Goal: Task Accomplishment & Management: Manage account settings

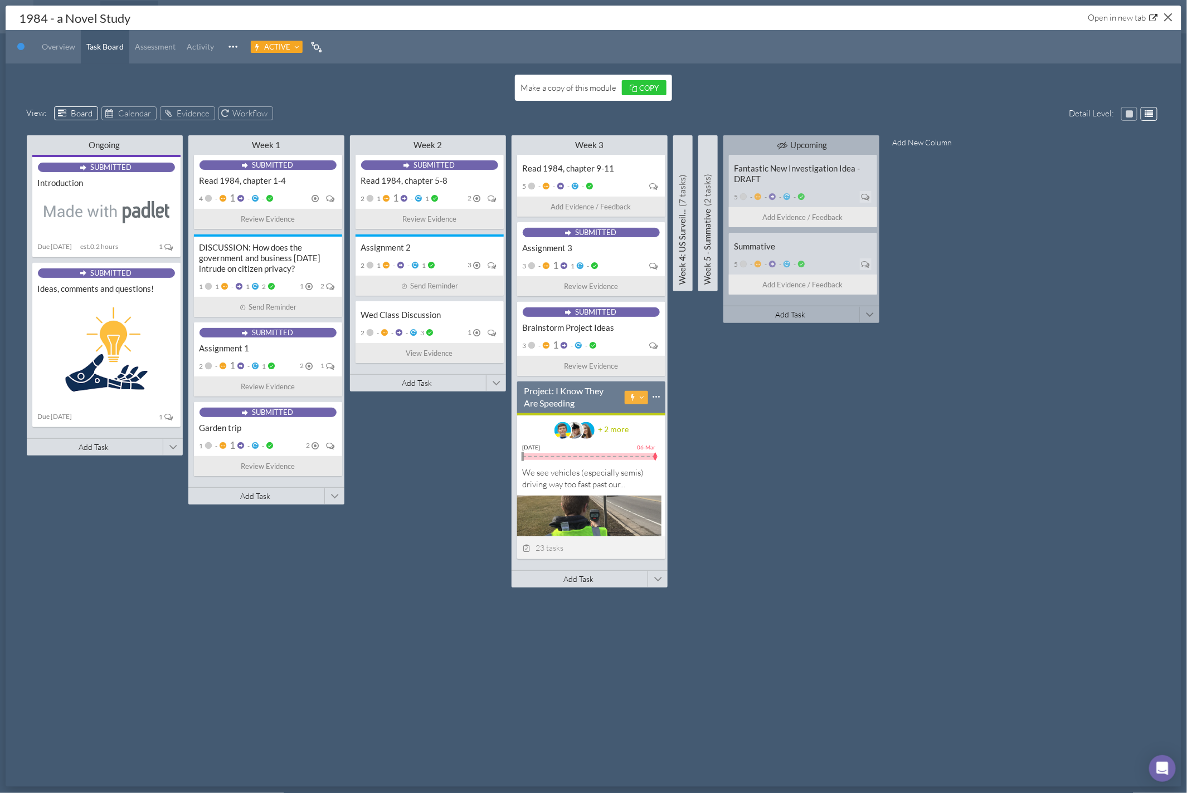
click at [1172, 17] on button "Close" at bounding box center [1167, 16] width 17 height 17
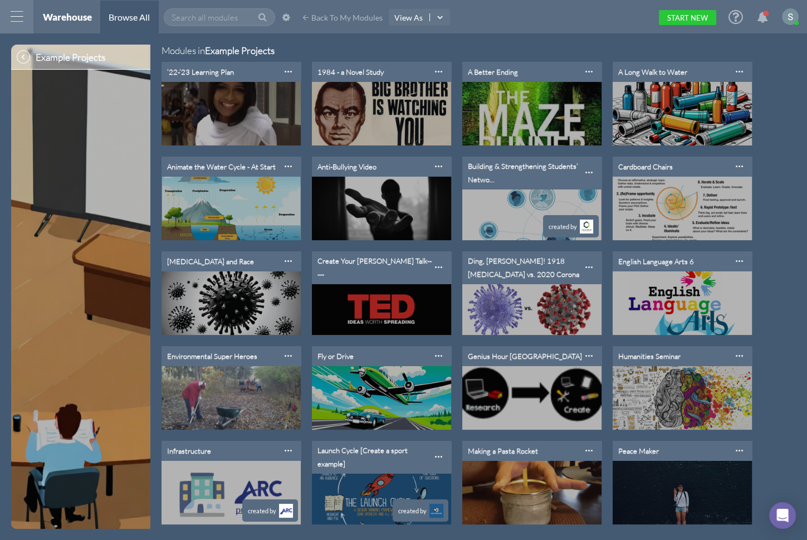
click at [14, 18] on div at bounding box center [16, 16] width 33 height 33
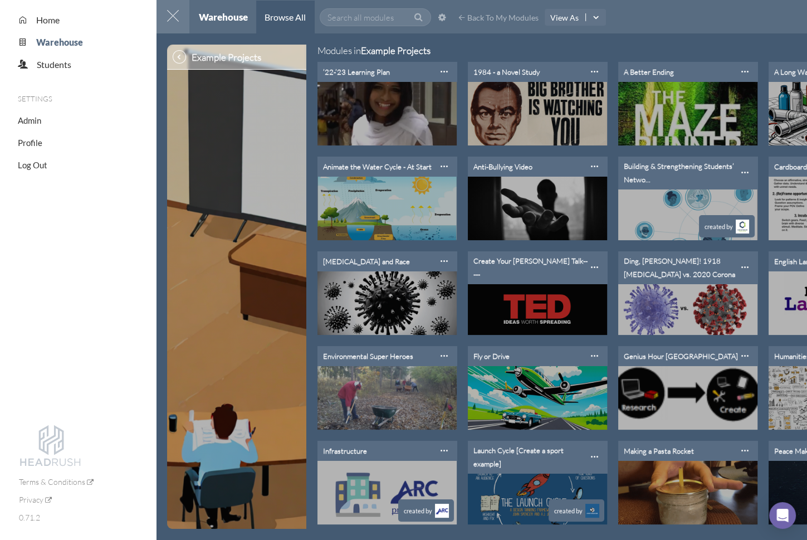
click at [47, 25] on li "Home" at bounding box center [87, 19] width 138 height 13
click at [42, 19] on span "Home" at bounding box center [47, 19] width 23 height 11
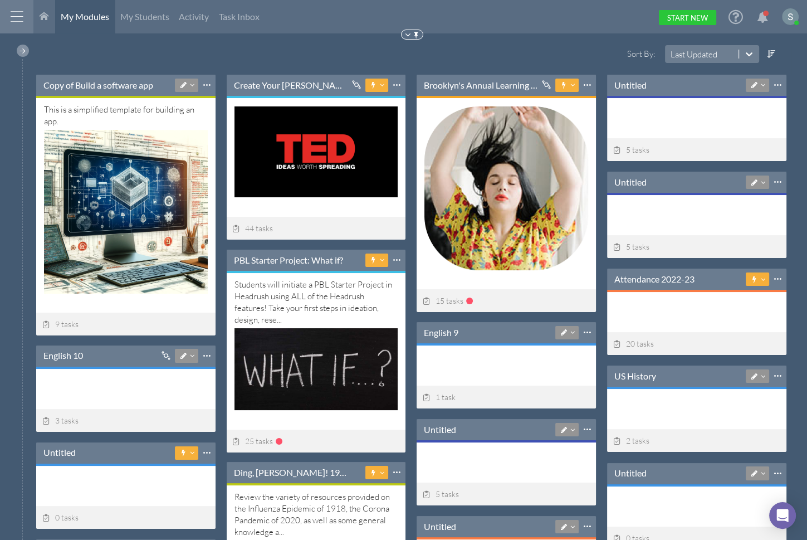
click at [22, 51] on div at bounding box center [23, 51] width 12 height 12
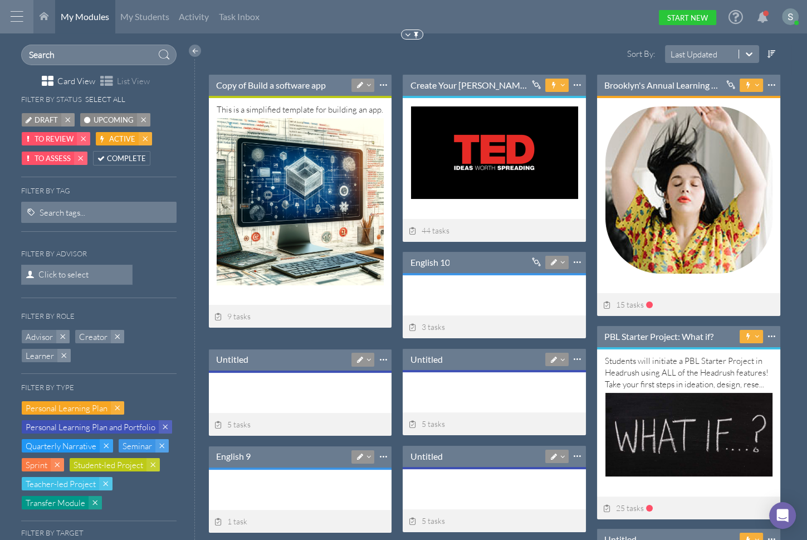
click at [108, 120] on span "Upcoming" at bounding box center [114, 120] width 40 height 12
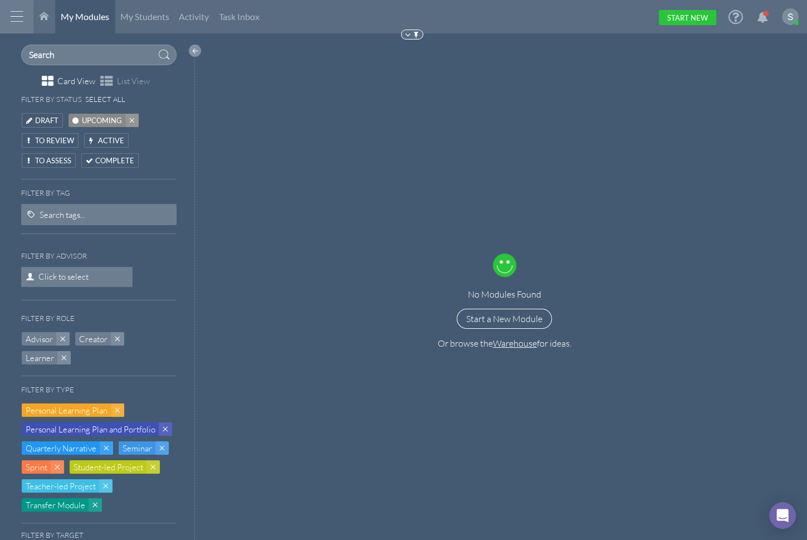
click at [192, 49] on div at bounding box center [195, 51] width 12 height 12
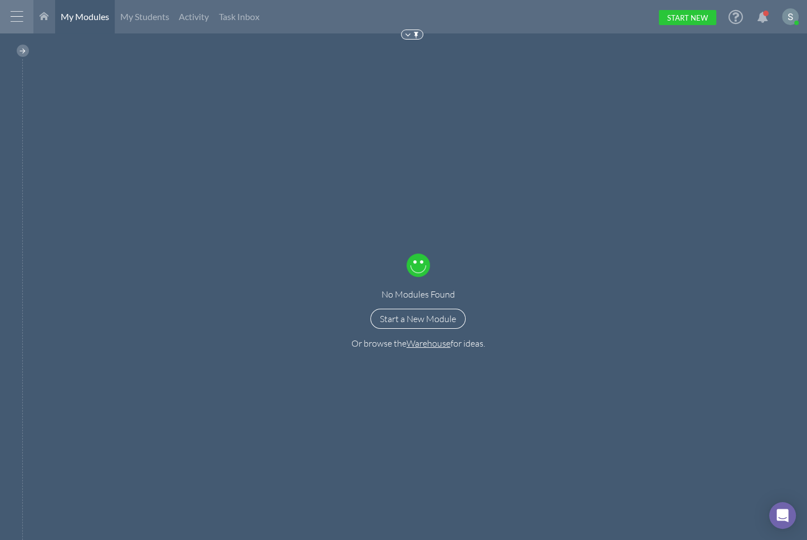
click at [20, 17] on div at bounding box center [16, 16] width 33 height 33
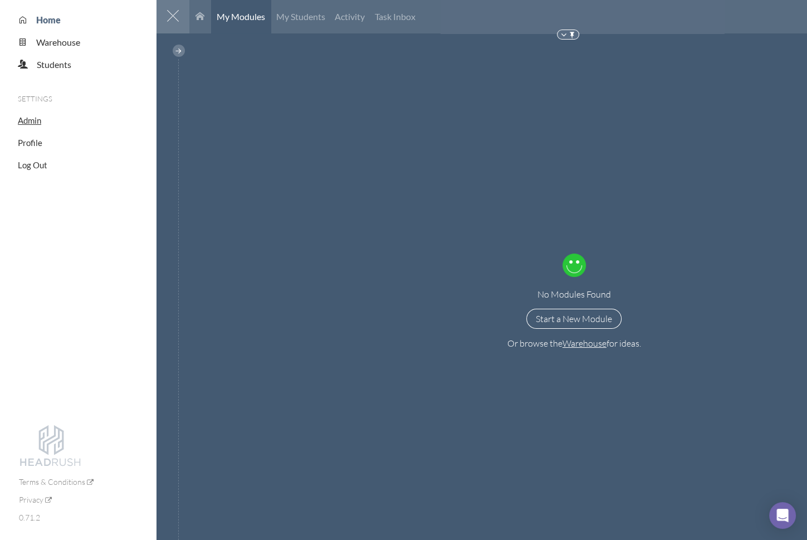
click at [28, 118] on span "Admin" at bounding box center [29, 120] width 23 height 10
select select "20"
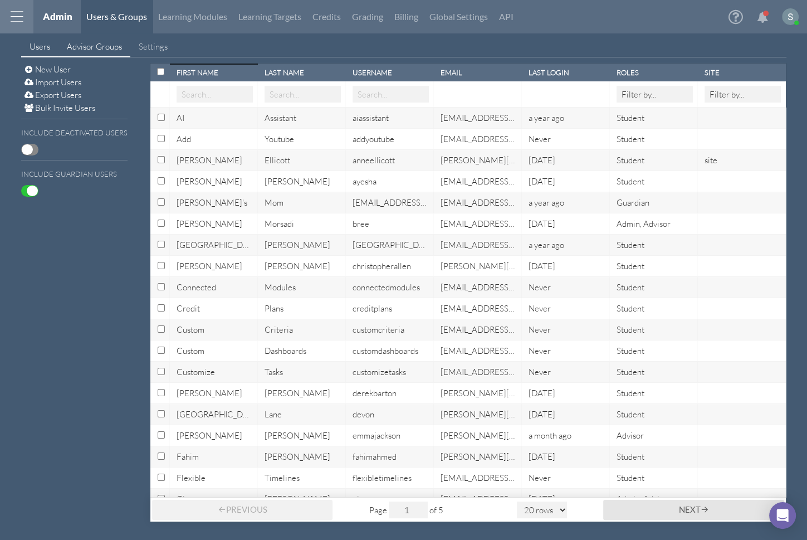
click at [91, 46] on link "Advisor Groups" at bounding box center [94, 46] width 72 height 21
select select "20"
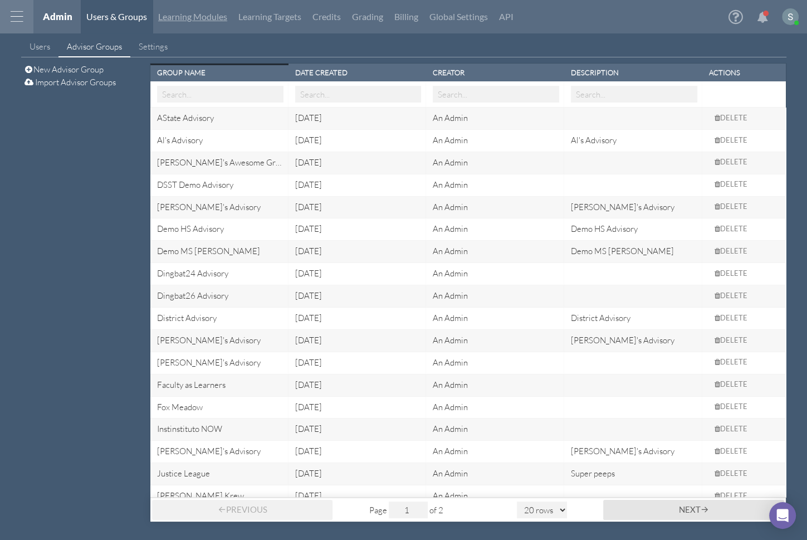
click at [184, 19] on link "Learning Modules" at bounding box center [193, 16] width 80 height 33
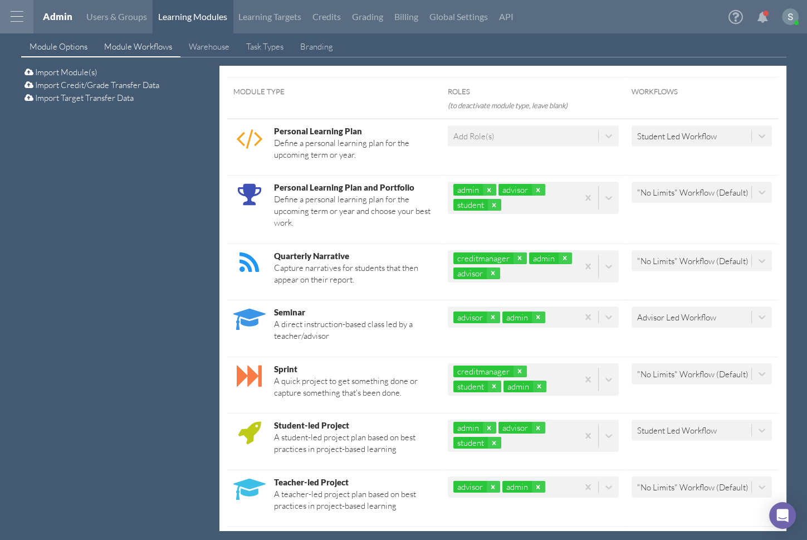
click at [154, 45] on span "Module Workflows" at bounding box center [138, 46] width 68 height 11
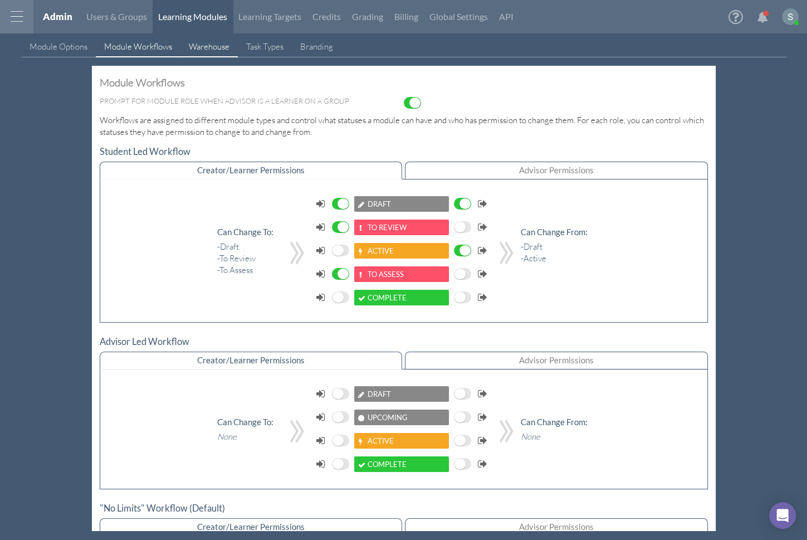
click at [208, 47] on span "Warehouse" at bounding box center [209, 46] width 41 height 11
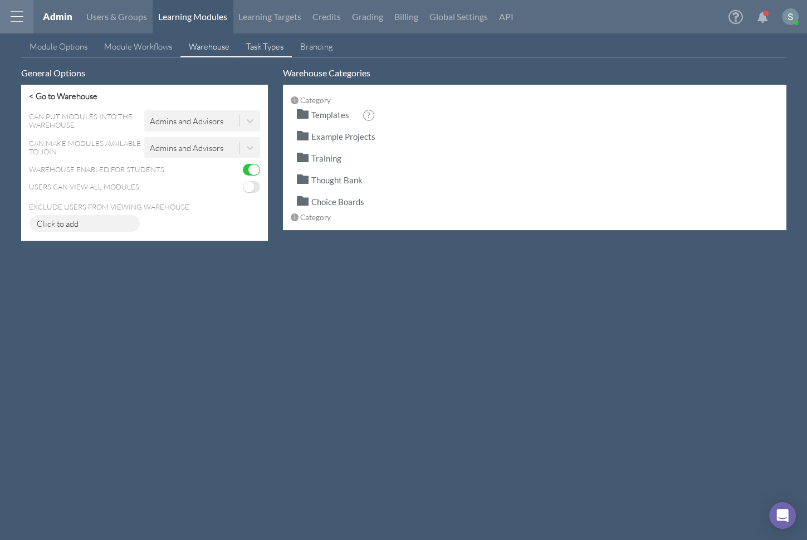
click at [266, 49] on span "Task Types" at bounding box center [264, 46] width 37 height 11
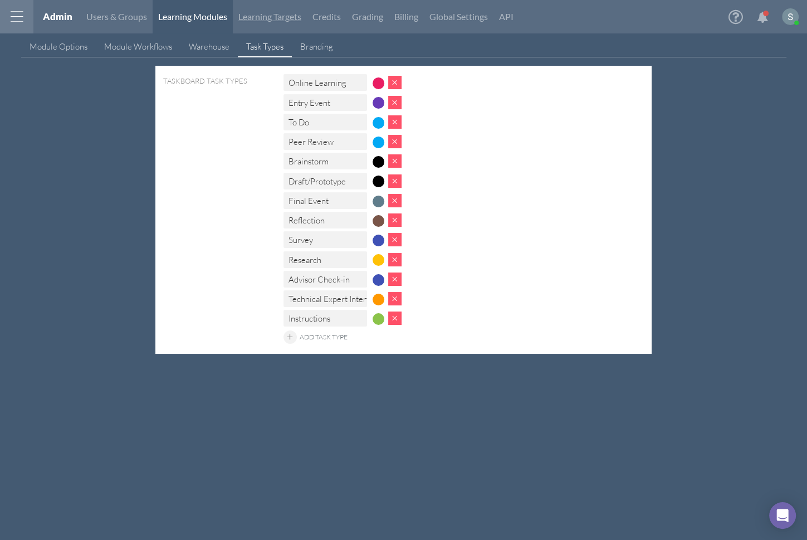
click at [287, 13] on link "Learning Targets" at bounding box center [270, 16] width 74 height 33
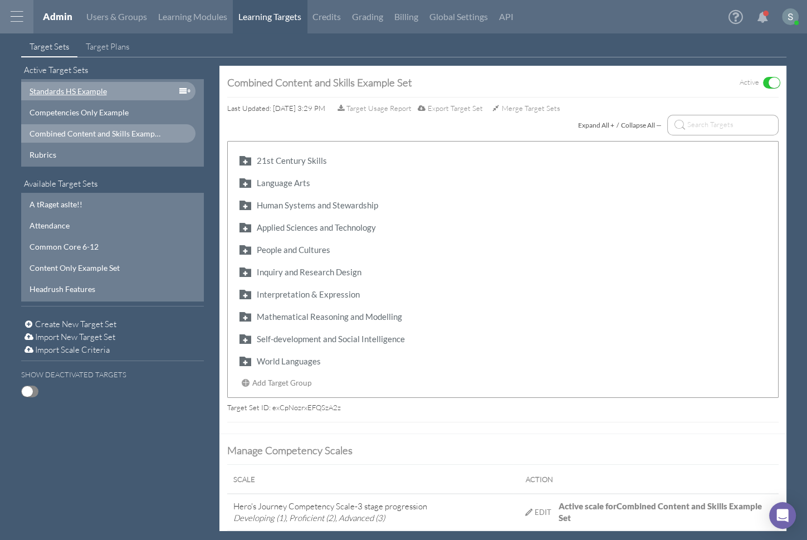
click at [119, 85] on div "Standards HS Example" at bounding box center [96, 91] width 133 height 12
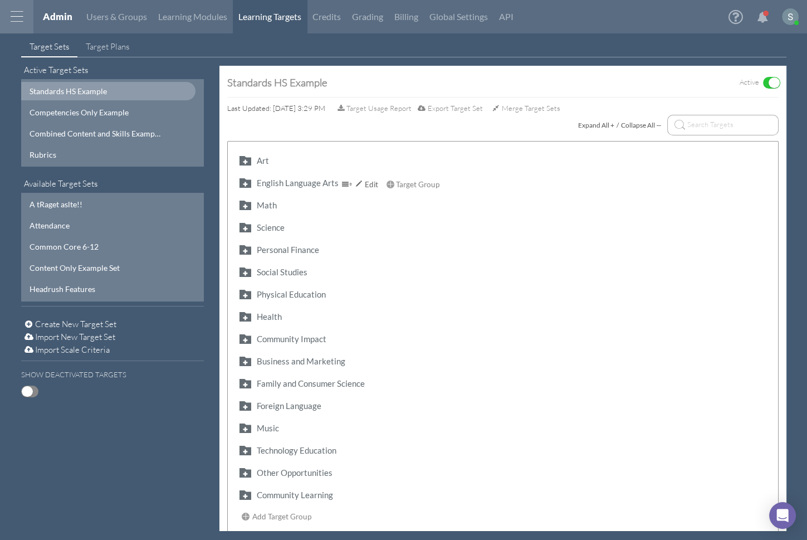
click at [245, 178] on button "button" at bounding box center [245, 182] width 18 height 13
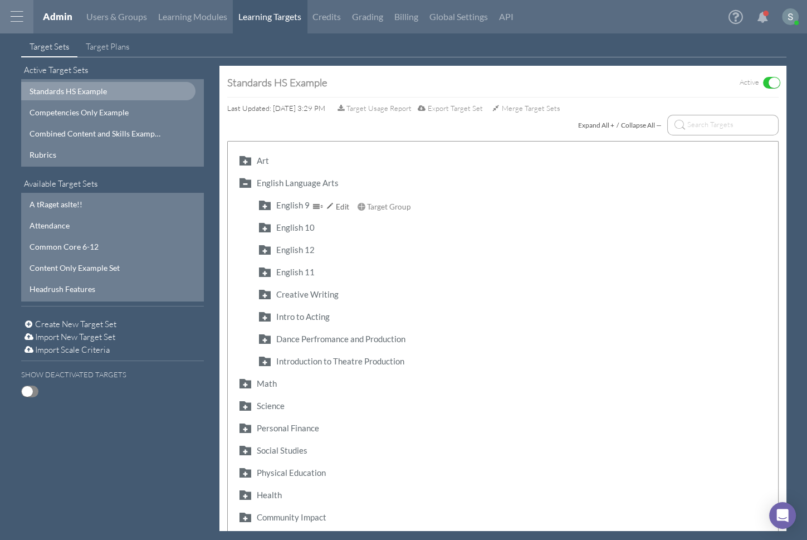
click at [266, 202] on button "button" at bounding box center [265, 204] width 18 height 13
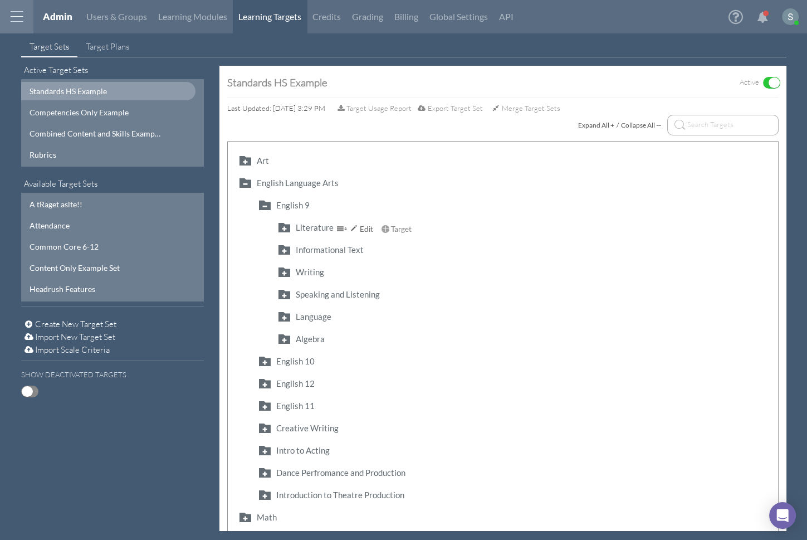
click at [285, 228] on button "button" at bounding box center [284, 227] width 18 height 13
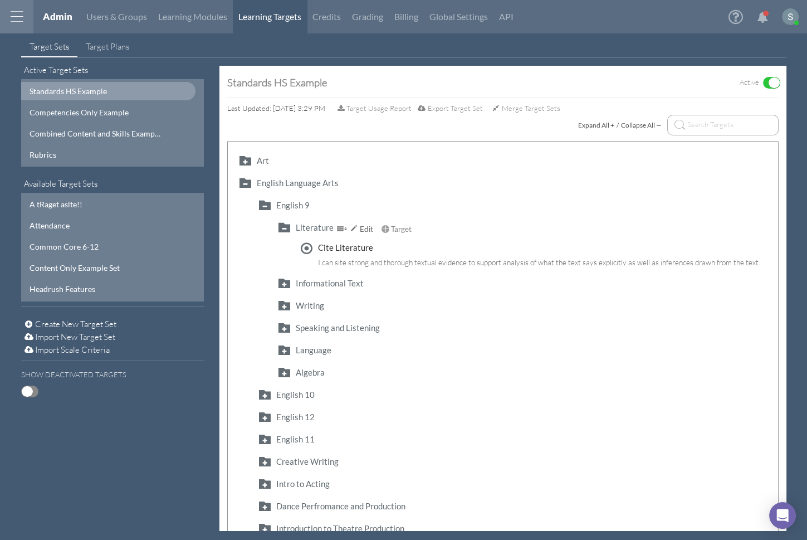
click at [285, 228] on button "button" at bounding box center [284, 227] width 18 height 13
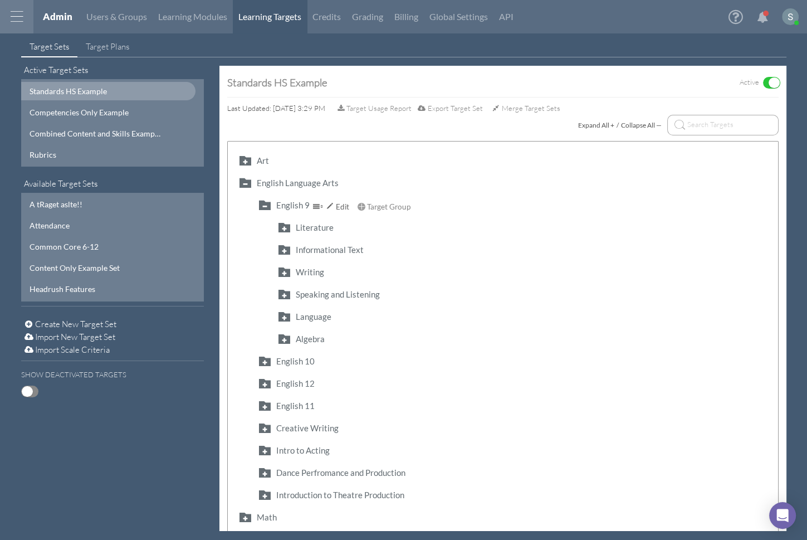
click at [267, 206] on button "button" at bounding box center [265, 204] width 18 height 13
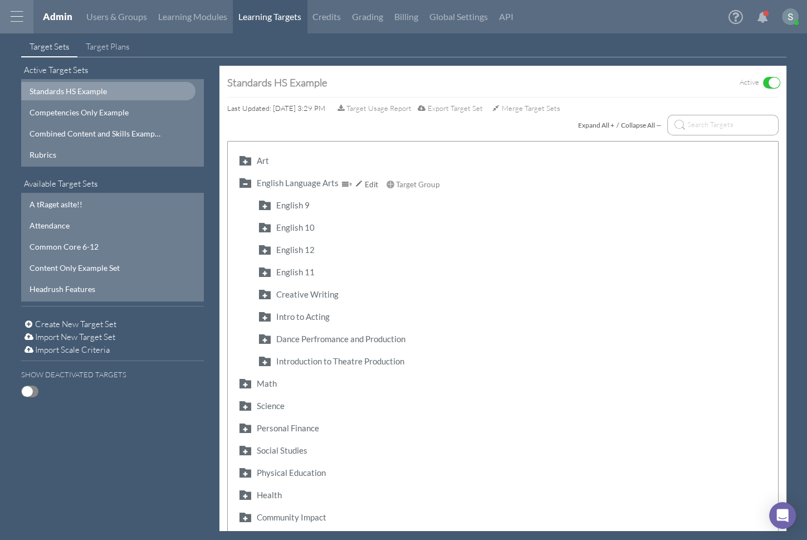
click at [245, 182] on button "button" at bounding box center [245, 182] width 18 height 13
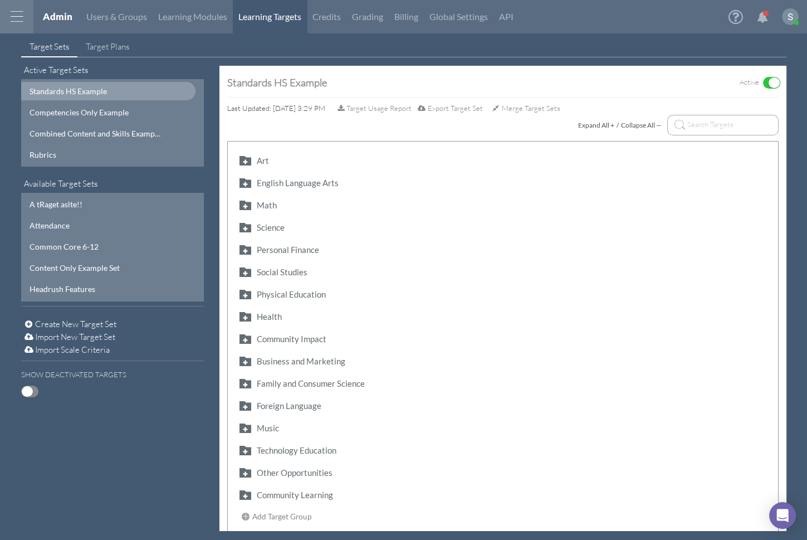
click at [56, 339] on span "Import New Target Set" at bounding box center [75, 336] width 80 height 11
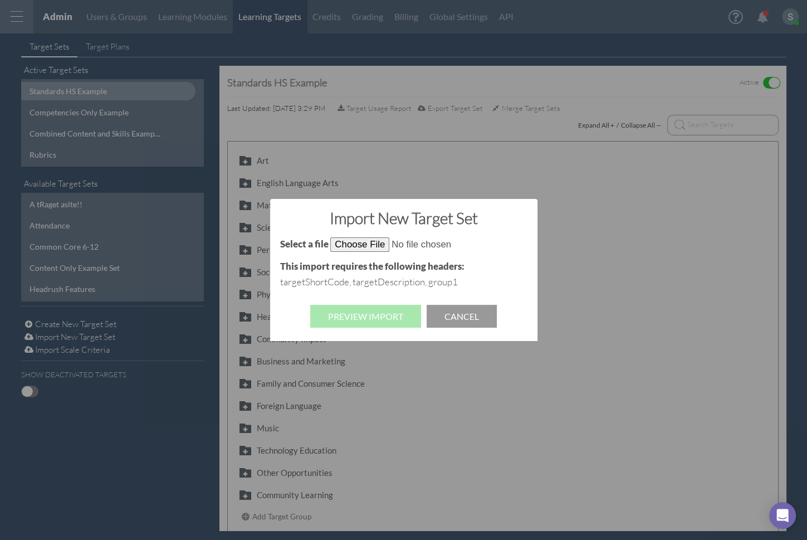
click at [466, 320] on button "Cancel" at bounding box center [462, 316] width 70 height 23
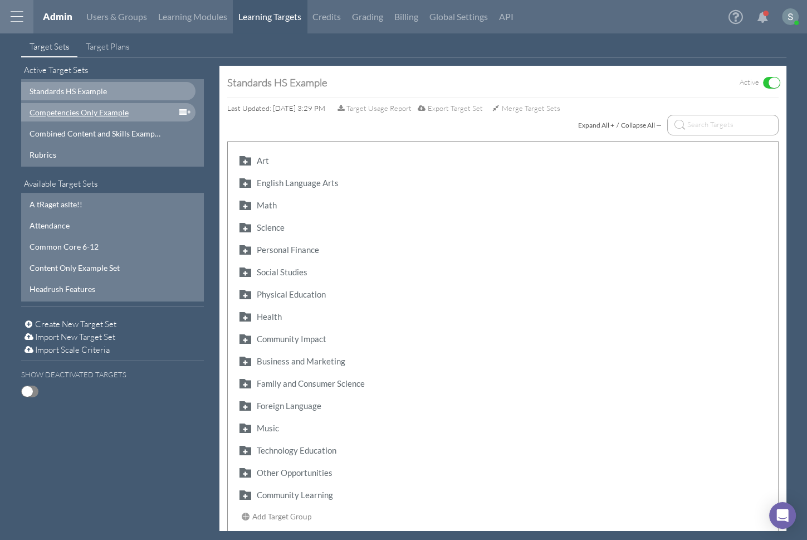
click at [120, 109] on div "Competencies Only Example" at bounding box center [96, 112] width 133 height 12
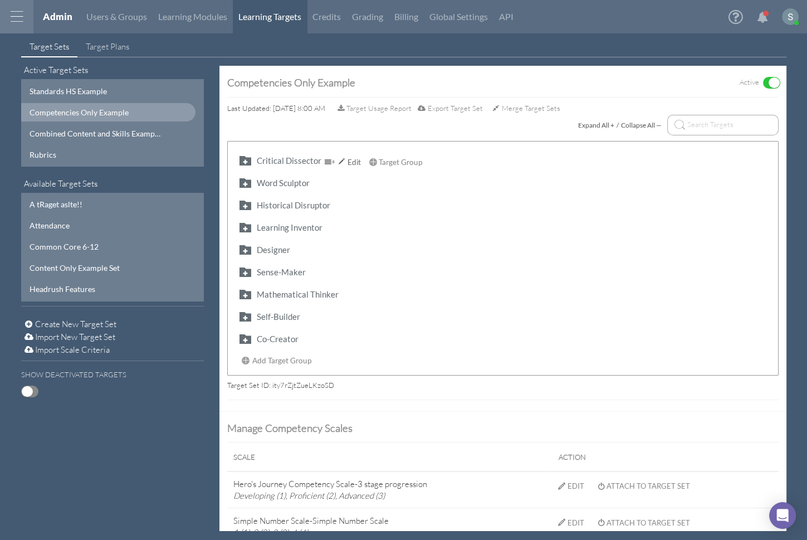
click at [242, 162] on button "button" at bounding box center [245, 160] width 18 height 13
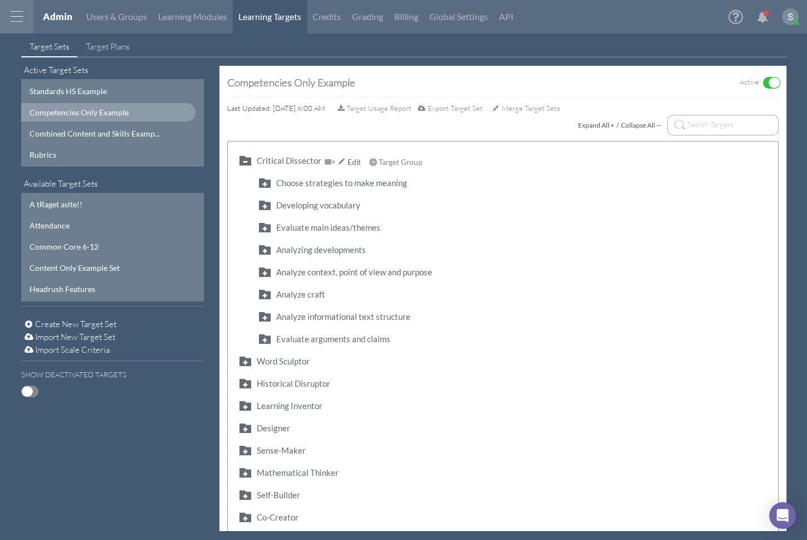
click at [242, 160] on button "button" at bounding box center [245, 160] width 18 height 13
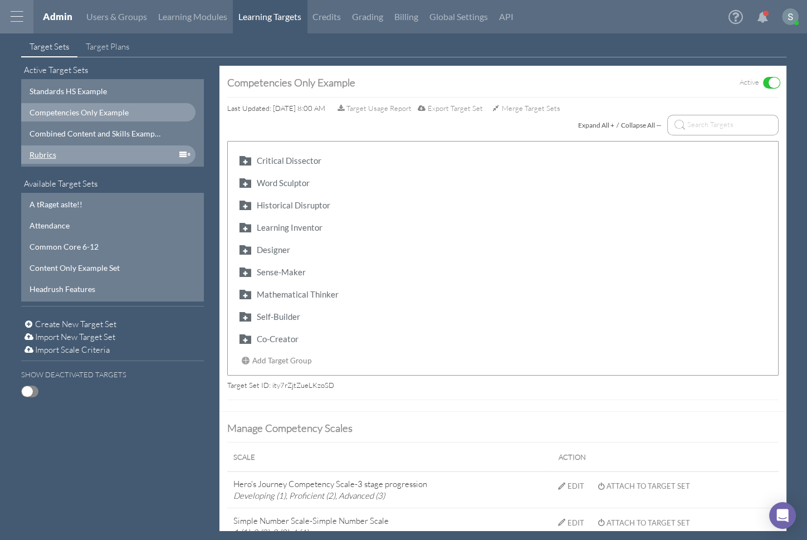
click at [43, 153] on div "Rubrics" at bounding box center [96, 155] width 133 height 12
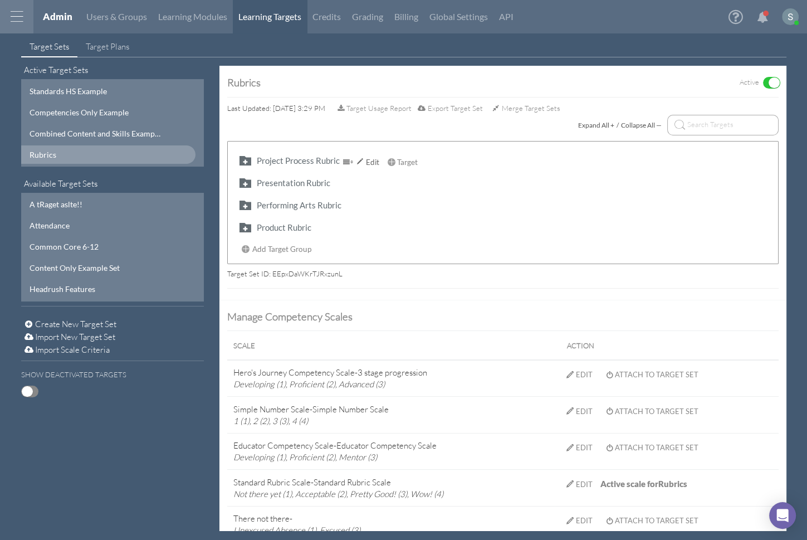
click at [245, 156] on button "button" at bounding box center [245, 160] width 18 height 13
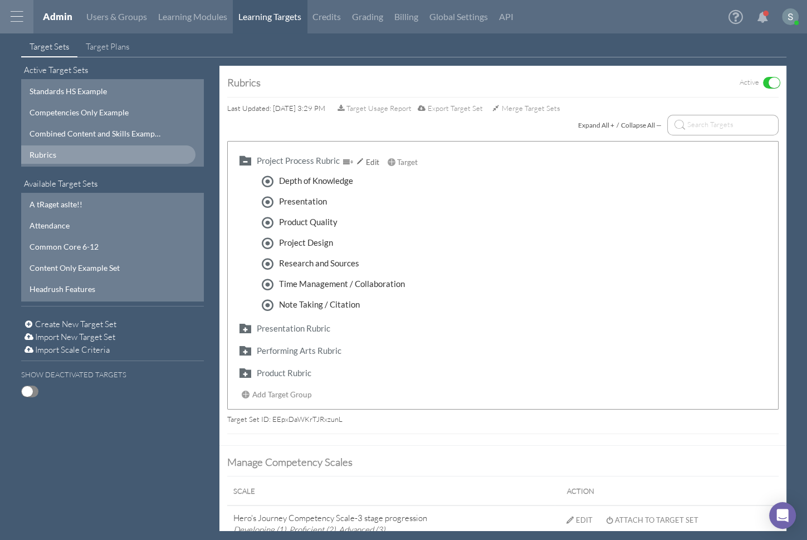
click at [245, 155] on button "button" at bounding box center [245, 160] width 18 height 13
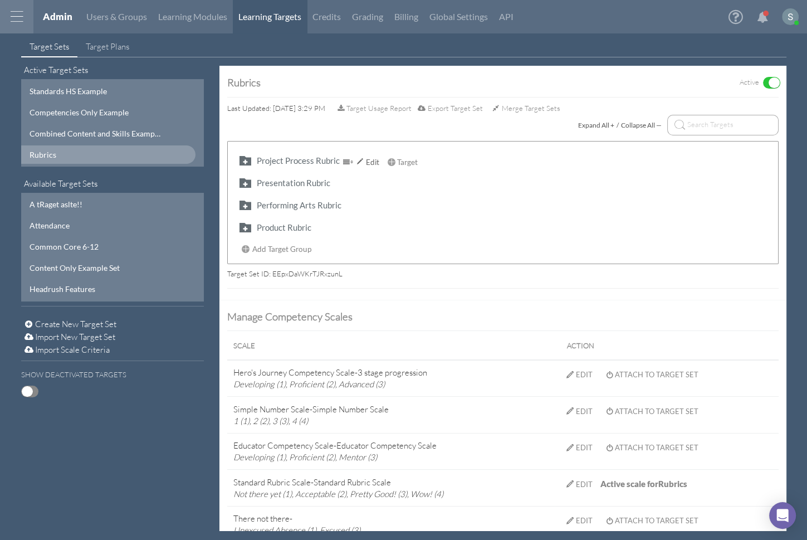
click at [245, 155] on button "button" at bounding box center [245, 160] width 18 height 13
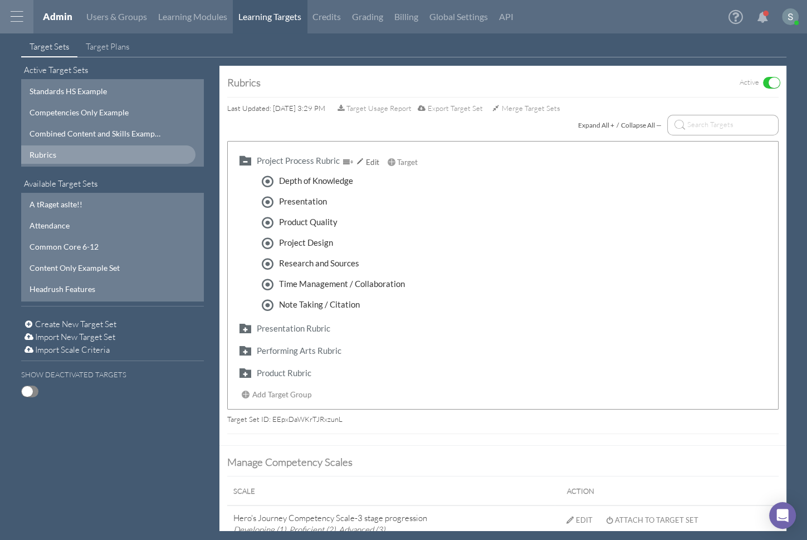
click at [245, 155] on button "button" at bounding box center [245, 160] width 18 height 13
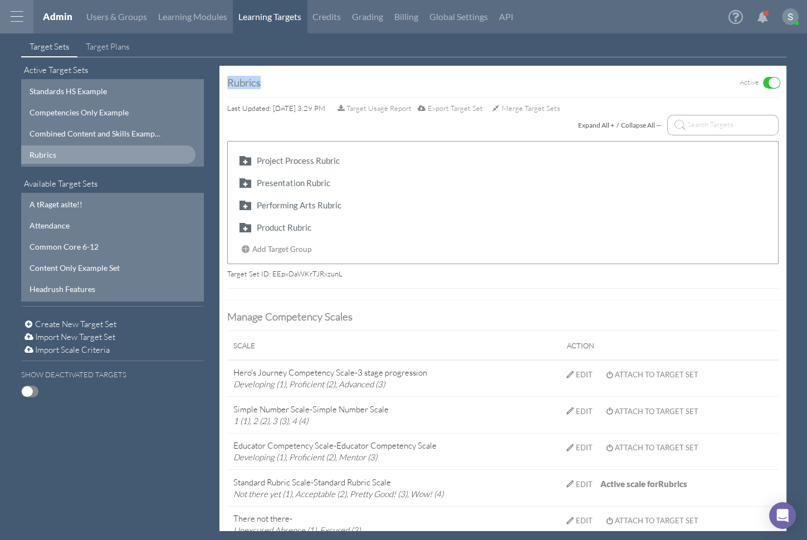
drag, startPoint x: 262, startPoint y: 82, endPoint x: 226, endPoint y: 82, distance: 36.2
click at [226, 82] on div "Rubrics Active ON OFF Last Updated: 03/17/2025 3:29 PM Target Usage Report Expo…" at bounding box center [502, 183] width 567 height 234
click at [302, 102] on div "Last Updated: 03/17/2025 3:29 PM Target Usage Report Export Target Set Merge Ta…" at bounding box center [503, 108] width 552 height 13
click at [21, 13] on div at bounding box center [16, 16] width 33 height 33
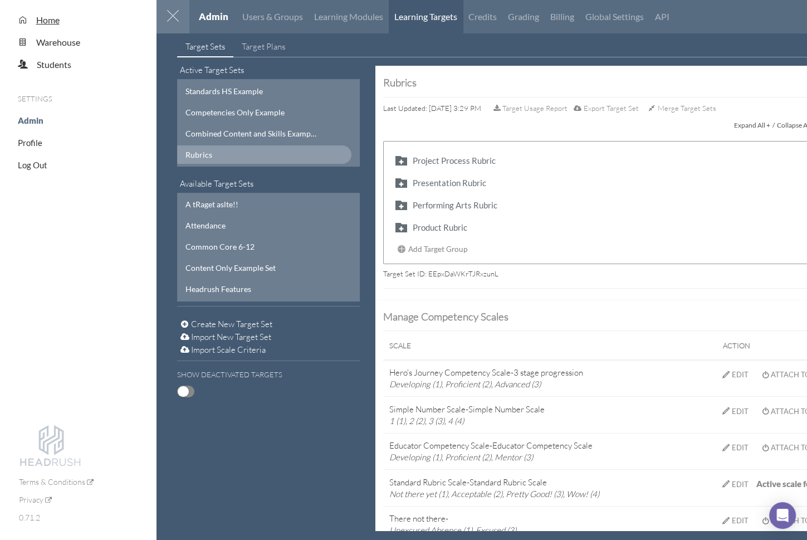
click at [37, 23] on span "Home" at bounding box center [47, 19] width 23 height 11
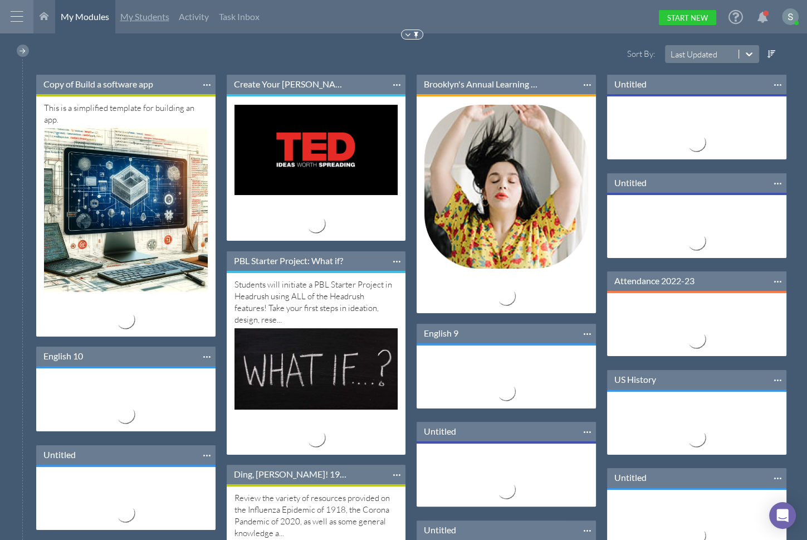
scroll to position [88, 179]
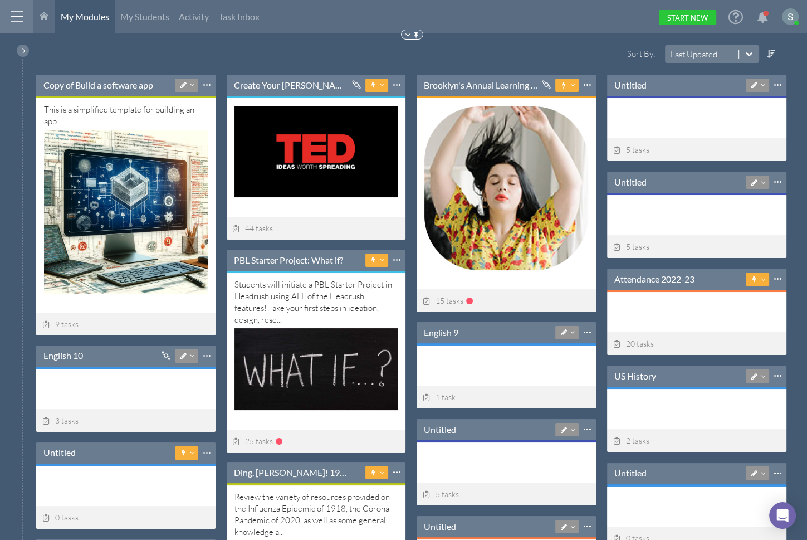
click at [135, 13] on span "My Students" at bounding box center [144, 16] width 49 height 11
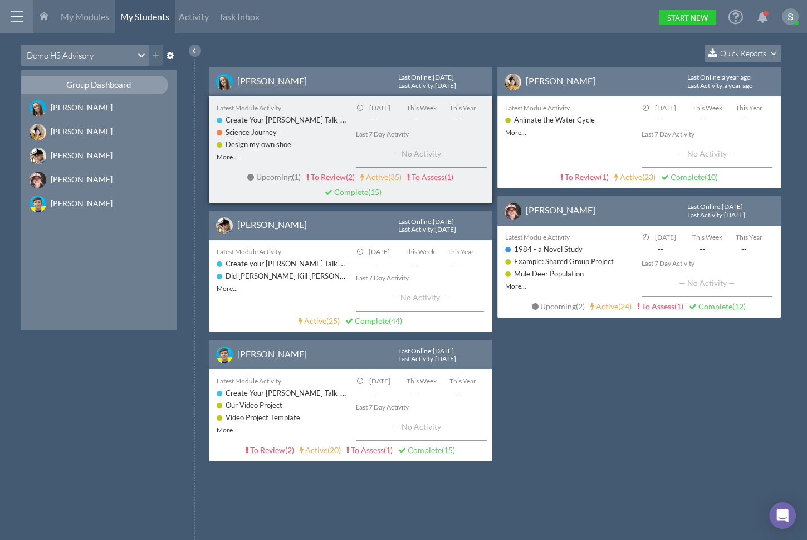
click at [260, 79] on link "[PERSON_NAME]" at bounding box center [272, 80] width 70 height 11
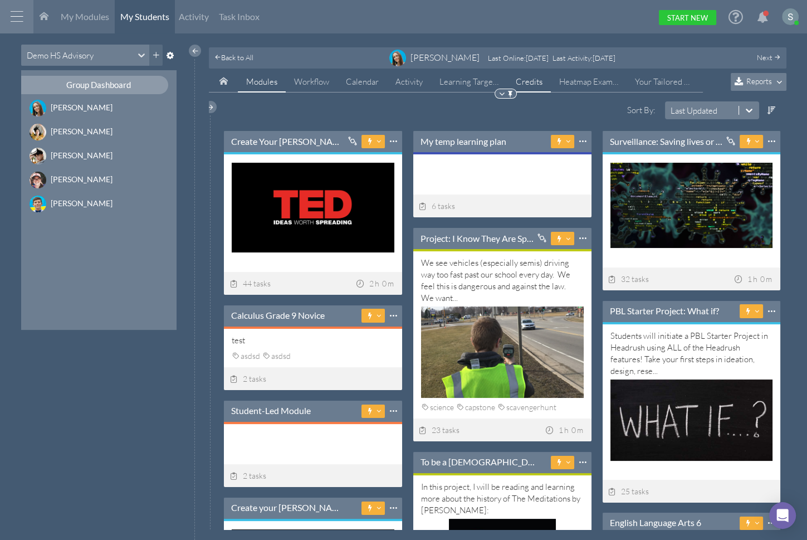
click at [527, 79] on link "Credits" at bounding box center [529, 81] width 43 height 21
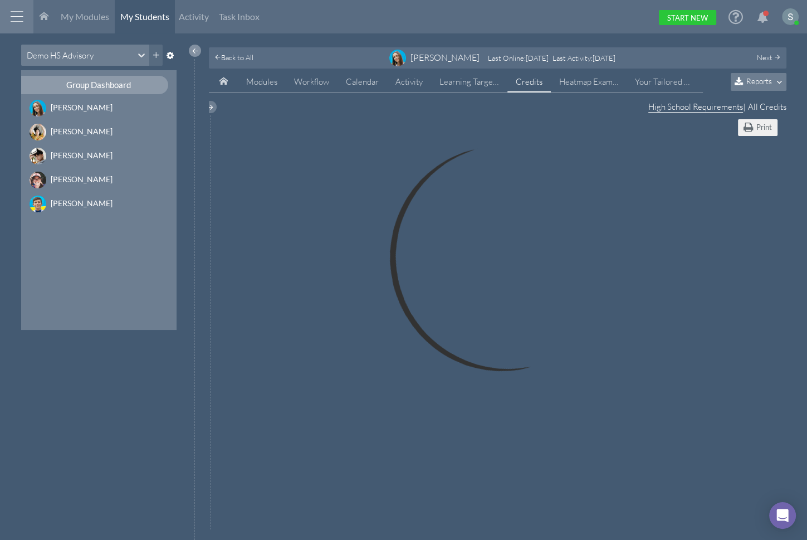
click at [192, 51] on div at bounding box center [195, 51] width 12 height 12
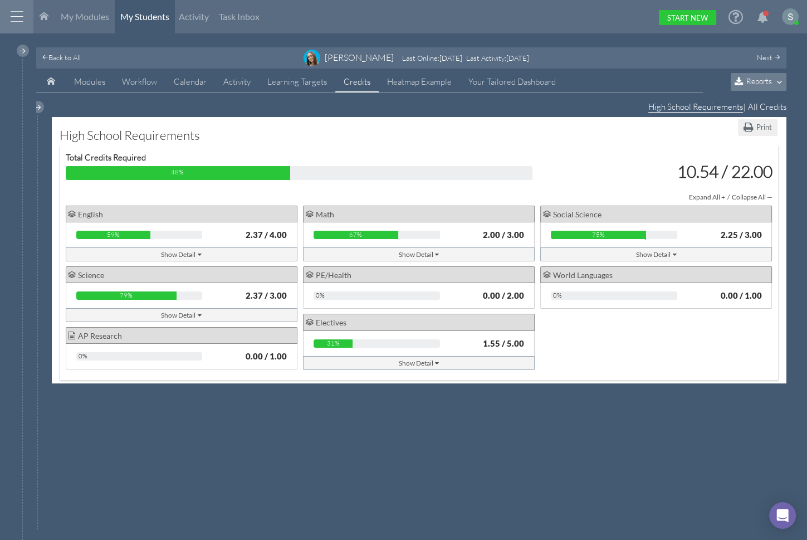
click at [421, 247] on div "Show Detail" at bounding box center [419, 254] width 232 height 14
click at [428, 243] on div "67% 2.00 / 3.00" at bounding box center [419, 234] width 232 height 25
click at [428, 256] on div "Show Detail" at bounding box center [419, 254] width 41 height 12
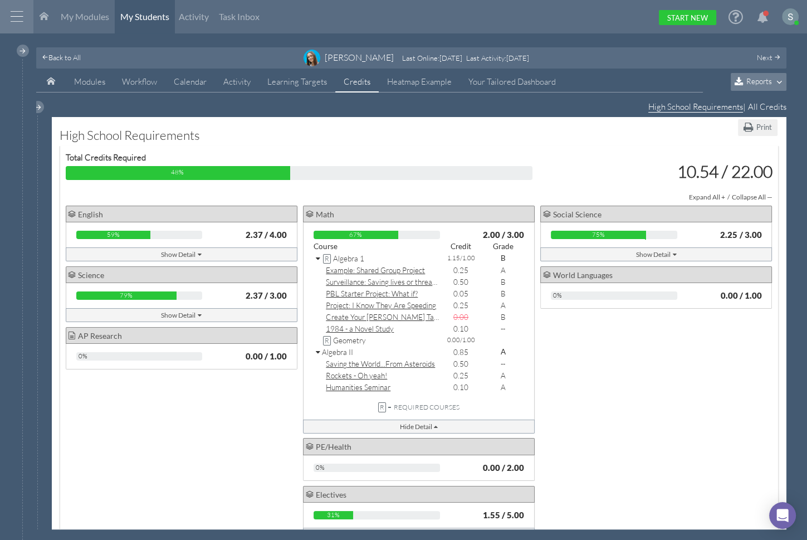
click at [316, 256] on icon at bounding box center [319, 259] width 6 height 8
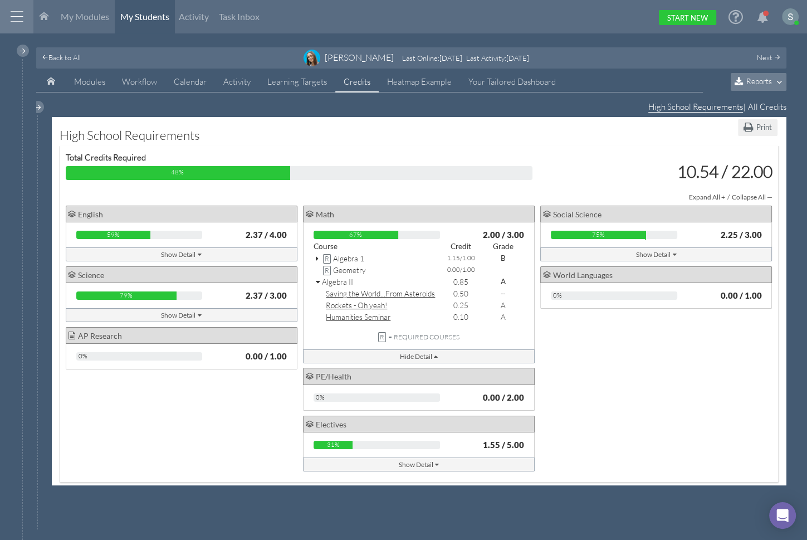
click at [319, 279] on icon at bounding box center [319, 283] width 6 height 8
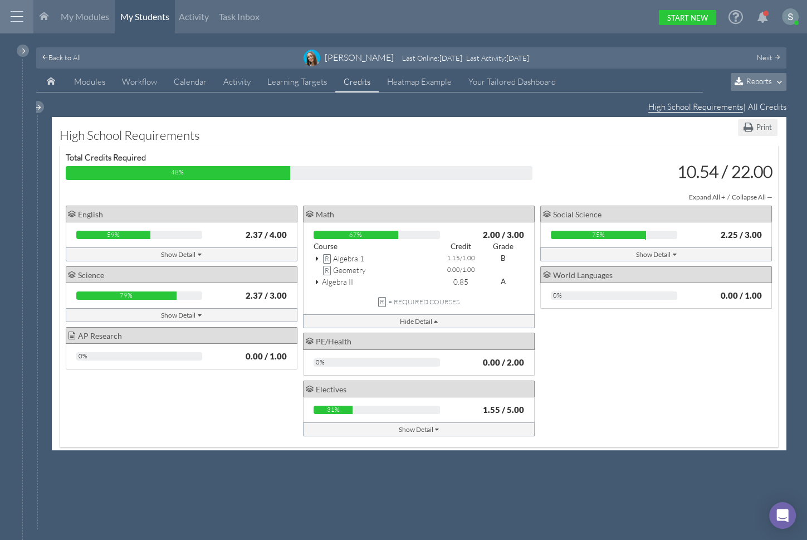
click at [318, 255] on icon at bounding box center [319, 259] width 6 height 8
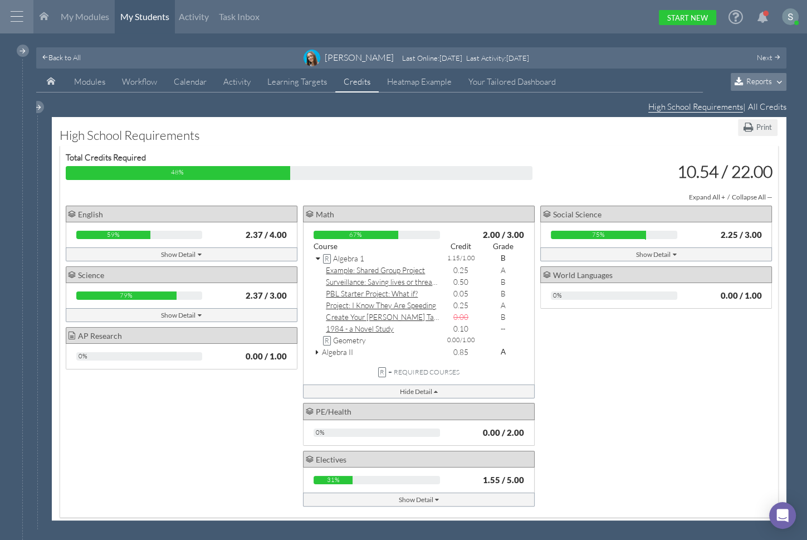
click at [319, 256] on icon at bounding box center [319, 259] width 6 height 8
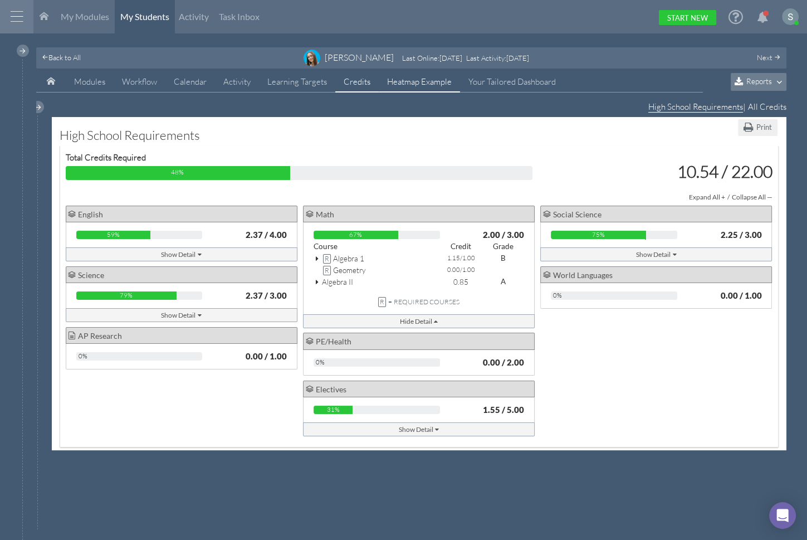
click at [427, 85] on link "Heatmap Example" at bounding box center [419, 81] width 81 height 21
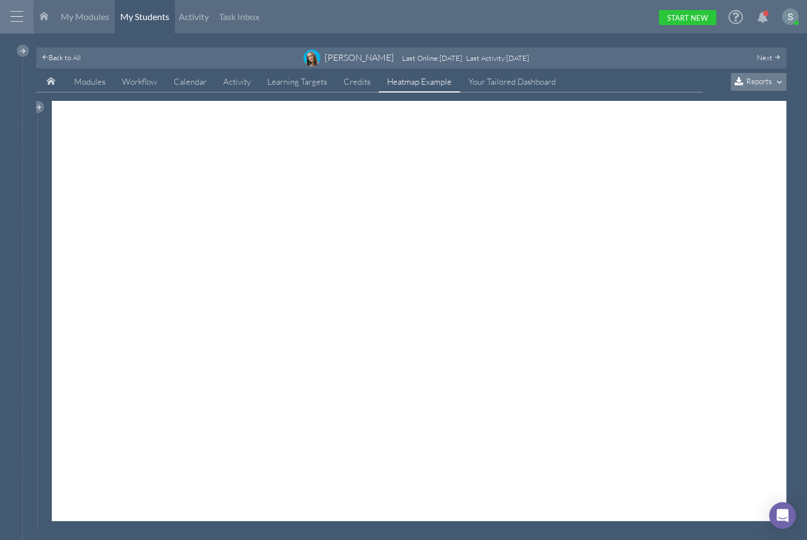
click at [756, 80] on span "Reports" at bounding box center [759, 80] width 26 height 9
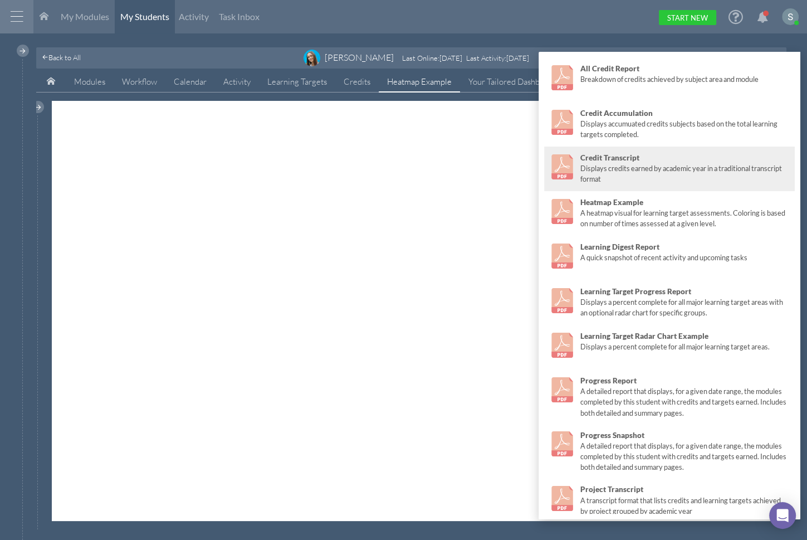
click at [641, 159] on div "Credit Transcript" at bounding box center [684, 157] width 209 height 11
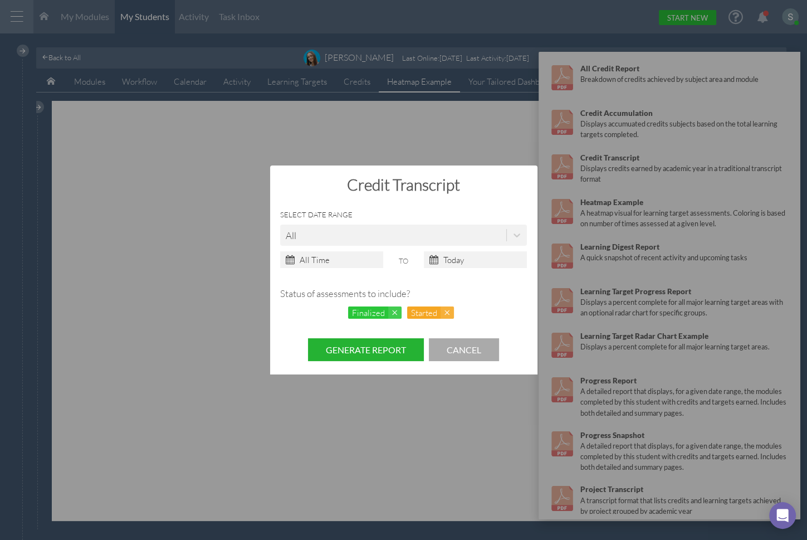
click at [344, 348] on button "Generate Report" at bounding box center [366, 349] width 116 height 23
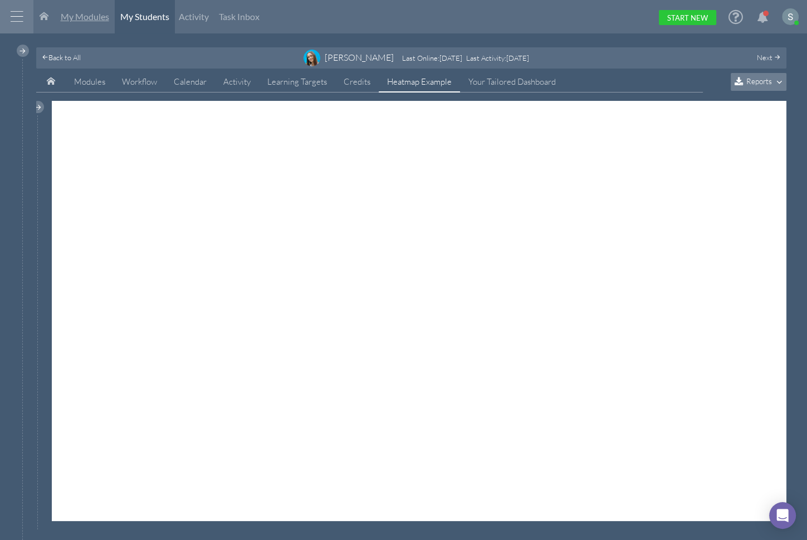
click at [91, 17] on span "My Modules" at bounding box center [85, 16] width 48 height 11
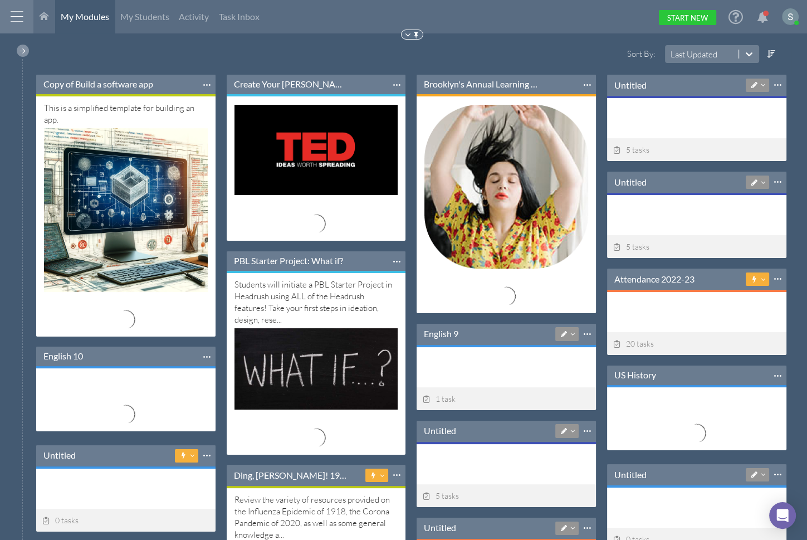
click at [25, 51] on div at bounding box center [23, 51] width 12 height 12
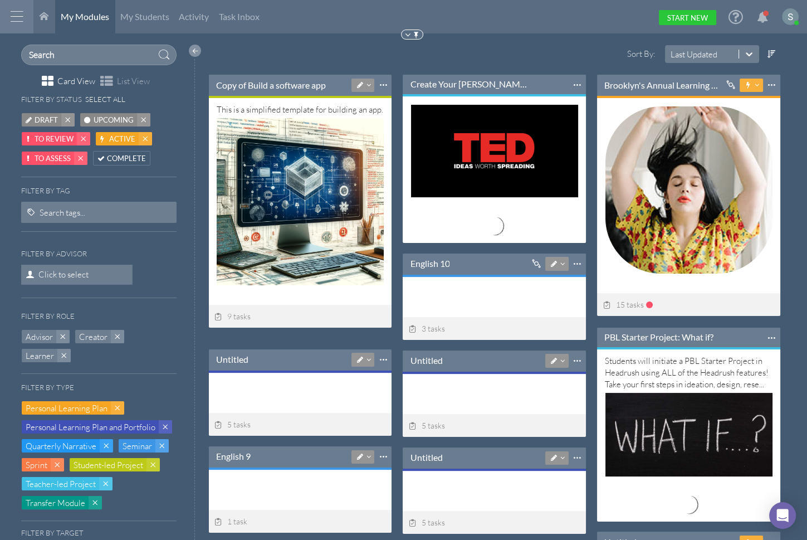
scroll to position [87, 183]
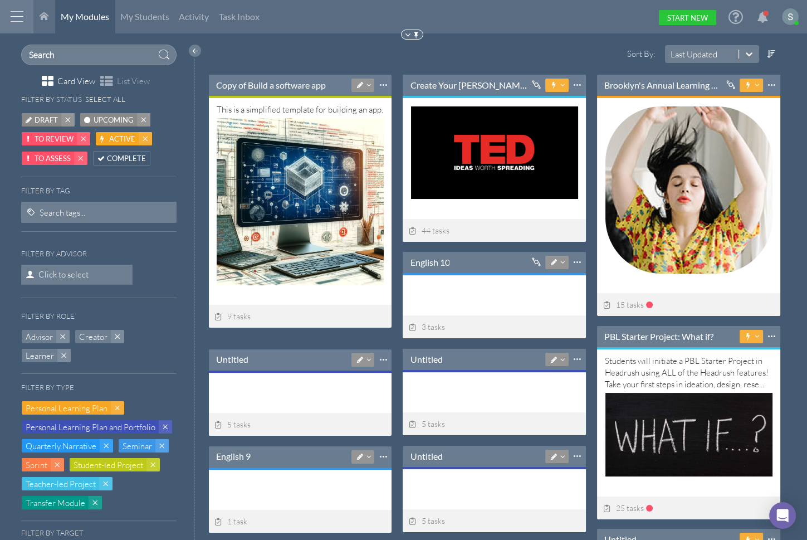
click at [96, 118] on span "Upcoming" at bounding box center [114, 120] width 40 height 12
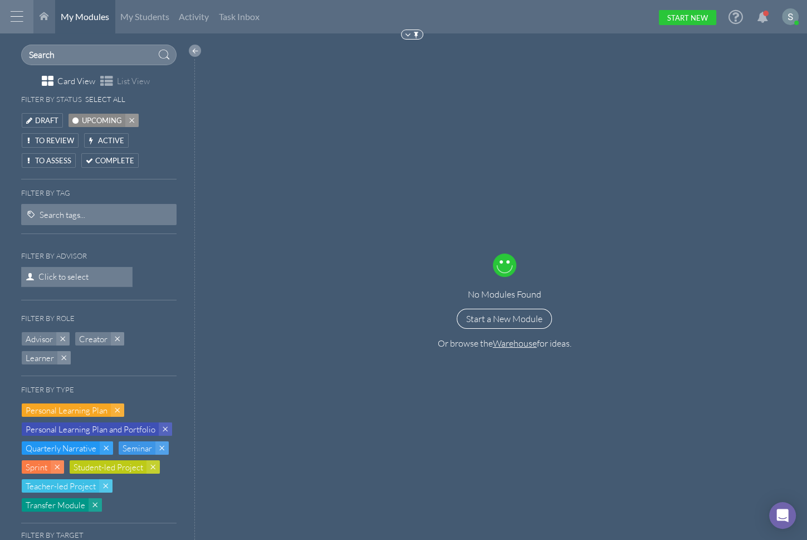
click at [186, 50] on div at bounding box center [195, 292] width 18 height 495
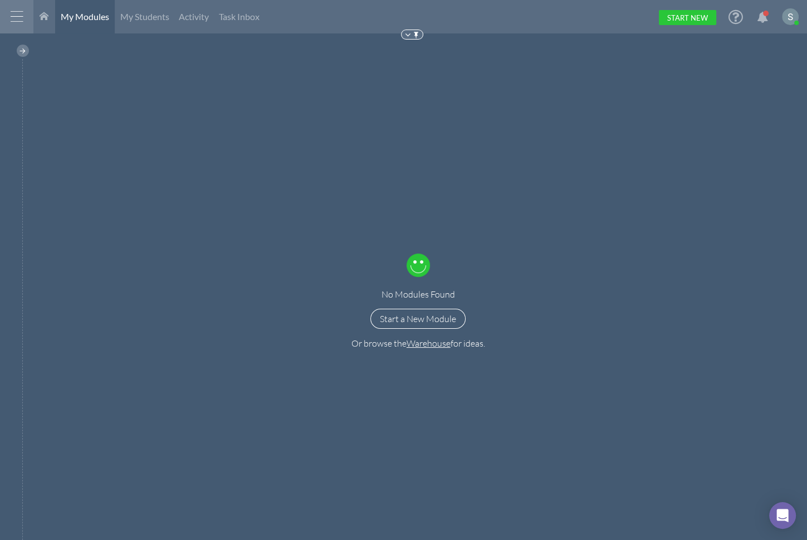
click at [704, 33] on li "Start New" at bounding box center [687, 20] width 57 height 28
click at [665, 248] on div "No Modules Found Start a New Module Or browse the Warehouse for ideas." at bounding box center [419, 292] width 778 height 495
click at [618, 111] on div "No Modules Found Start a New Module Or browse the Warehouse for ideas." at bounding box center [419, 292] width 778 height 495
click at [26, 18] on div at bounding box center [16, 16] width 33 height 33
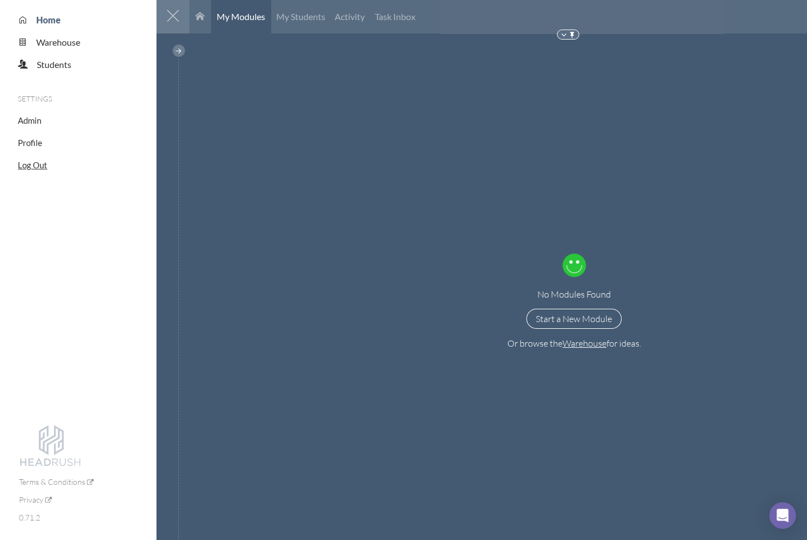
click at [31, 164] on span "Log Out" at bounding box center [33, 165] width 30 height 10
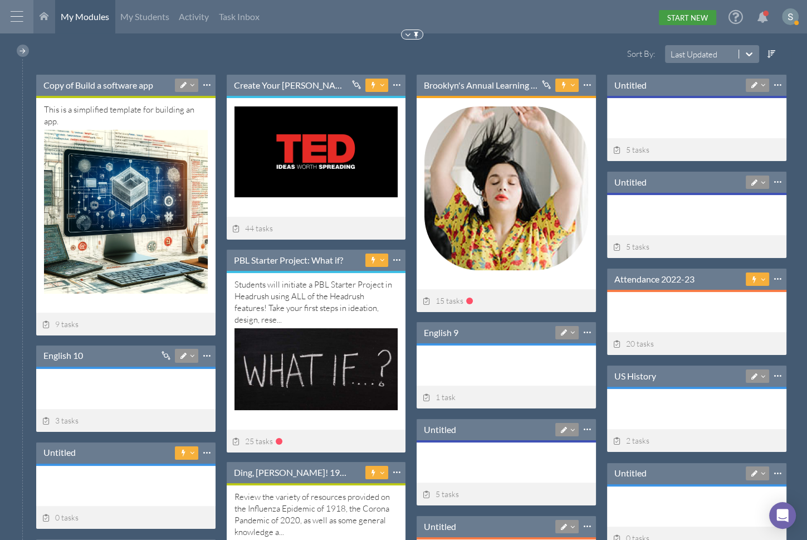
click at [697, 19] on link "Start New" at bounding box center [687, 17] width 57 height 15
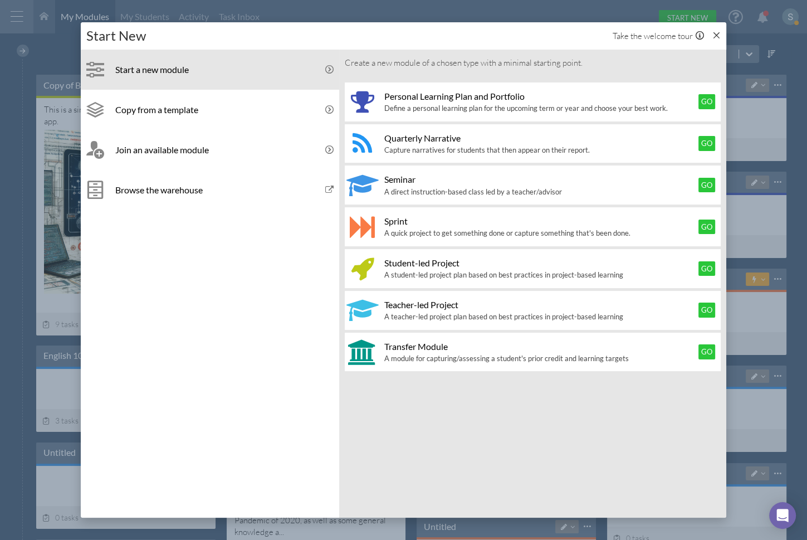
click at [719, 35] on icon at bounding box center [717, 35] width 8 height 8
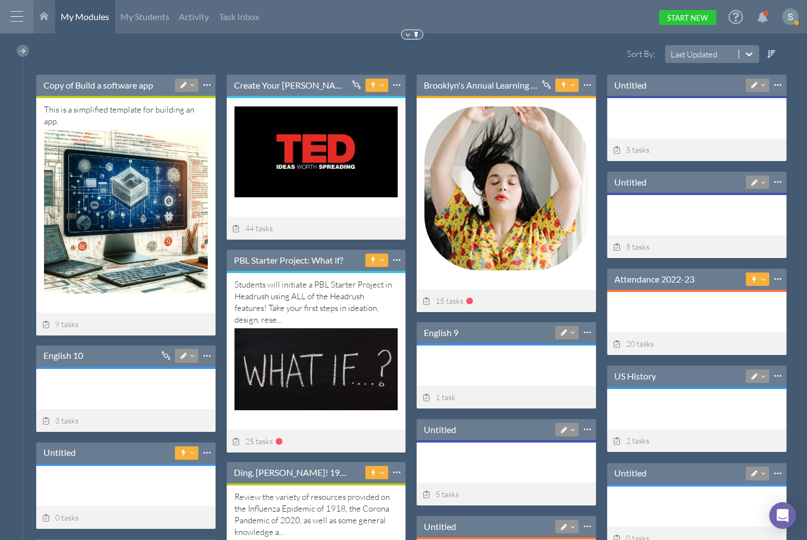
click at [796, 18] on img at bounding box center [790, 16] width 17 height 17
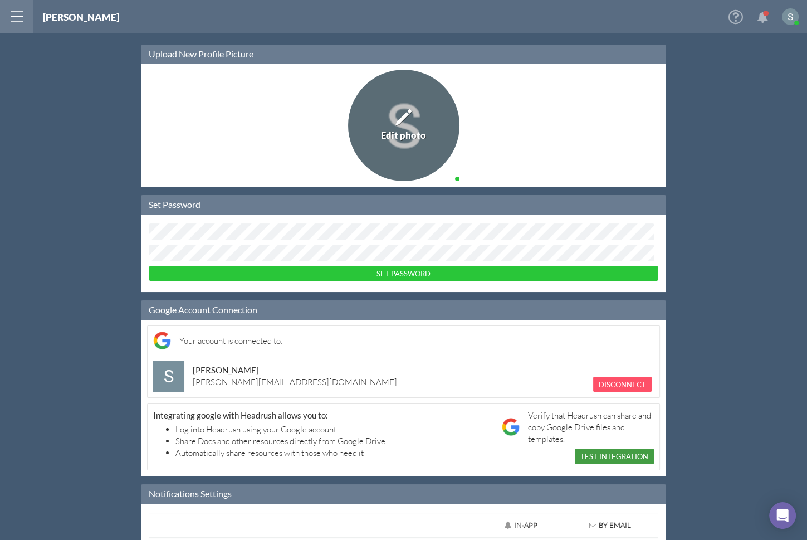
click at [607, 457] on link "Test Integration" at bounding box center [614, 455] width 79 height 15
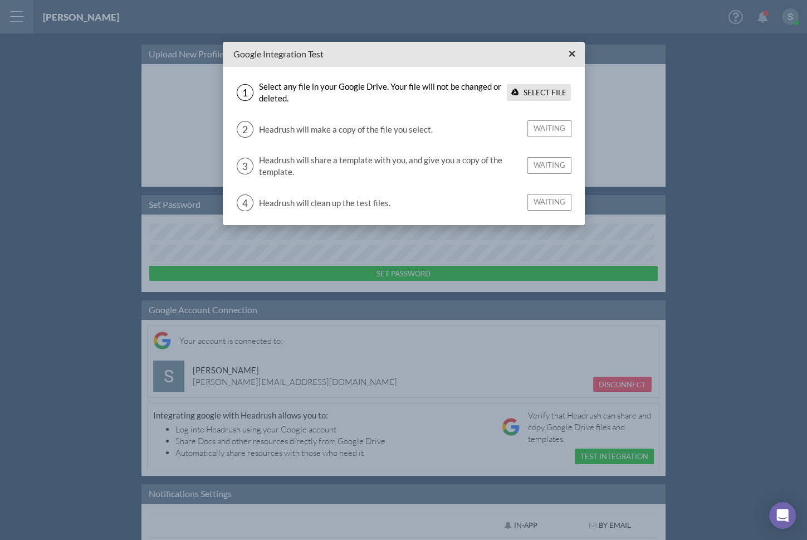
click at [571, 49] on span "×" at bounding box center [571, 54] width 7 height 14
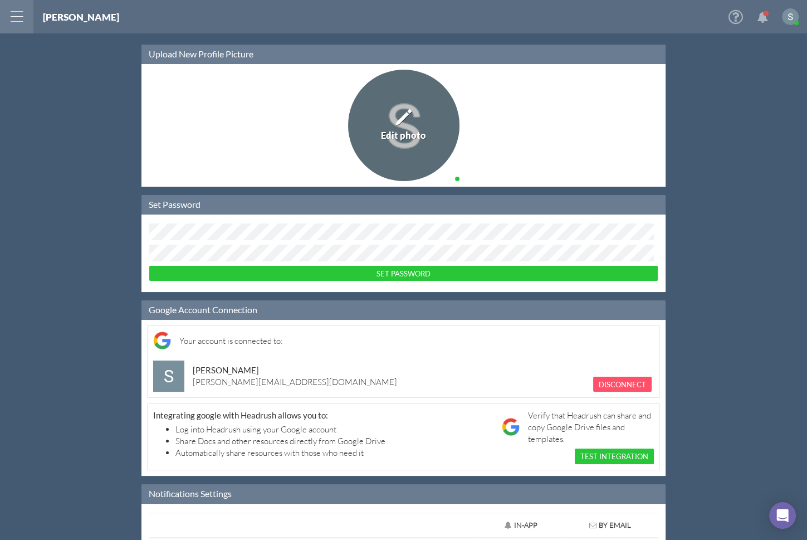
click at [20, 14] on div at bounding box center [16, 16] width 33 height 33
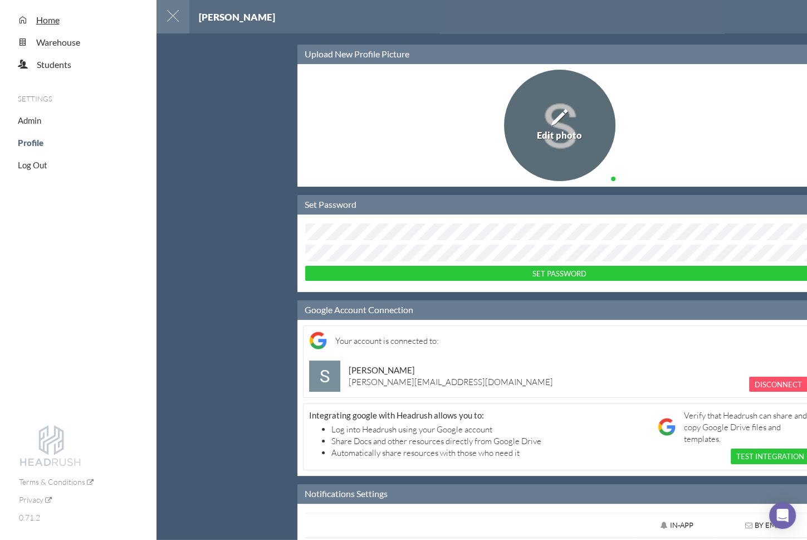
click at [49, 23] on span "Home" at bounding box center [47, 19] width 23 height 11
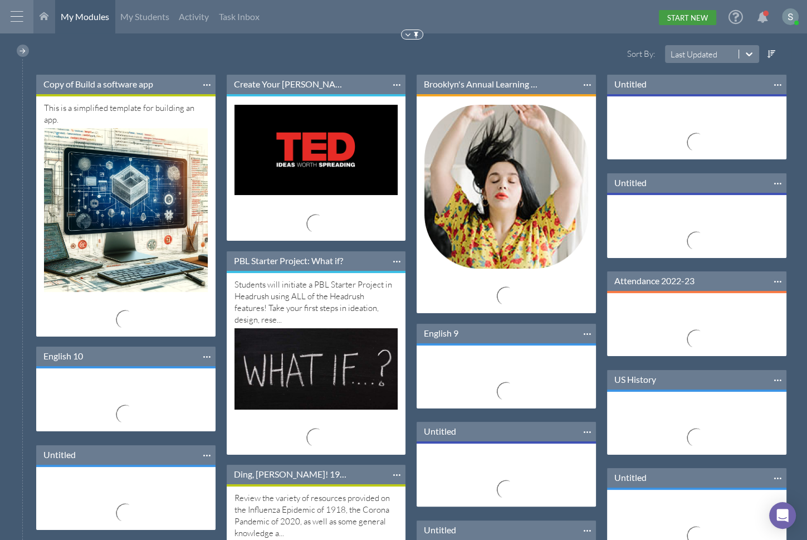
scroll to position [88, 179]
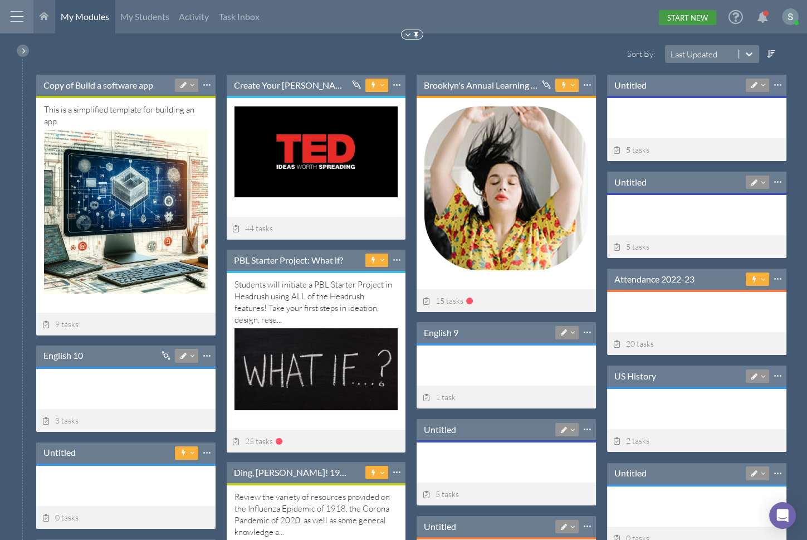
click at [697, 18] on link "Start New" at bounding box center [687, 17] width 57 height 15
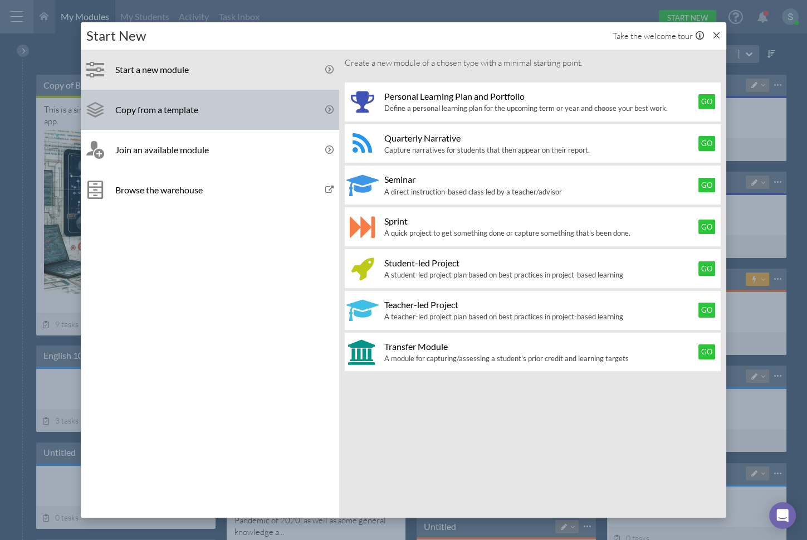
click at [213, 105] on div "Copy from a template" at bounding box center [224, 109] width 218 height 11
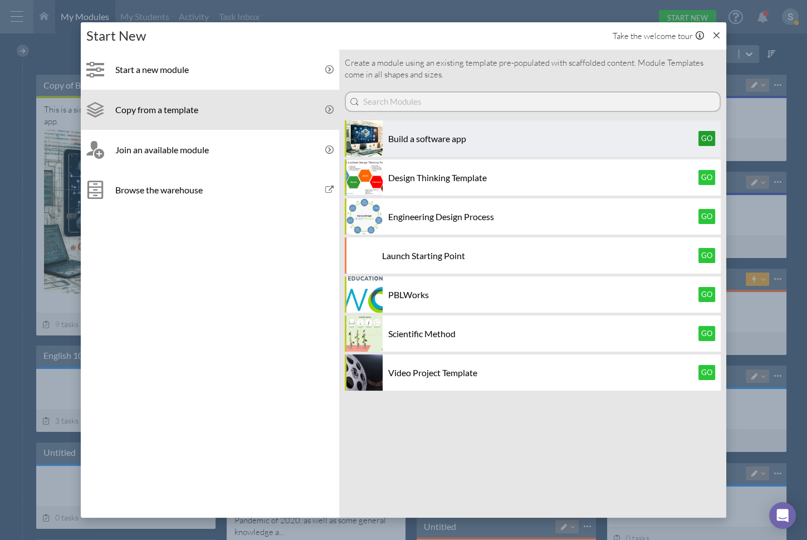
click at [709, 138] on button "Go" at bounding box center [707, 138] width 17 height 14
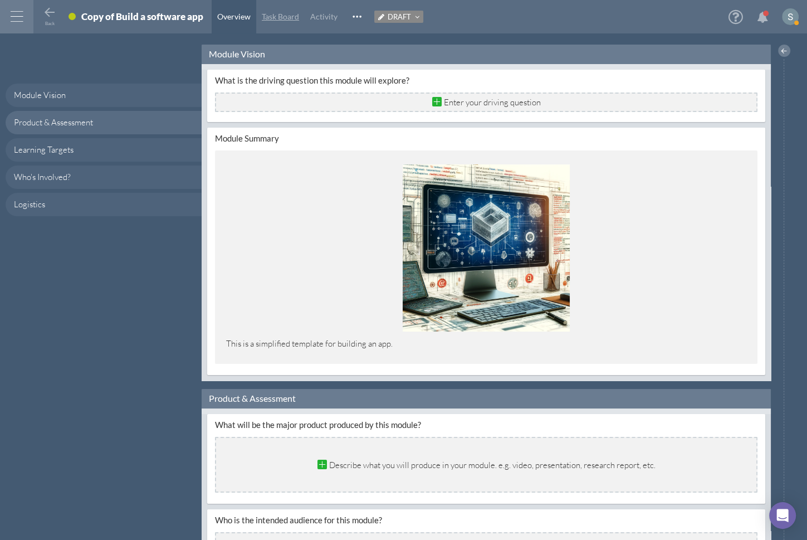
click at [279, 14] on span "Task Board" at bounding box center [280, 16] width 37 height 9
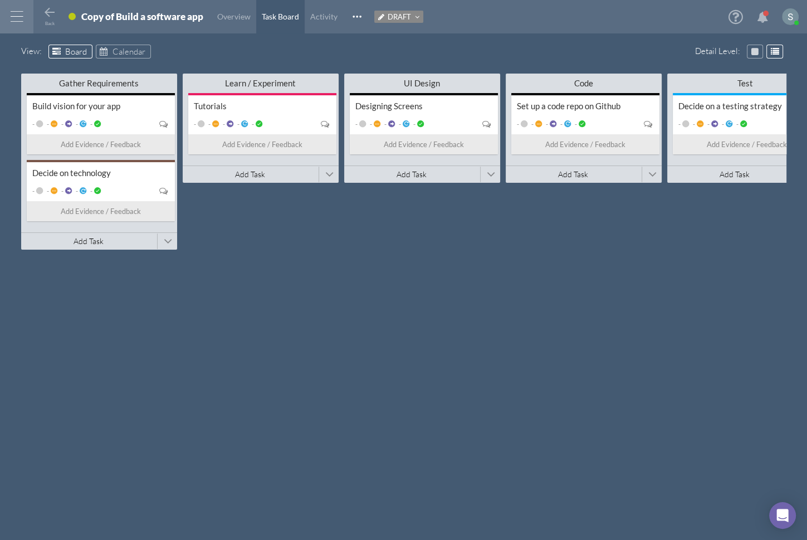
click at [75, 16] on span at bounding box center [72, 16] width 7 height 7
click at [236, 55] on div "View : Board Calendar" at bounding box center [403, 53] width 765 height 17
click at [47, 9] on icon at bounding box center [49, 12] width 13 height 13
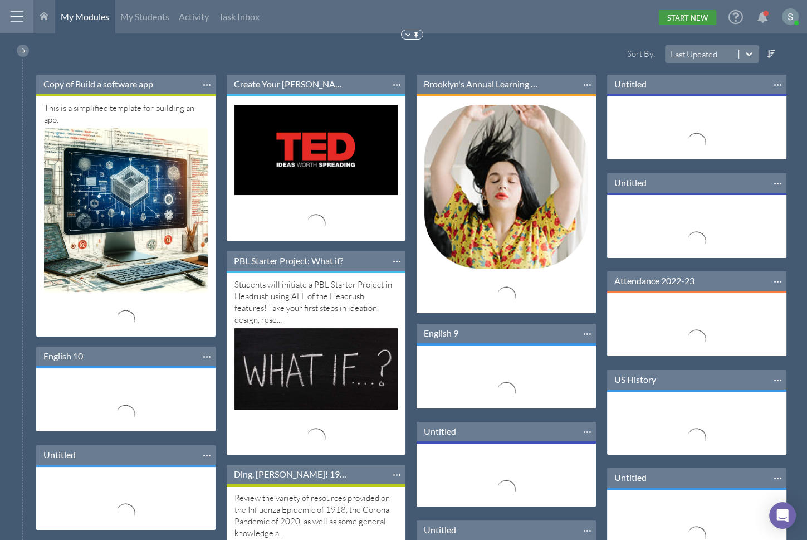
click at [672, 16] on link "Start New" at bounding box center [687, 17] width 57 height 15
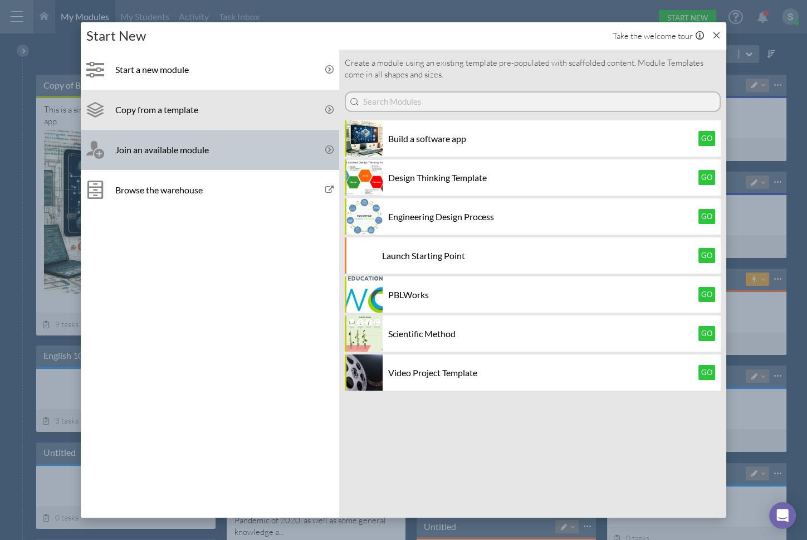
click at [253, 158] on link "Join an available module" at bounding box center [210, 150] width 258 height 40
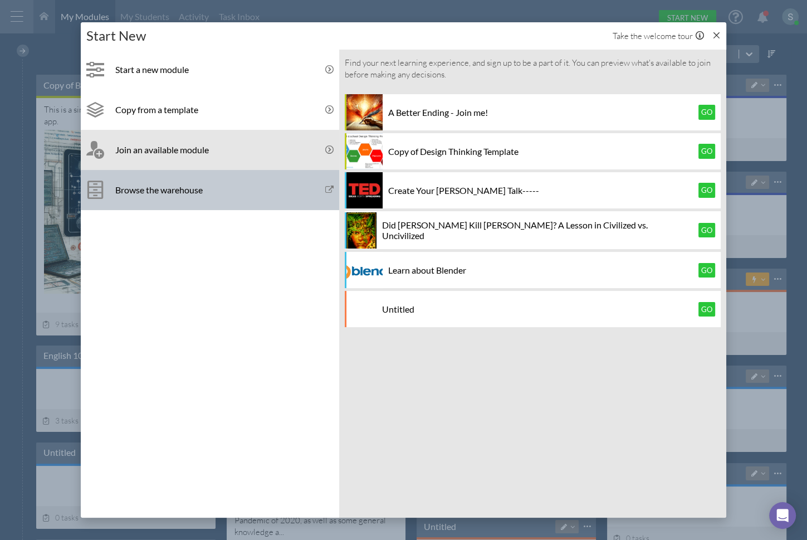
click at [243, 201] on link "Browse the warehouse" at bounding box center [210, 190] width 258 height 40
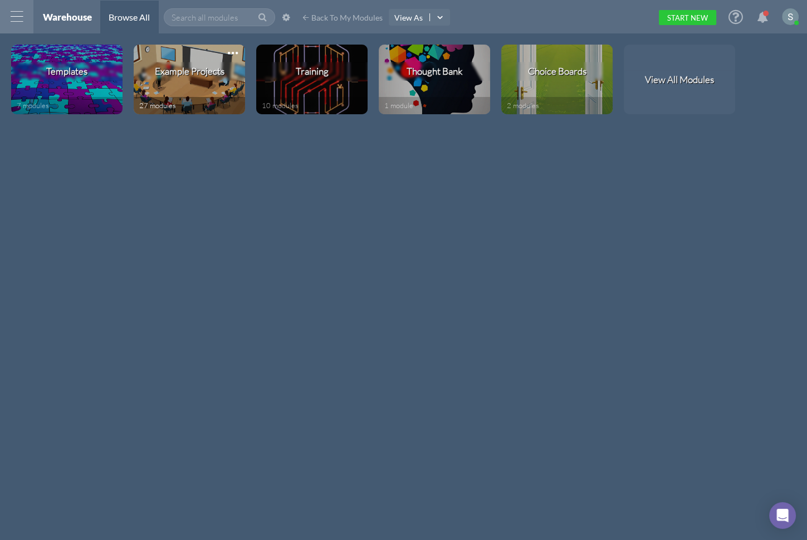
click at [232, 50] on div at bounding box center [233, 53] width 14 height 6
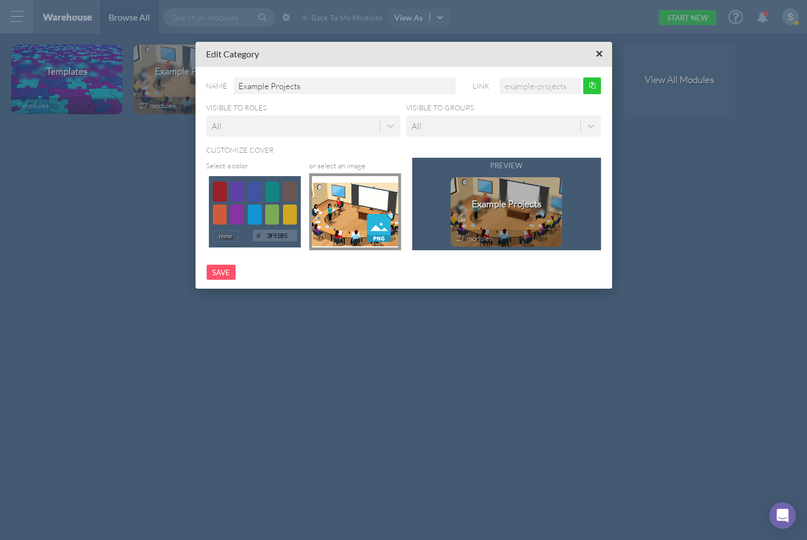
click at [599, 56] on span "×" at bounding box center [599, 54] width 7 height 14
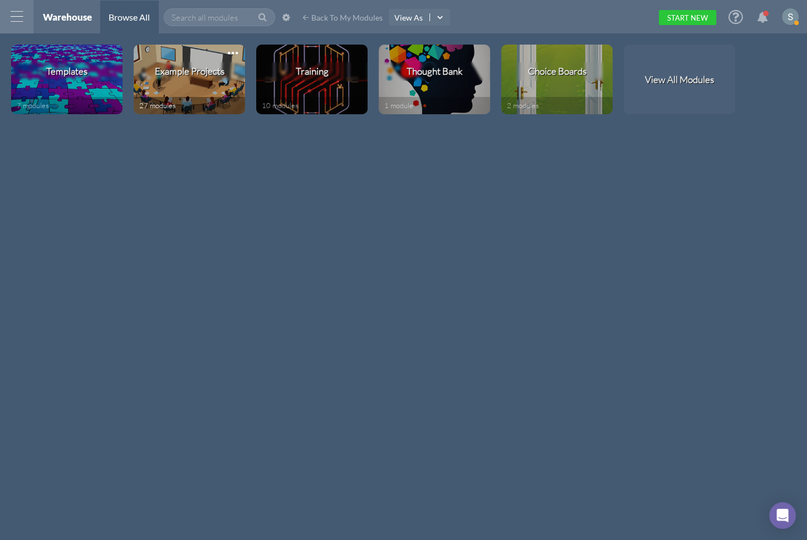
click at [188, 89] on div "Example Projects" at bounding box center [189, 79] width 111 height 35
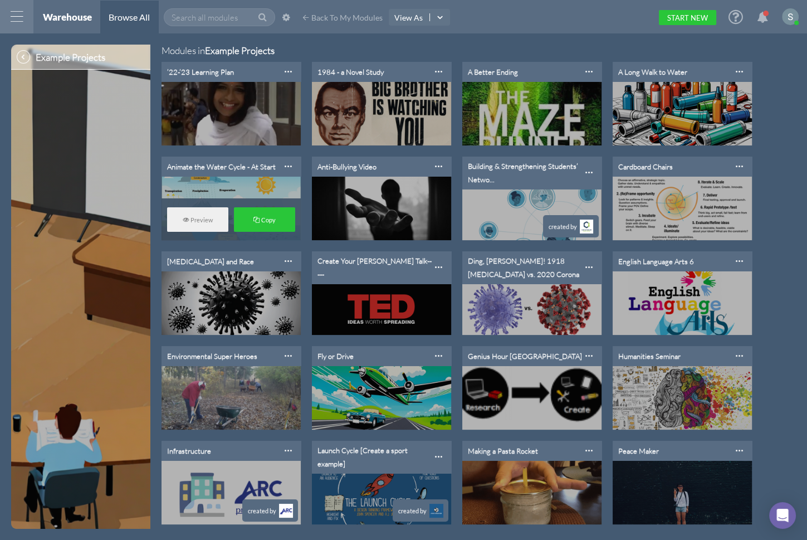
click at [229, 164] on div "Animate the Water Cycle - At Start" at bounding box center [221, 166] width 109 height 9
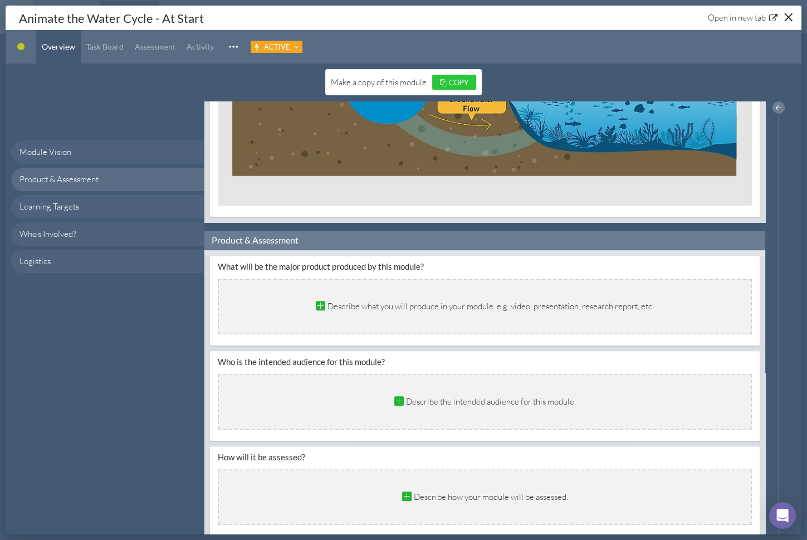
scroll to position [452, 0]
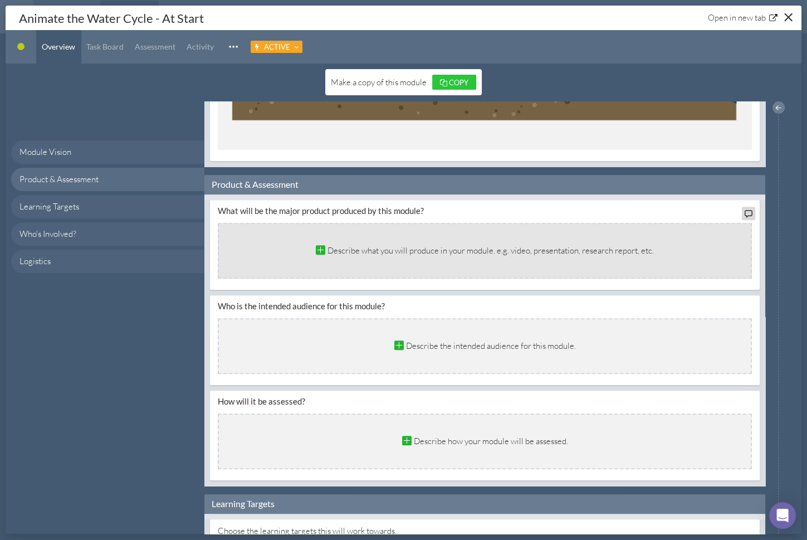
click at [275, 252] on div "Describe what you will produce in your module. e.g. video, presentation, resear…" at bounding box center [485, 251] width 534 height 56
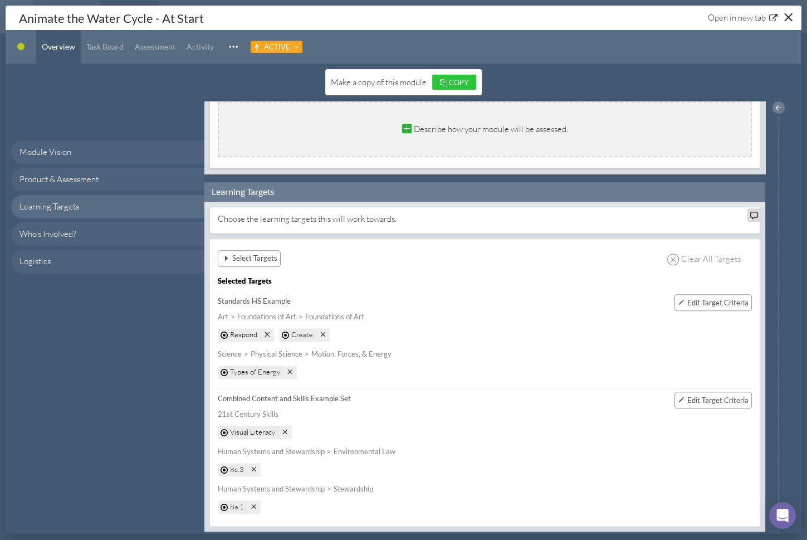
scroll to position [799, 0]
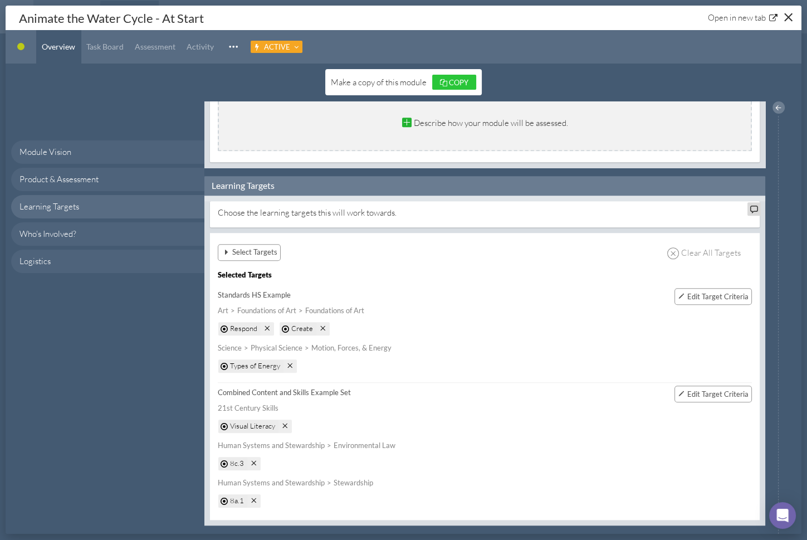
click at [264, 246] on span "Select Targets" at bounding box center [254, 252] width 45 height 12
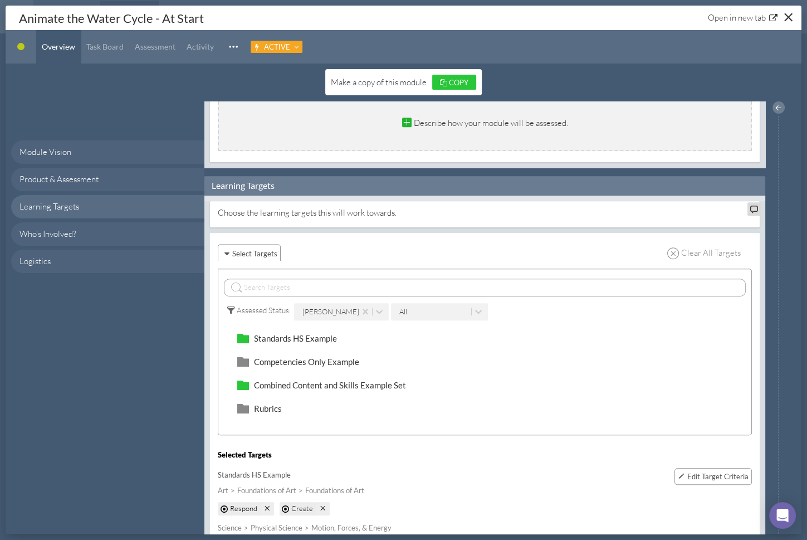
click at [313, 280] on input "text" at bounding box center [485, 288] width 522 height 18
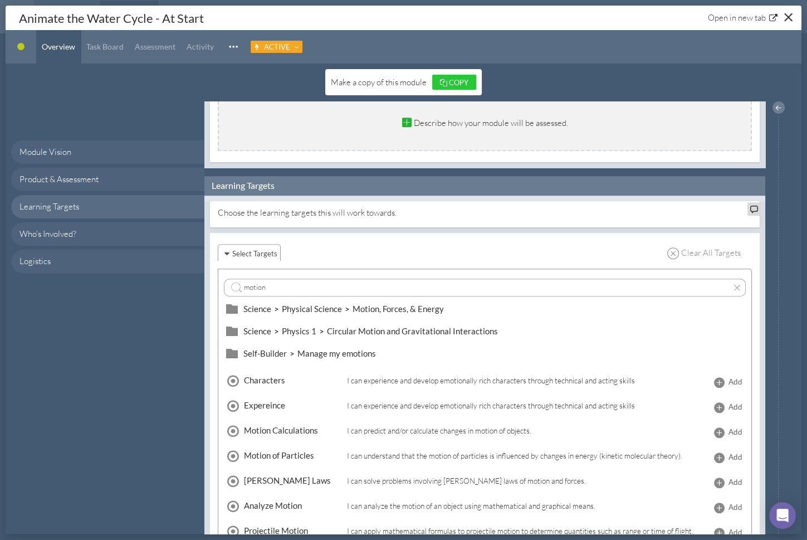
type input "motion"
click at [714, 378] on span at bounding box center [720, 383] width 12 height 12
click at [732, 283] on button at bounding box center [737, 287] width 15 height 9
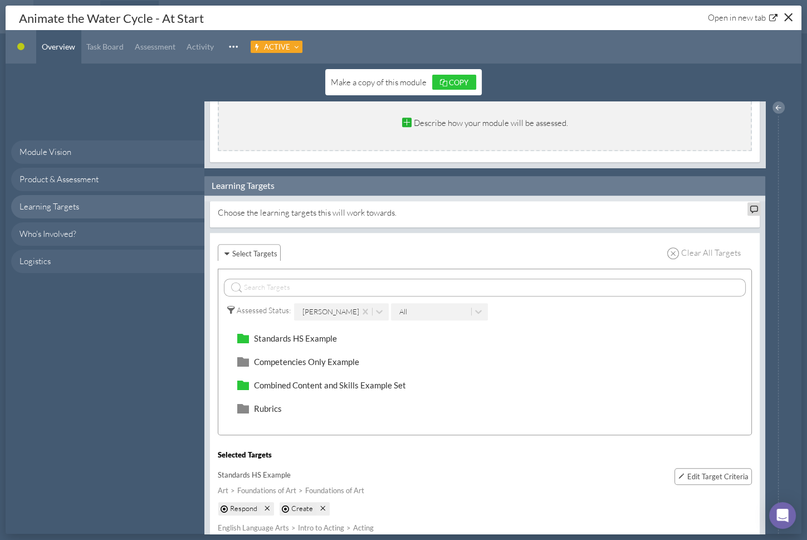
click at [345, 305] on div "[PERSON_NAME]" at bounding box center [328, 311] width 62 height 17
click at [323, 372] on div "[PERSON_NAME]" at bounding box center [340, 368] width 95 height 21
click at [412, 308] on div "All" at bounding box center [432, 311] width 77 height 17
click at [410, 349] on div "Not Assessed" at bounding box center [439, 353] width 97 height 21
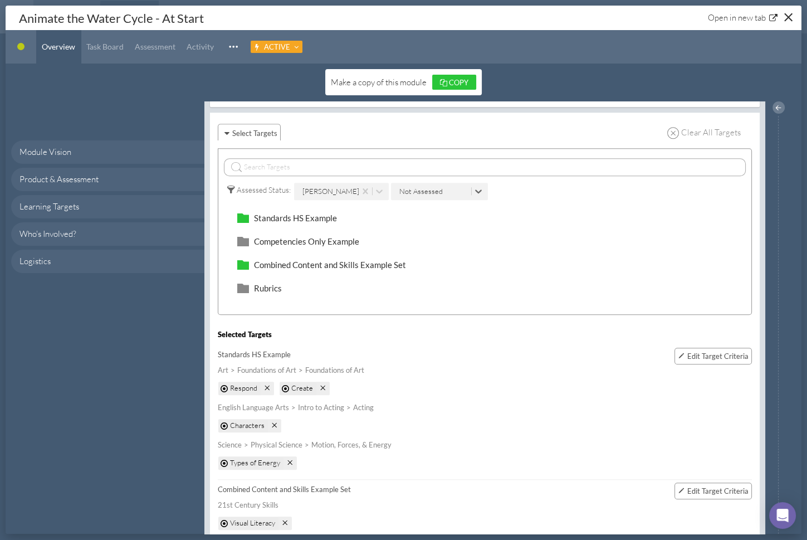
scroll to position [1049, 0]
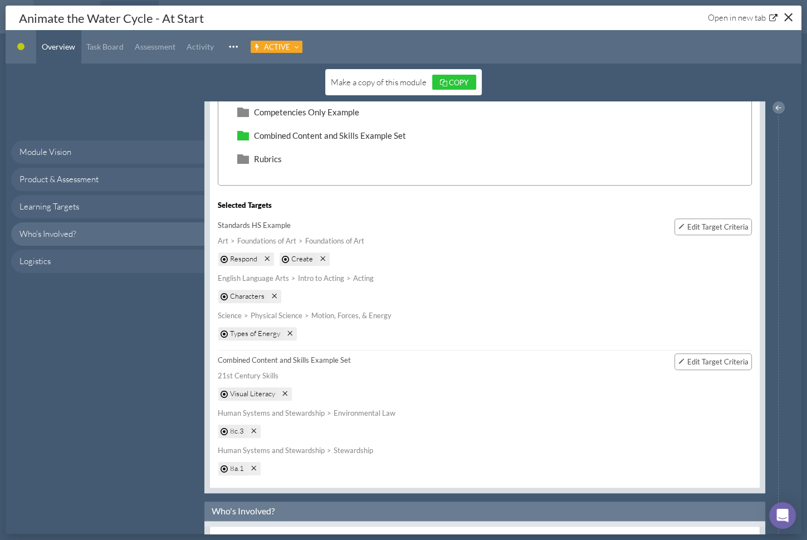
click at [719, 357] on span "Edit Target Criteria" at bounding box center [717, 361] width 61 height 9
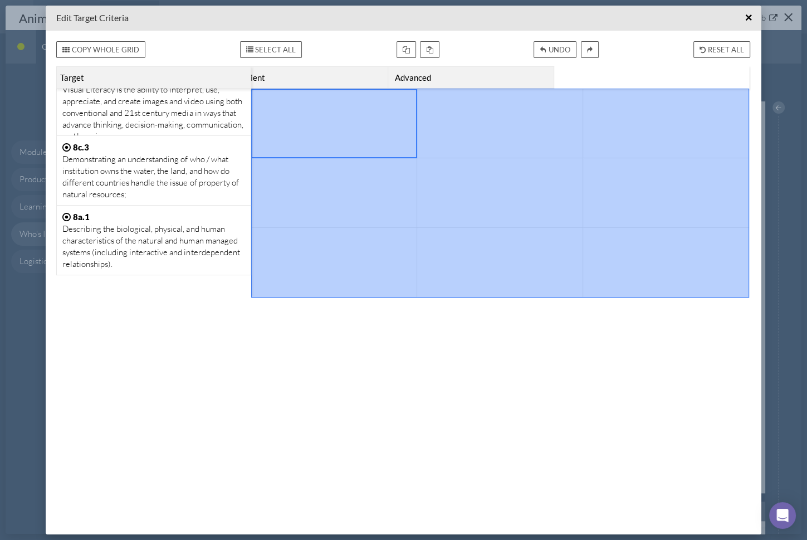
drag, startPoint x: 366, startPoint y: 111, endPoint x: 673, endPoint y: 324, distance: 373.5
click at [678, 328] on div "Developing Select Proficient Select Advanced Select Select Visual Literacy Visu…" at bounding box center [403, 297] width 694 height 462
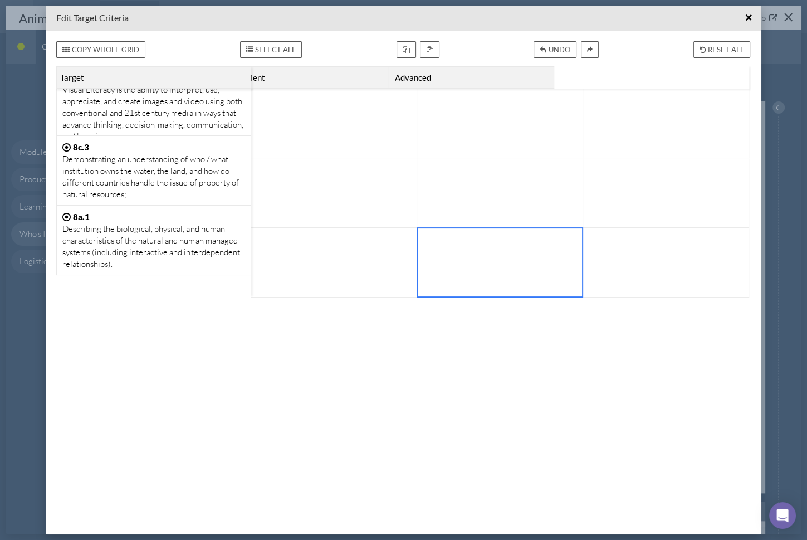
click at [557, 235] on div at bounding box center [500, 262] width 154 height 58
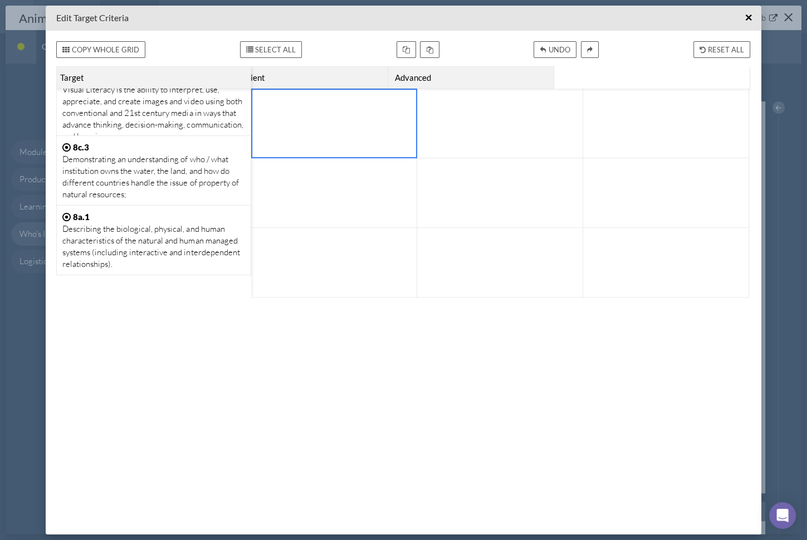
click at [330, 150] on div at bounding box center [334, 124] width 166 height 70
click at [534, 163] on div at bounding box center [500, 193] width 166 height 70
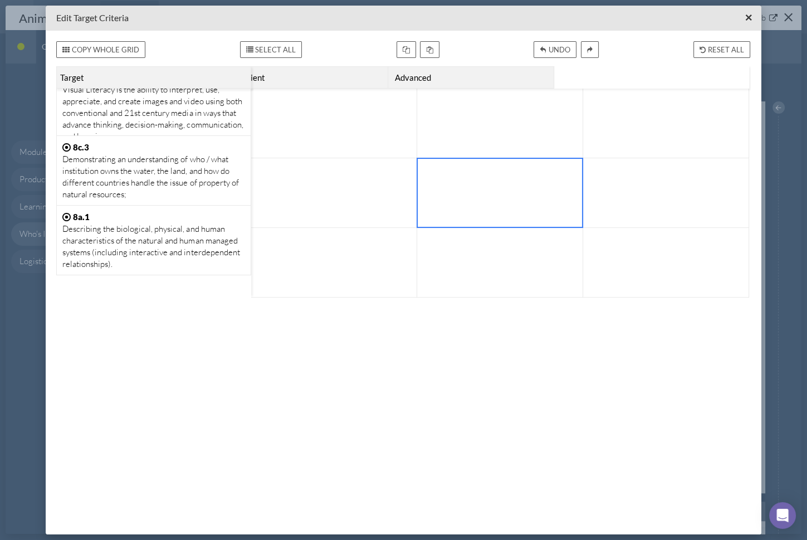
click at [748, 19] on span "×" at bounding box center [748, 18] width 7 height 14
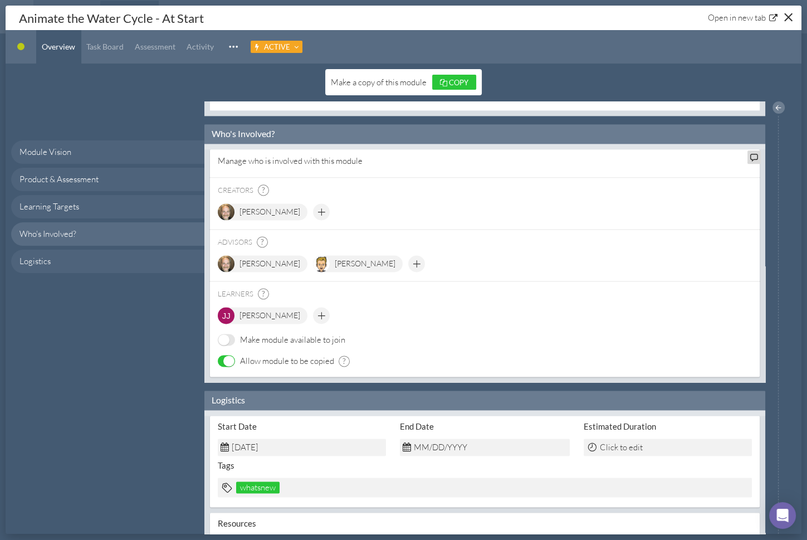
scroll to position [1432, 0]
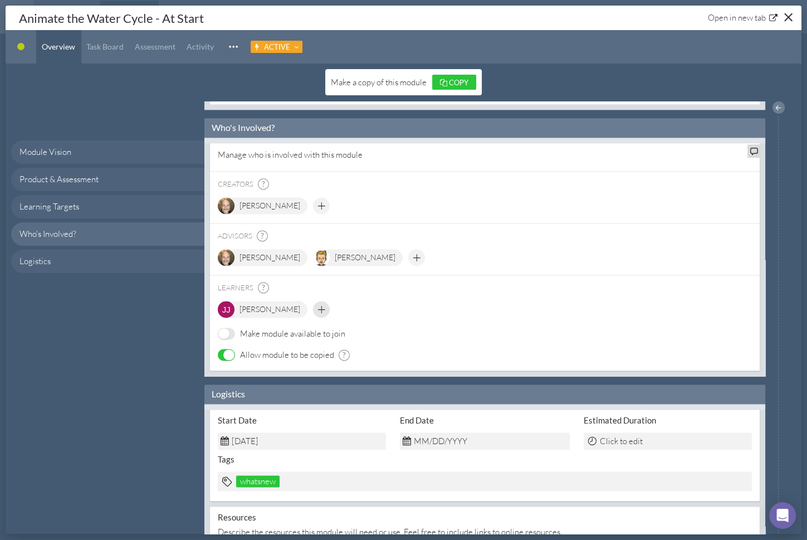
click at [313, 305] on div at bounding box center [321, 313] width 17 height 17
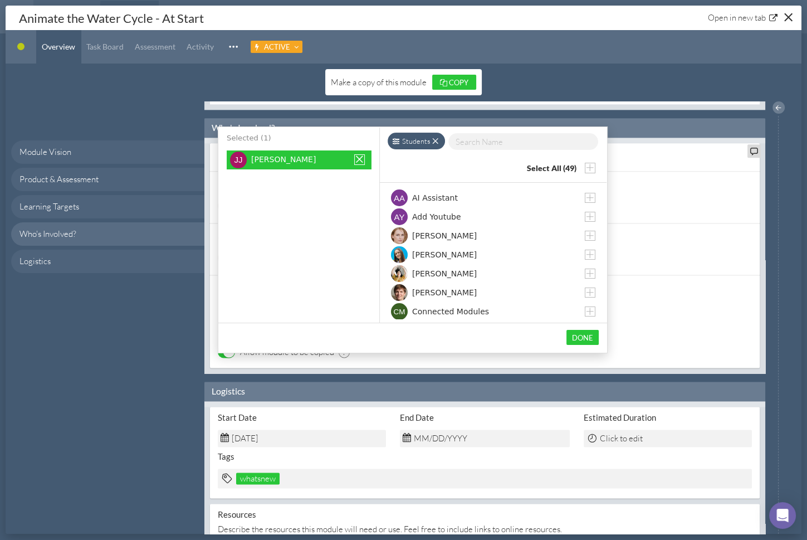
click at [435, 141] on span at bounding box center [436, 142] width 8 height 8
click at [416, 135] on div "Filter by" at bounding box center [410, 141] width 45 height 17
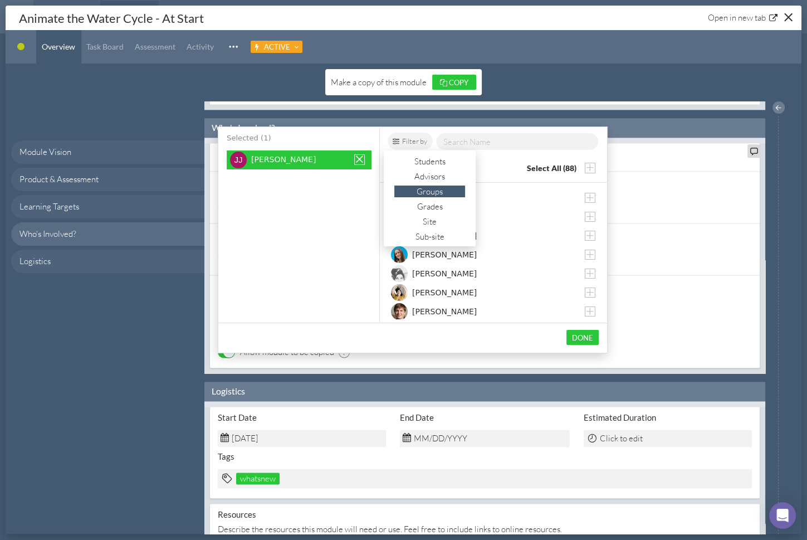
click at [414, 193] on div "Groups" at bounding box center [429, 192] width 71 height 12
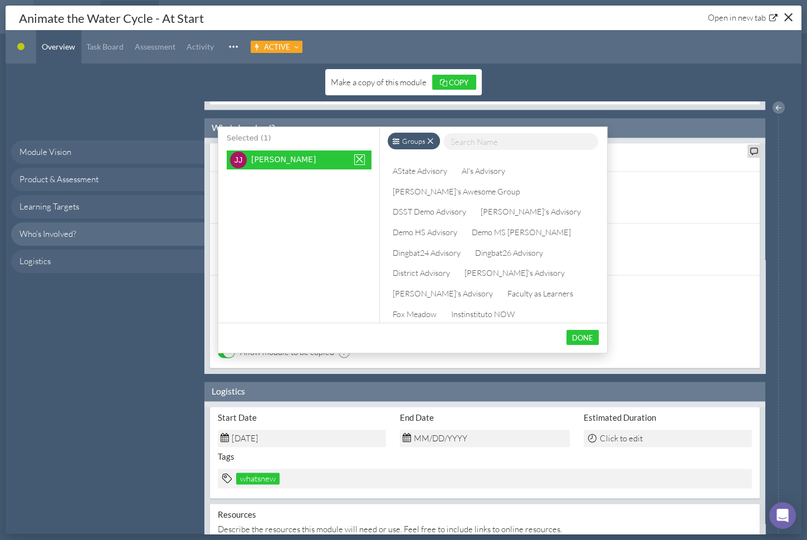
click at [422, 138] on div "Groups" at bounding box center [414, 141] width 52 height 17
click at [428, 207] on div "Grades" at bounding box center [429, 207] width 71 height 12
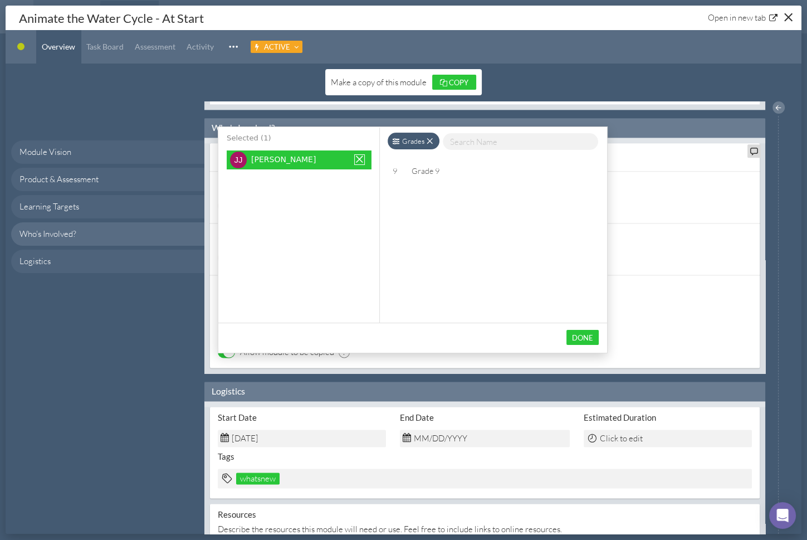
click at [426, 169] on div "Grade 9" at bounding box center [425, 170] width 37 height 15
click at [588, 336] on button "Done" at bounding box center [583, 337] width 32 height 15
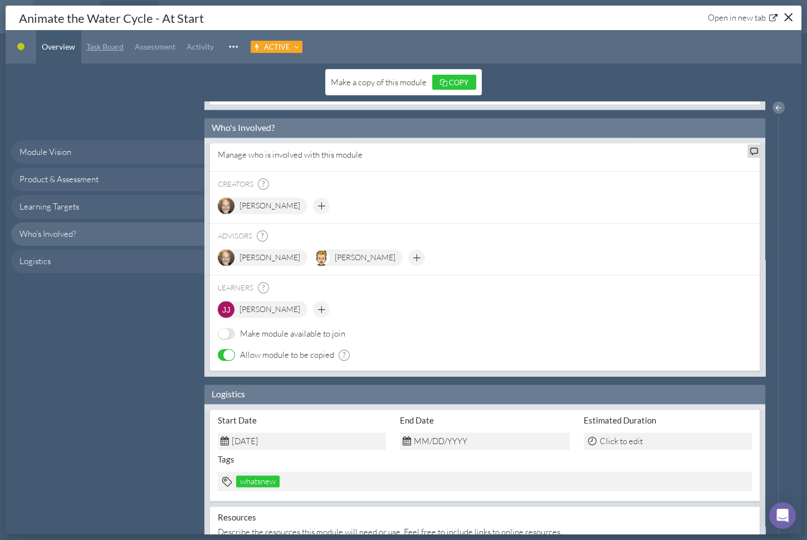
click at [110, 47] on span "Task Board" at bounding box center [104, 46] width 37 height 9
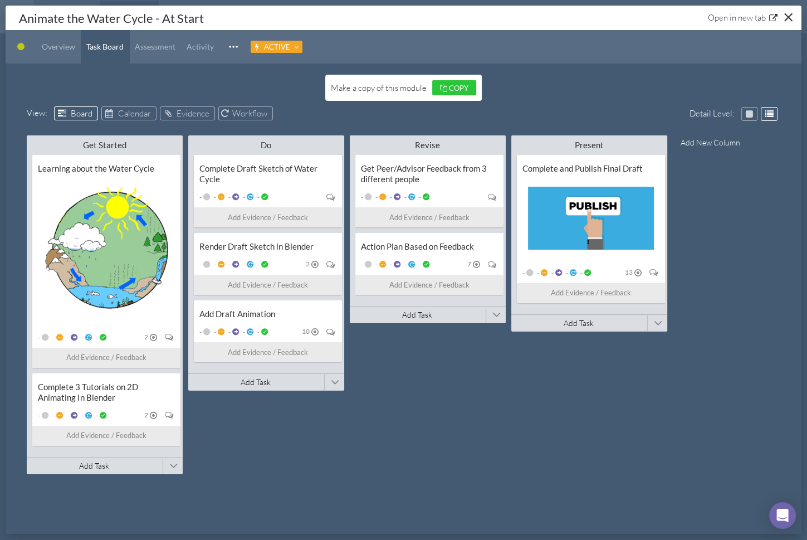
drag, startPoint x: 788, startPoint y: 22, endPoint x: 729, endPoint y: 83, distance: 84.7
click at [729, 83] on div "Animate the Water Cycle - At Start Open in new tab Student-led Project Overview…" at bounding box center [404, 270] width 796 height 528
click at [787, 18] on div "Close" at bounding box center [788, 17] width 8 height 8
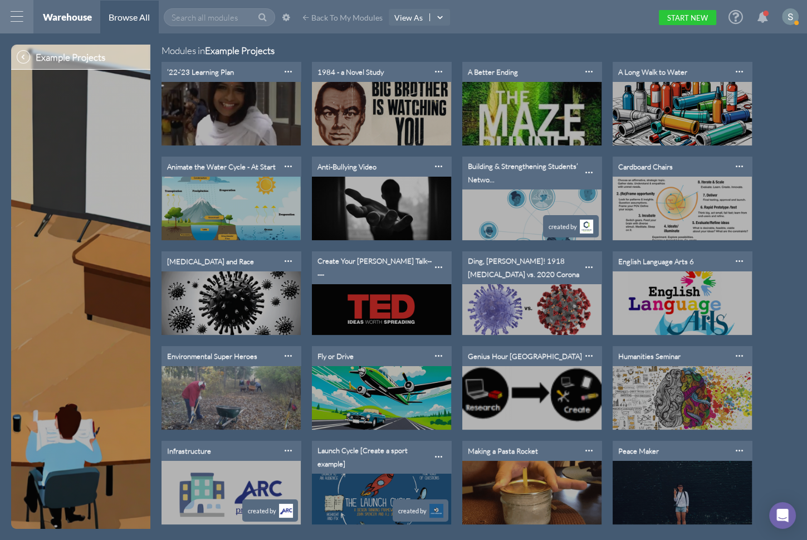
click at [735, 18] on icon at bounding box center [736, 16] width 14 height 17
click at [353, 14] on span "Back To My Modules" at bounding box center [346, 17] width 71 height 9
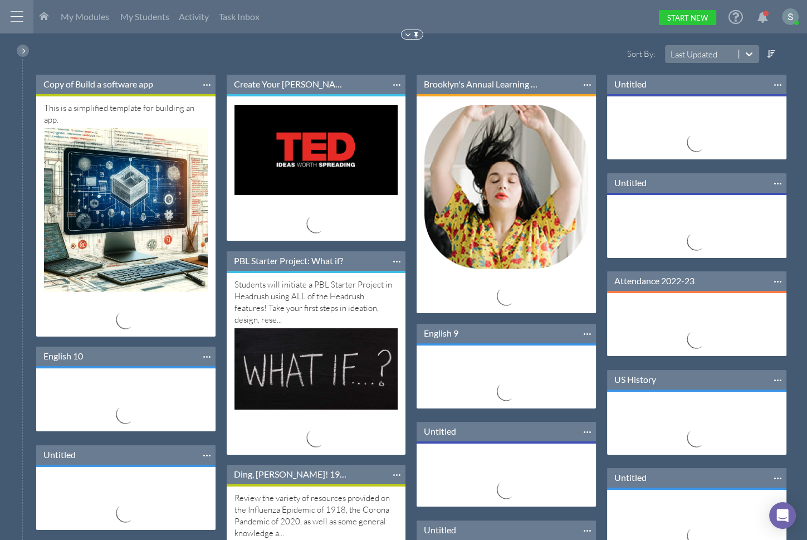
scroll to position [88, 179]
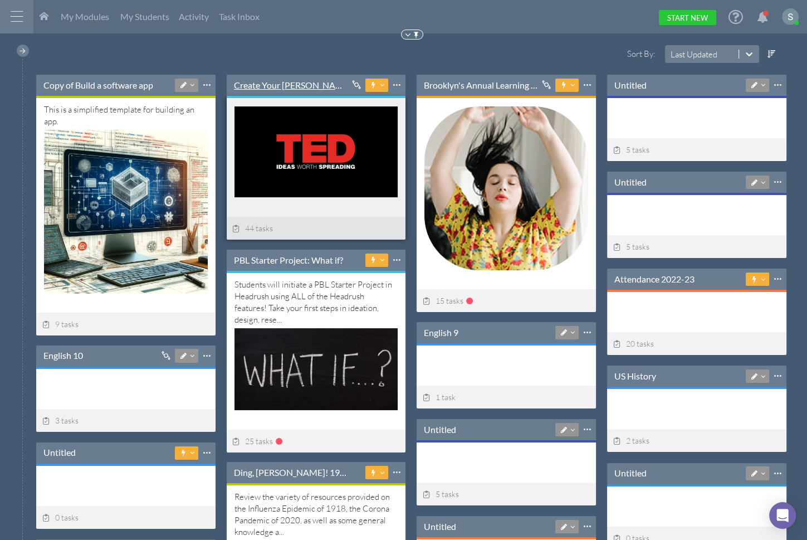
click at [275, 85] on link "Create Your [PERSON_NAME] Talk-----" at bounding box center [291, 85] width 115 height 12
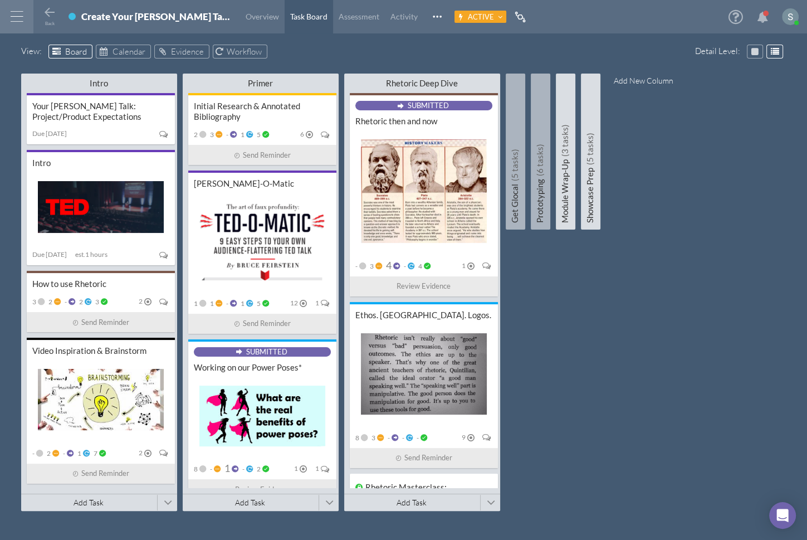
click at [340, 82] on div "Intro Minimize This Column All Others All Left All Right Make Invisible Add to …" at bounding box center [403, 295] width 765 height 450
click at [325, 84] on div at bounding box center [328, 83] width 14 height 14
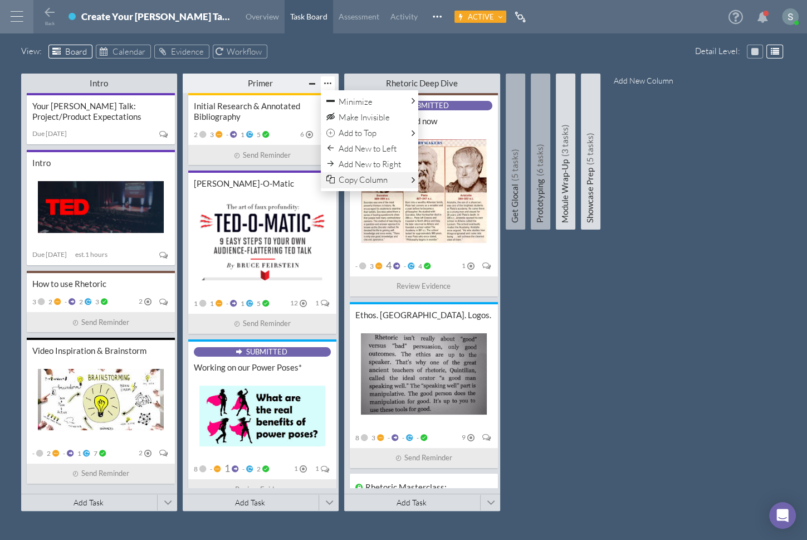
click at [348, 175] on span "Copy Column" at bounding box center [363, 179] width 49 height 11
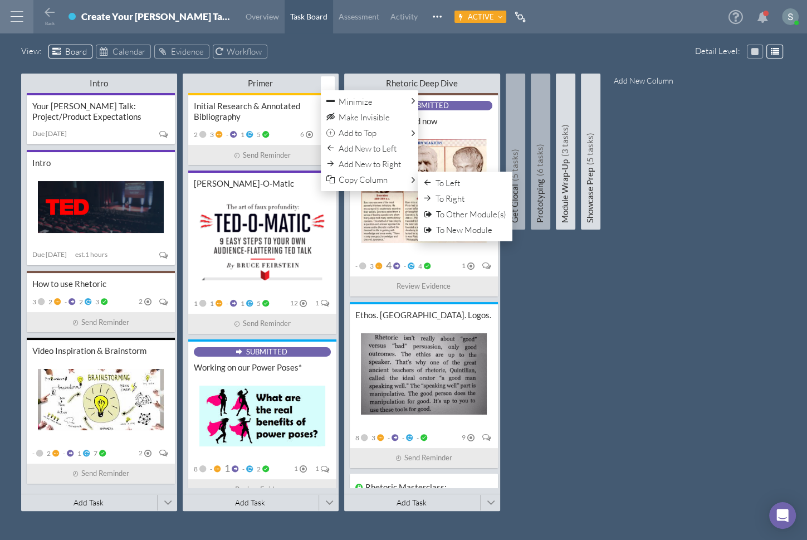
click at [648, 319] on div "Intro Minimize This Column All Others All Left All Right Make Invisible Add to …" at bounding box center [403, 295] width 765 height 450
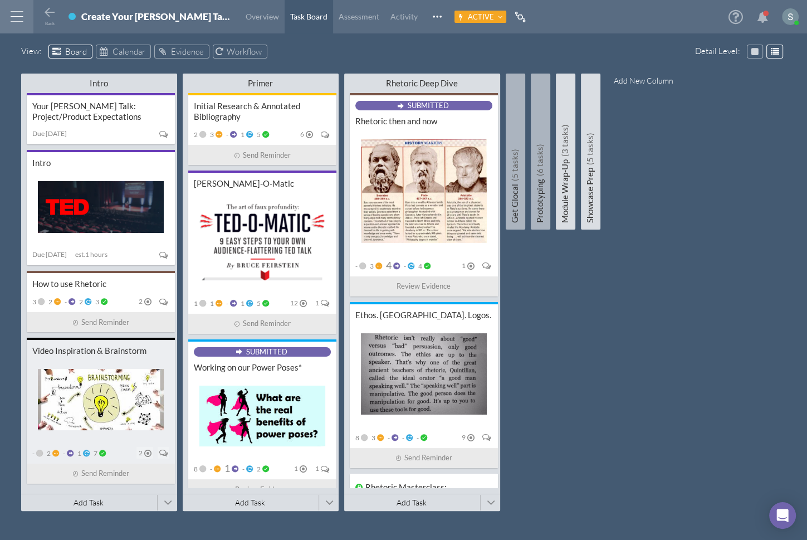
click at [115, 353] on div "Video Inspiration & Brainstorm - 2 - 1 7 2 Send Reminder" at bounding box center [101, 410] width 148 height 145
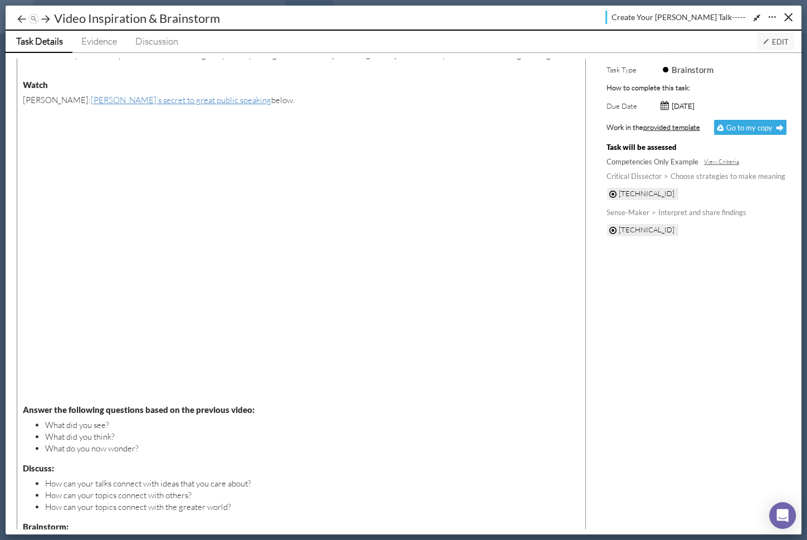
click at [774, 37] on span "Edit" at bounding box center [776, 41] width 26 height 9
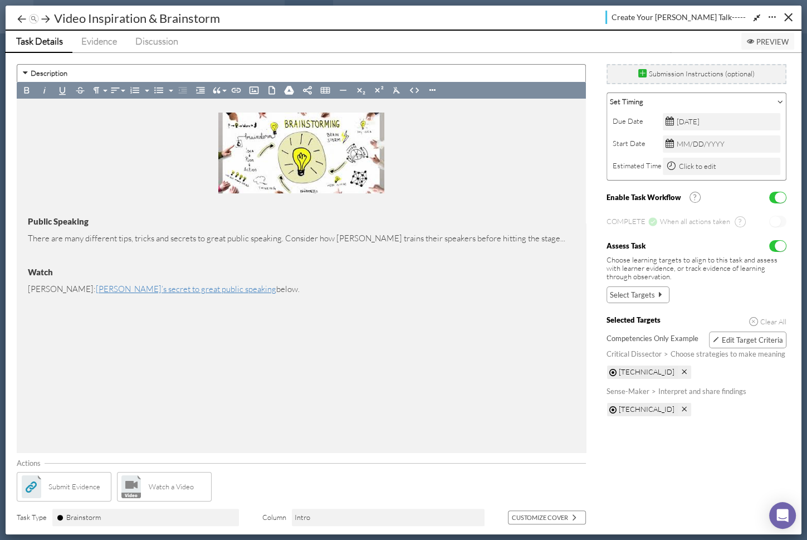
click at [70, 484] on span "Submit Evidence" at bounding box center [74, 487] width 52 height 12
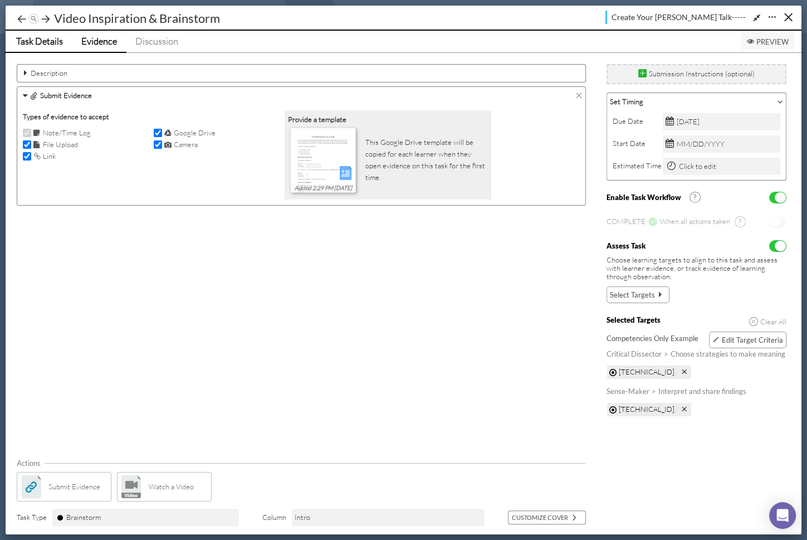
click at [123, 46] on link "Evidence" at bounding box center [99, 42] width 54 height 22
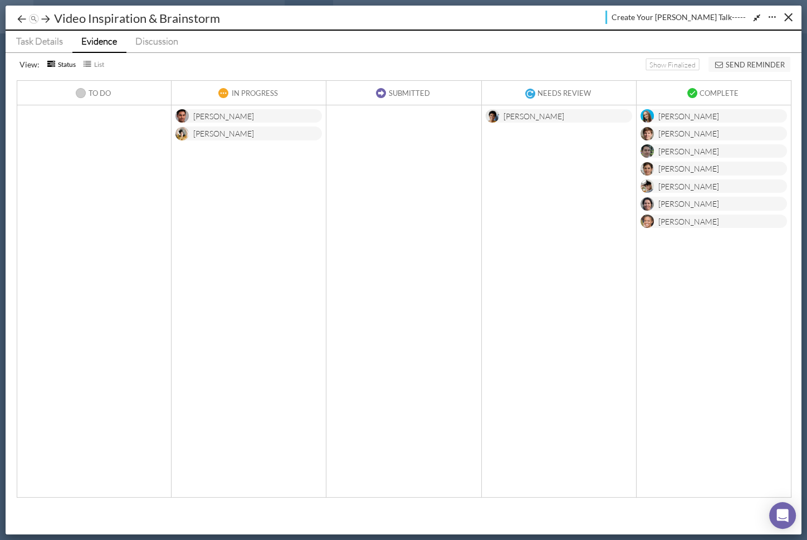
click at [226, 111] on div "[PERSON_NAME]" at bounding box center [223, 117] width 61 height 14
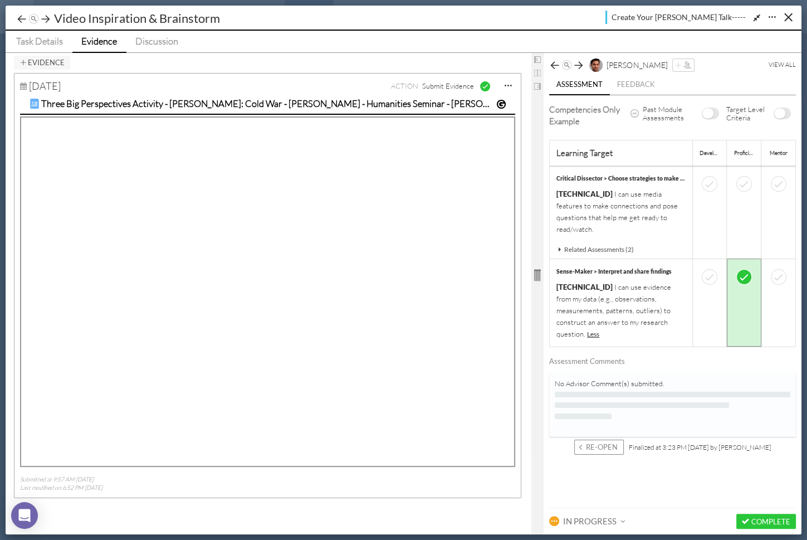
click at [539, 260] on div at bounding box center [537, 275] width 12 height 366
click at [580, 66] on icon at bounding box center [578, 65] width 11 height 11
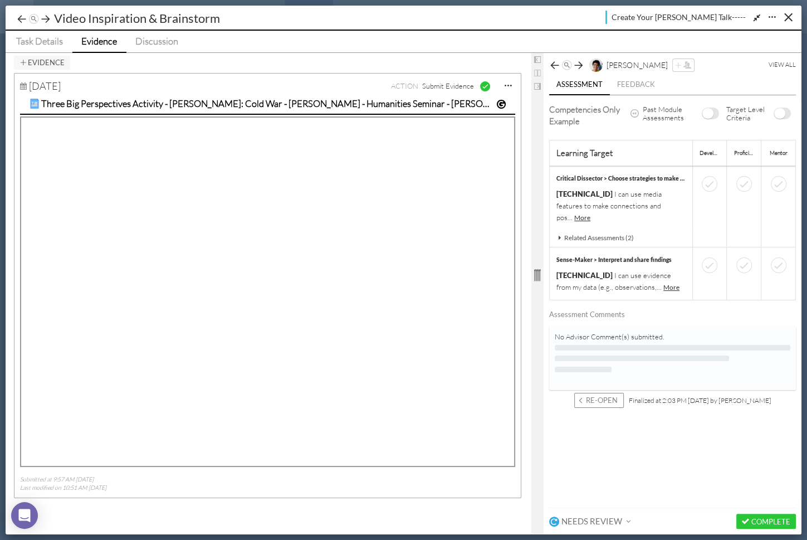
click at [580, 66] on icon at bounding box center [578, 65] width 11 height 11
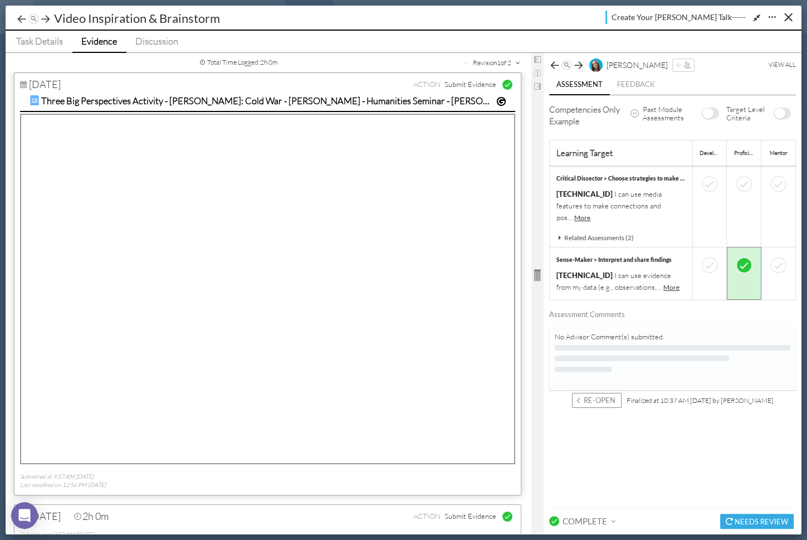
click at [580, 66] on icon at bounding box center [578, 65] width 11 height 11
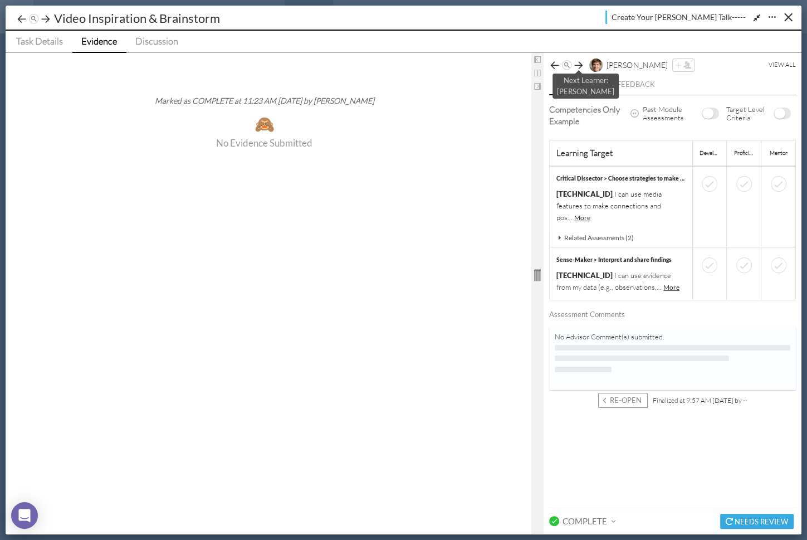
click at [580, 66] on icon at bounding box center [578, 65] width 11 height 11
click at [553, 65] on icon at bounding box center [554, 65] width 11 height 11
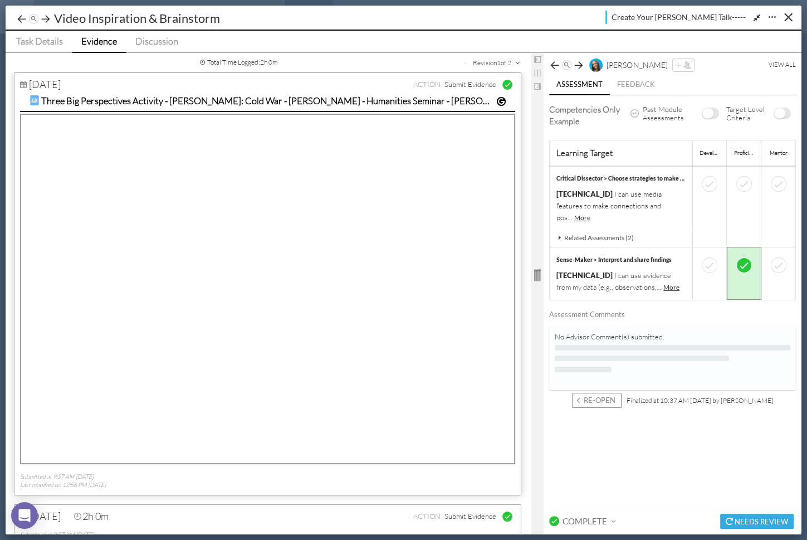
click at [105, 43] on span "Evidence" at bounding box center [99, 41] width 36 height 12
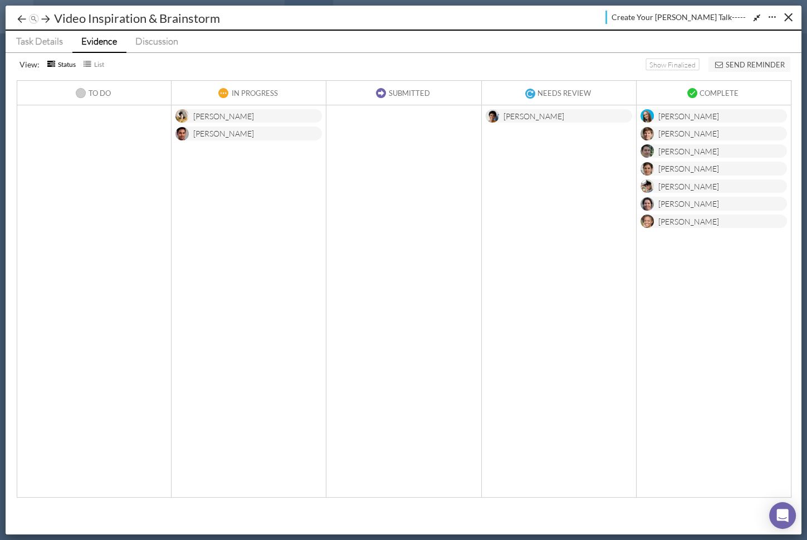
click at [210, 131] on div "[PERSON_NAME]" at bounding box center [223, 135] width 61 height 14
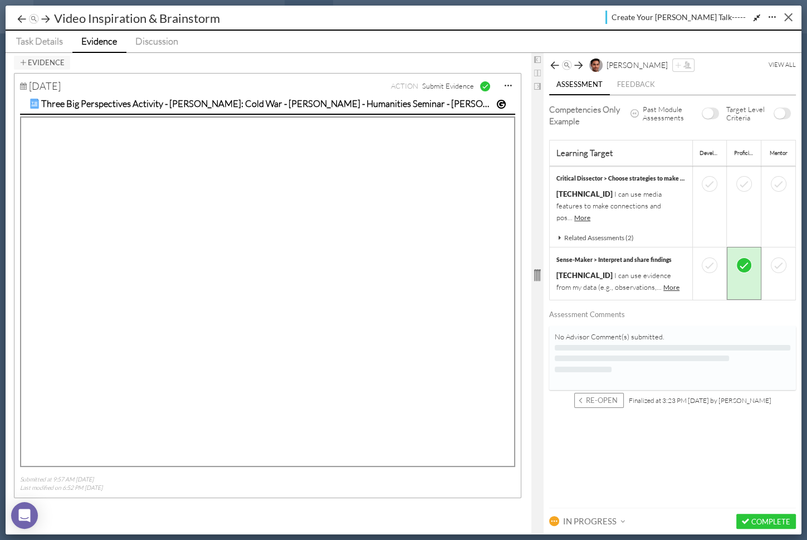
click at [790, 16] on div "Close" at bounding box center [788, 17] width 8 height 8
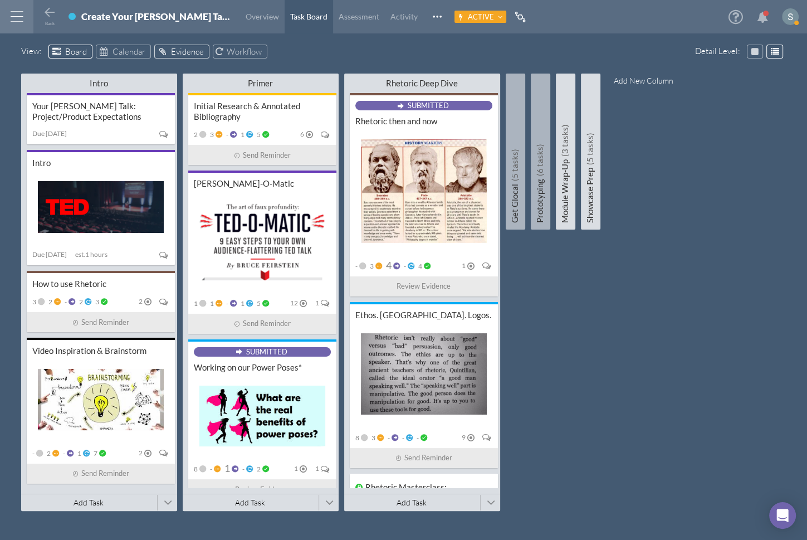
click at [175, 54] on span "Evidence" at bounding box center [187, 51] width 33 height 11
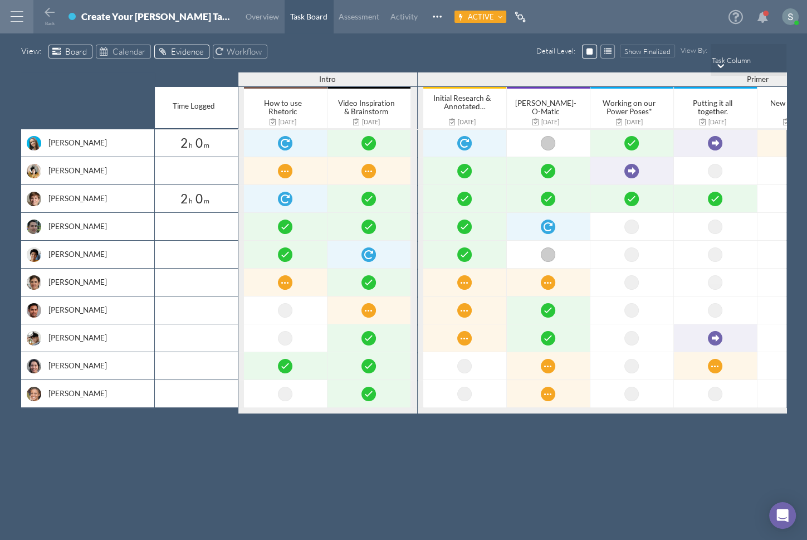
click at [74, 51] on span "Board" at bounding box center [76, 51] width 22 height 11
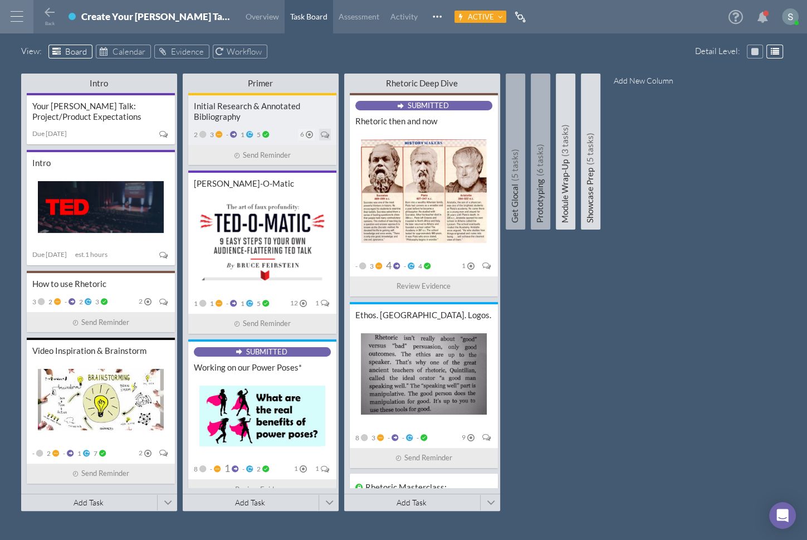
click at [322, 131] on icon at bounding box center [325, 134] width 8 height 8
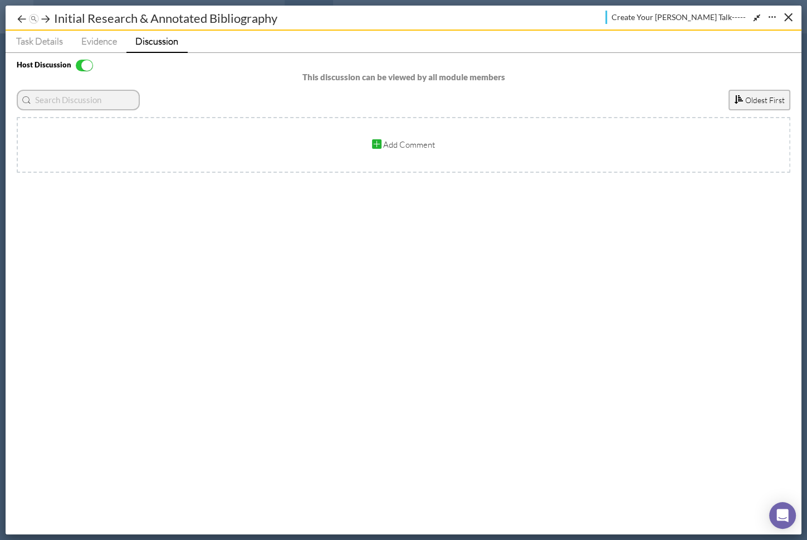
click at [124, 142] on div "Add Comment" at bounding box center [404, 145] width 774 height 56
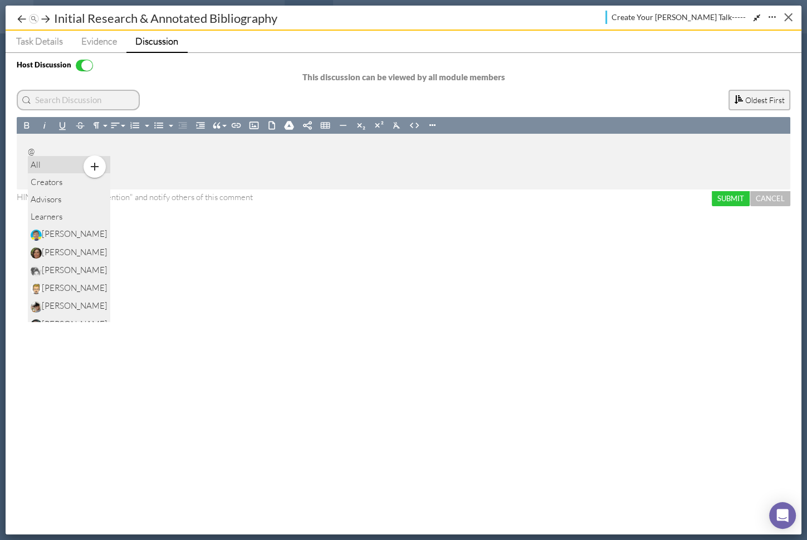
click at [785, 15] on button "Close" at bounding box center [788, 16] width 17 height 17
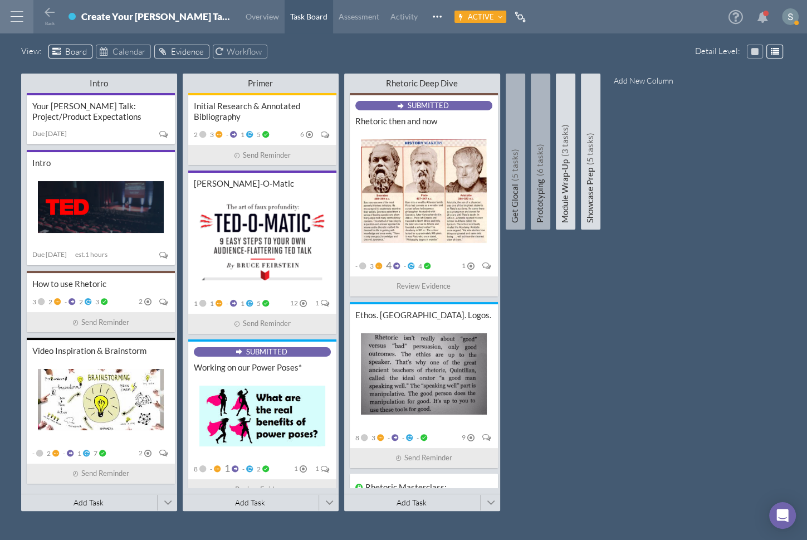
click at [182, 50] on span "Evidence" at bounding box center [187, 51] width 33 height 11
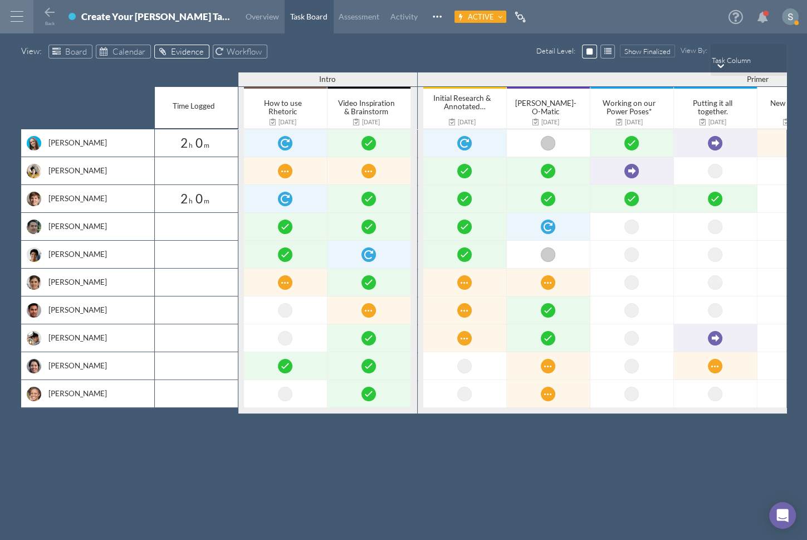
click at [17, 16] on div at bounding box center [16, 16] width 33 height 33
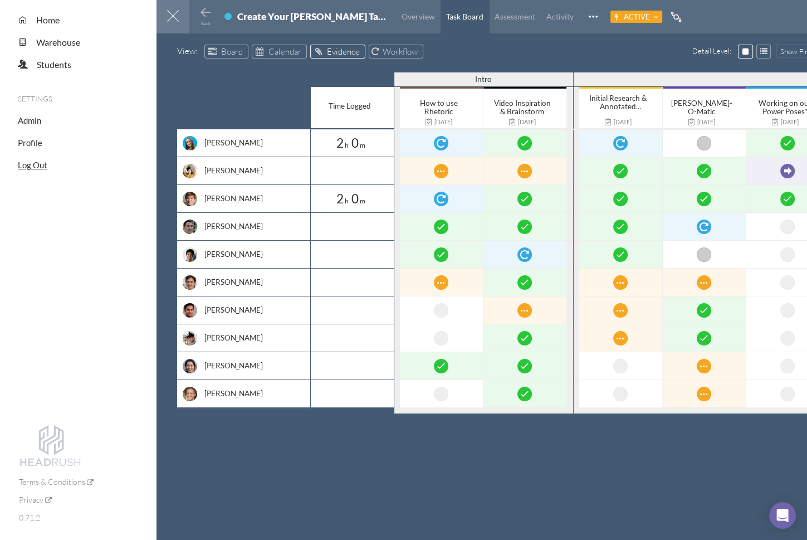
click at [31, 160] on span "Log Out" at bounding box center [33, 165] width 30 height 10
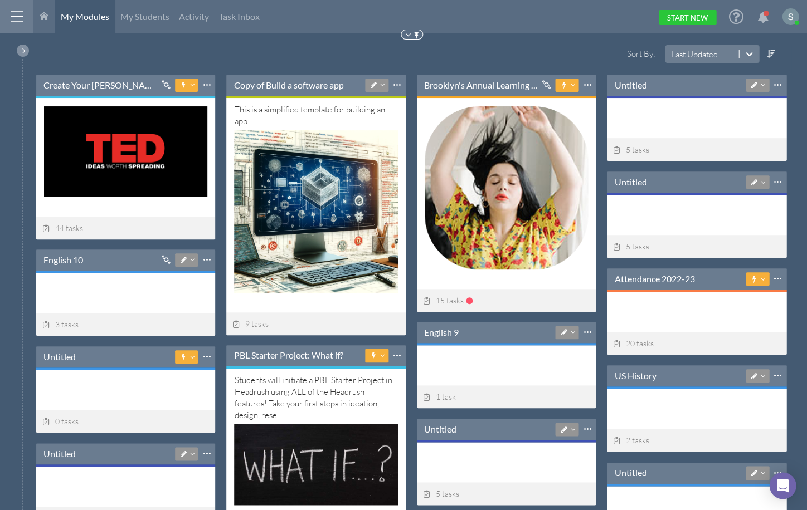
click at [20, 51] on div at bounding box center [23, 51] width 12 height 12
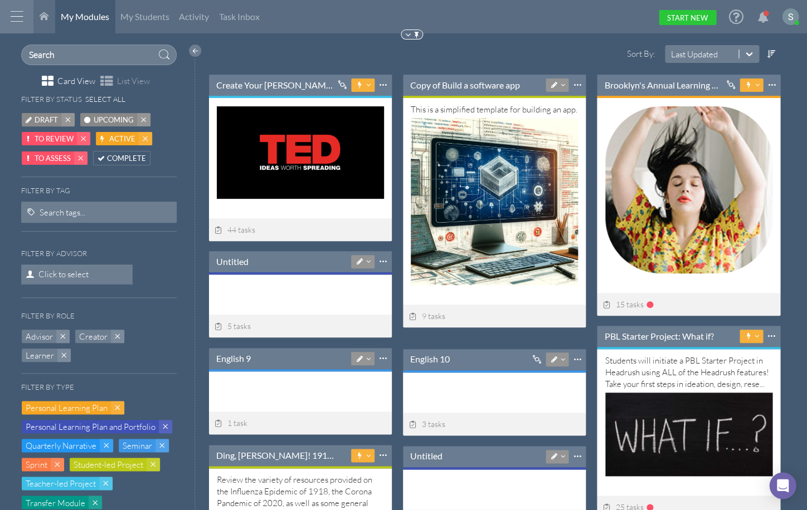
click at [103, 121] on span "Upcoming" at bounding box center [114, 120] width 40 height 12
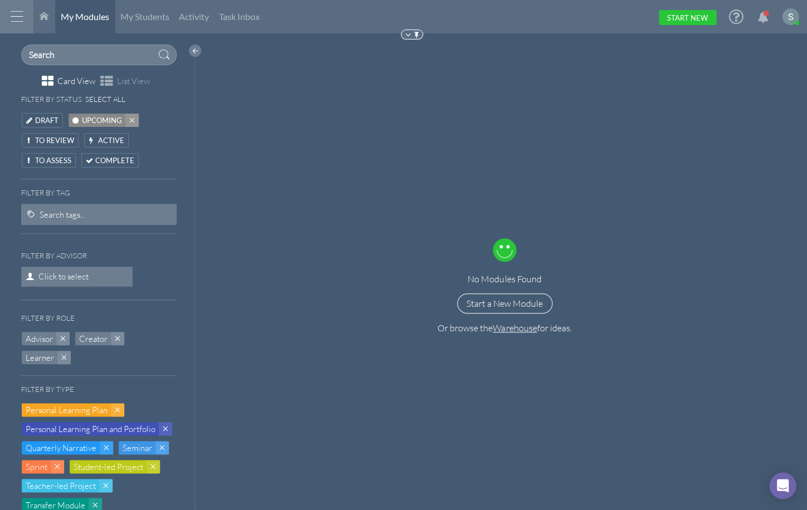
click at [193, 50] on div at bounding box center [195, 51] width 12 height 12
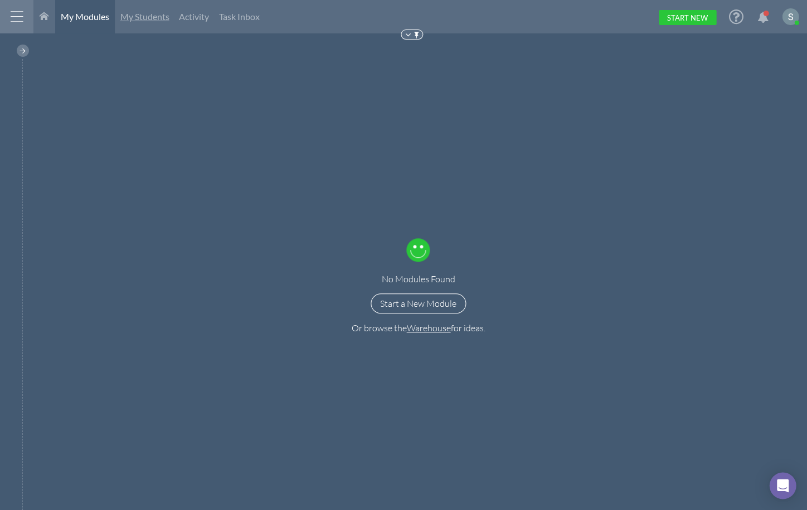
click at [149, 21] on span "My Students" at bounding box center [144, 16] width 49 height 11
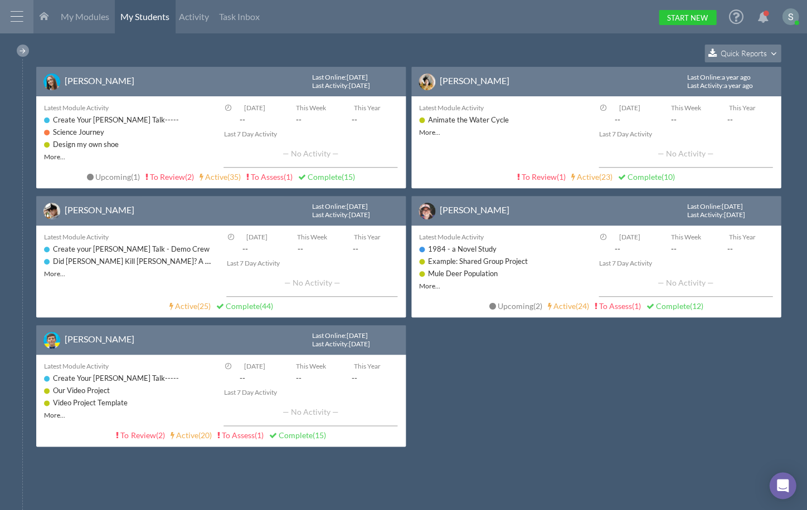
click at [25, 51] on div at bounding box center [23, 51] width 12 height 12
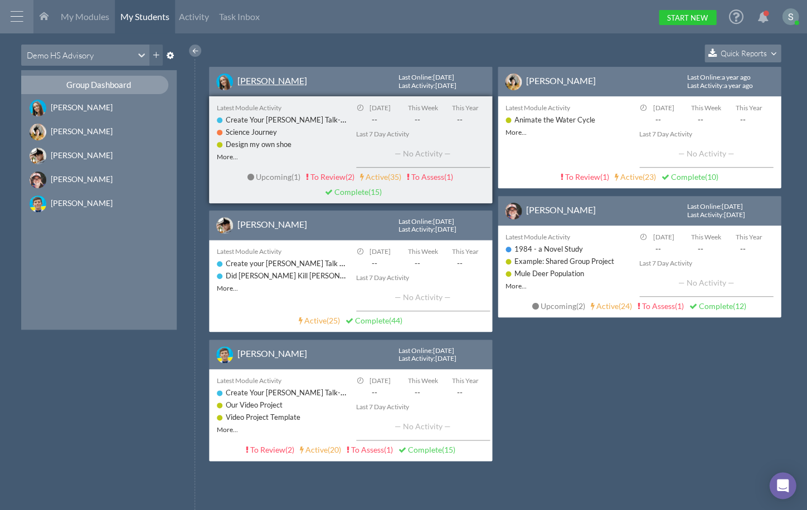
click at [265, 80] on link "[PERSON_NAME]" at bounding box center [272, 80] width 70 height 11
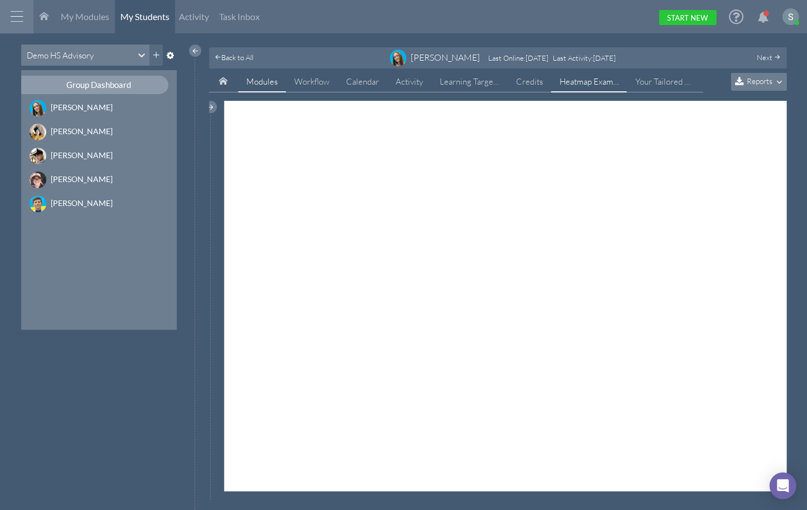
click at [256, 79] on span "Modules" at bounding box center [261, 81] width 31 height 11
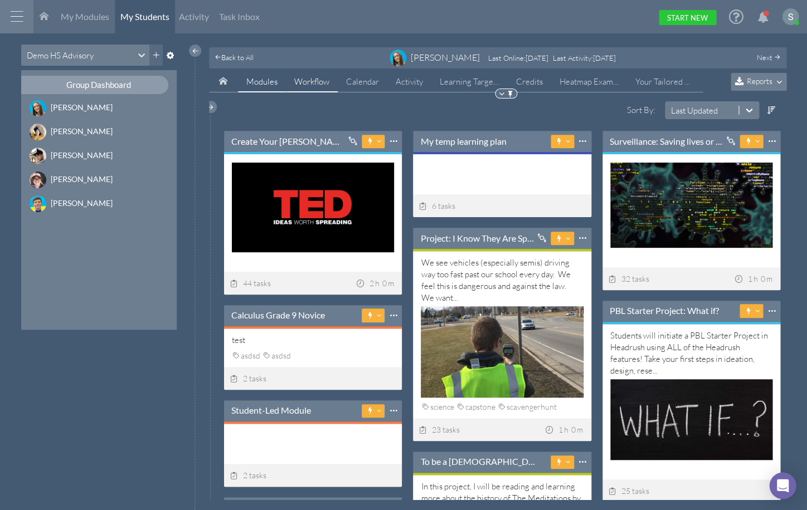
click at [312, 84] on span "Workflow" at bounding box center [311, 81] width 35 height 11
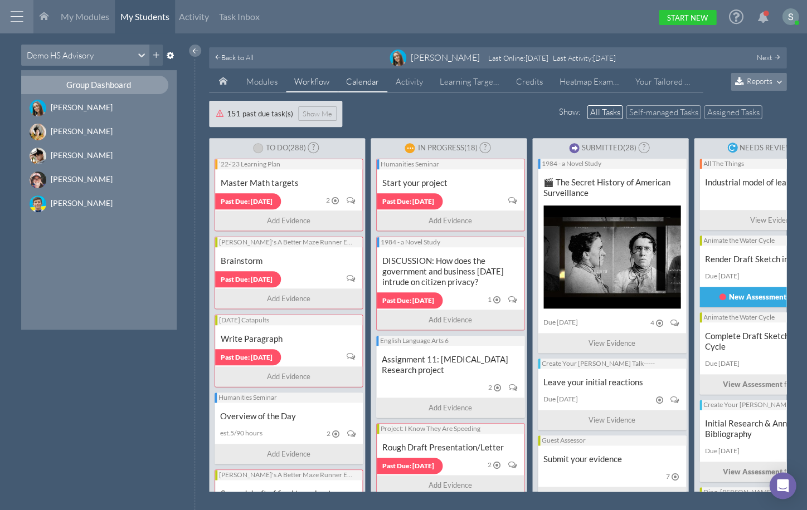
click at [372, 87] on link "Calendar" at bounding box center [363, 81] width 50 height 21
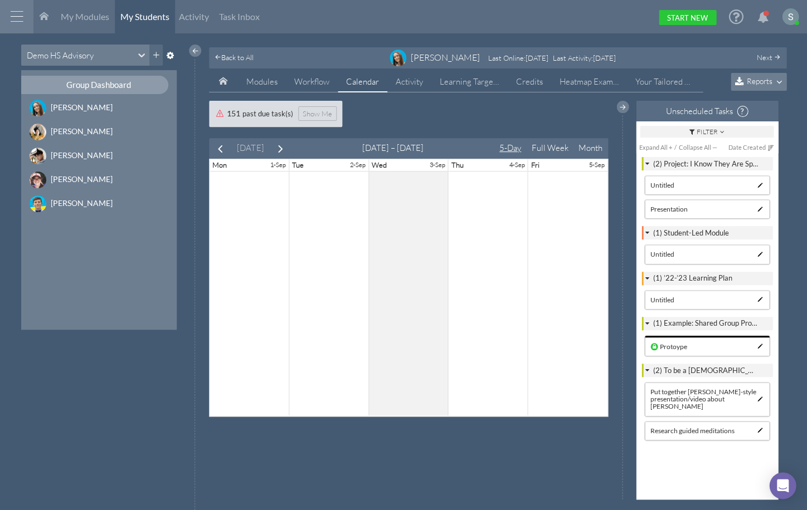
click at [588, 147] on button "Month" at bounding box center [590, 148] width 35 height 19
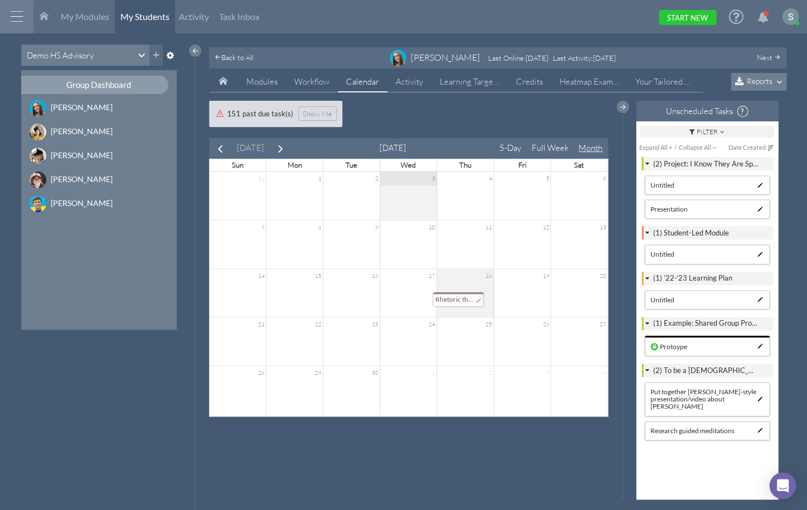
drag, startPoint x: 564, startPoint y: 338, endPoint x: 447, endPoint y: 299, distance: 123.3
click at [447, 299] on div "Today September 2025 5-Day Full Week Month Sun Mon Tue Wed Thu Fri Sat 31 1 2 3…" at bounding box center [408, 277] width 399 height 279
click at [408, 81] on span "Activity" at bounding box center [409, 81] width 27 height 11
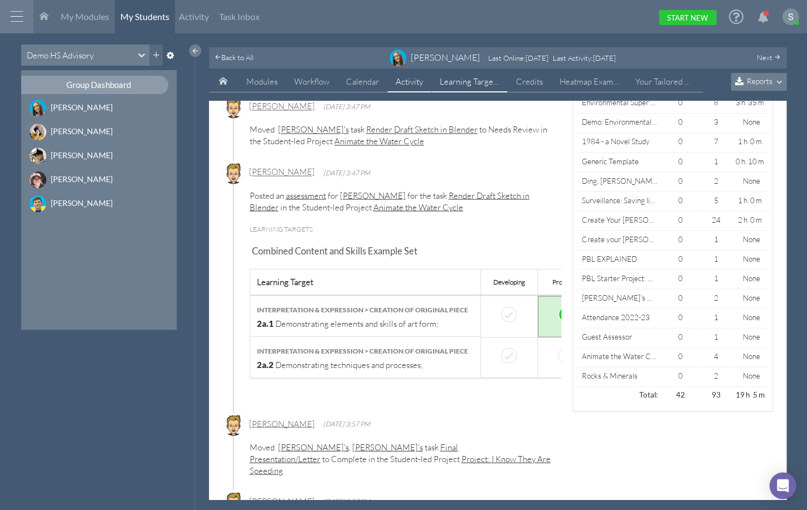
click at [478, 82] on span "Learning Targets" at bounding box center [470, 81] width 60 height 11
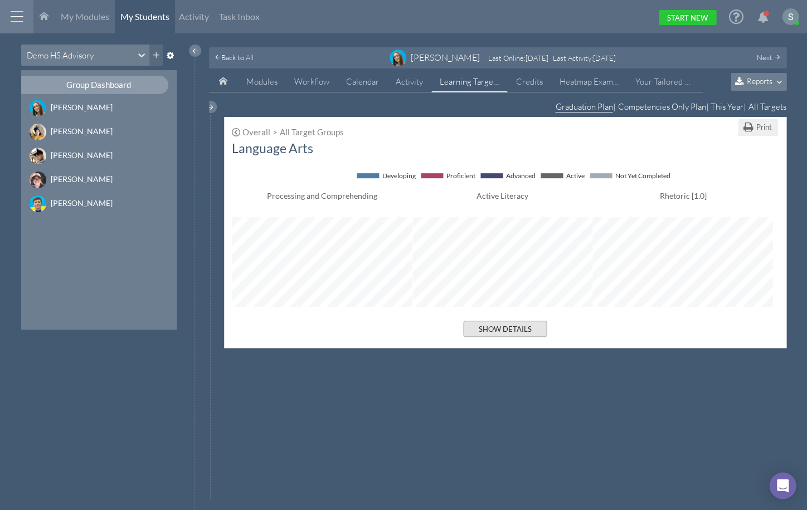
click at [516, 331] on button "Show Details" at bounding box center [505, 329] width 84 height 16
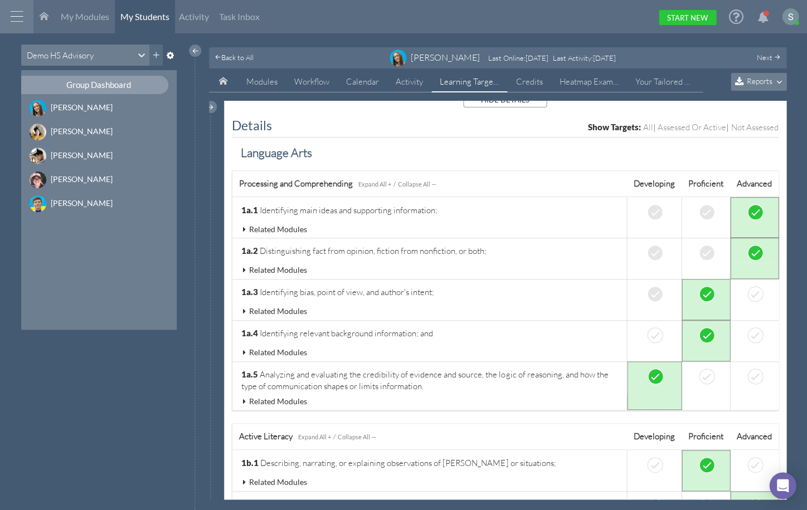
click at [242, 227] on icon at bounding box center [244, 230] width 10 height 8
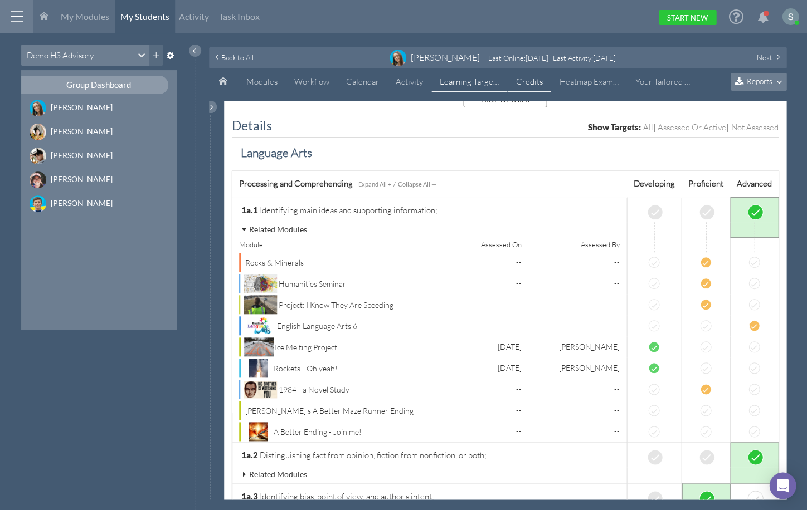
click at [531, 80] on link "Credits" at bounding box center [528, 81] width 43 height 21
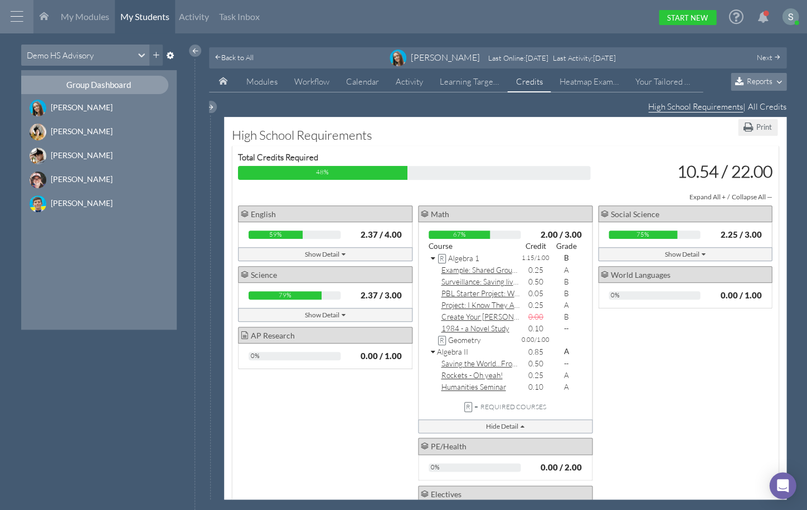
click at [431, 256] on icon at bounding box center [434, 259] width 6 height 8
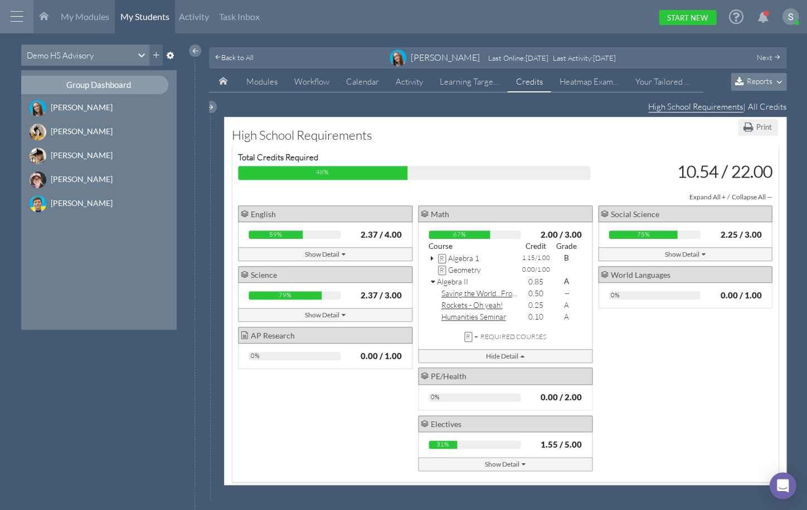
click at [762, 80] on span "Reports" at bounding box center [759, 80] width 26 height 9
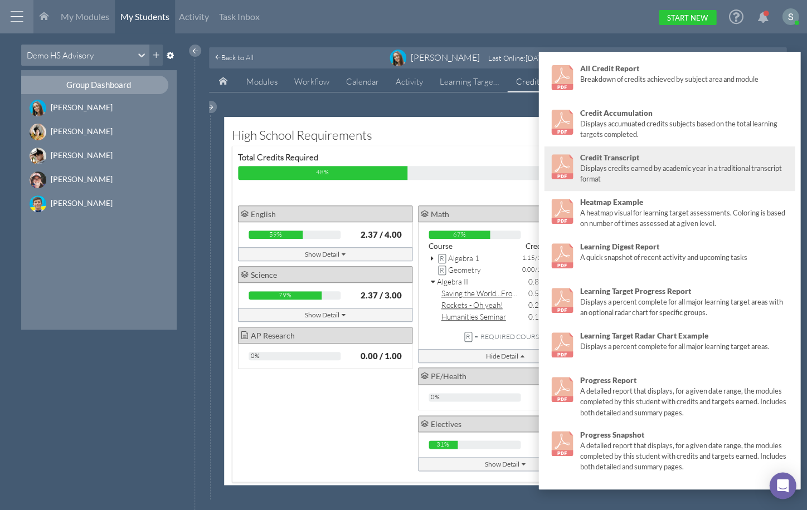
click at [656, 156] on div "Credit Transcript" at bounding box center [684, 157] width 209 height 11
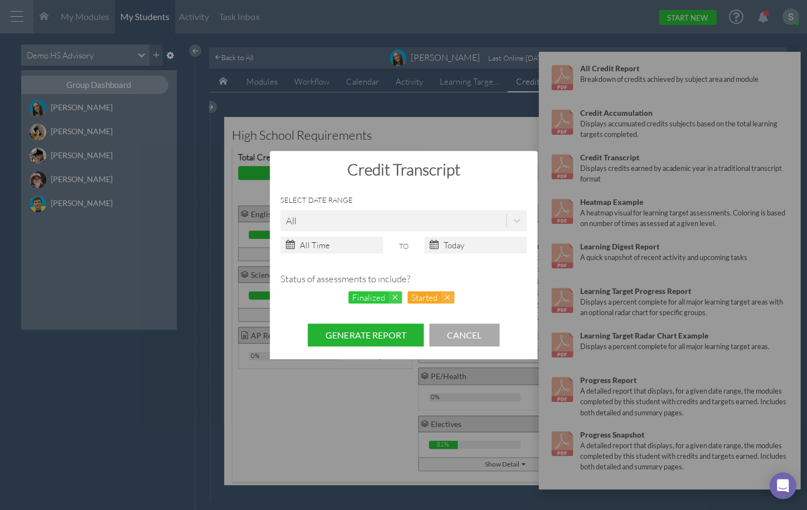
click at [397, 327] on button "Generate Report" at bounding box center [366, 335] width 116 height 23
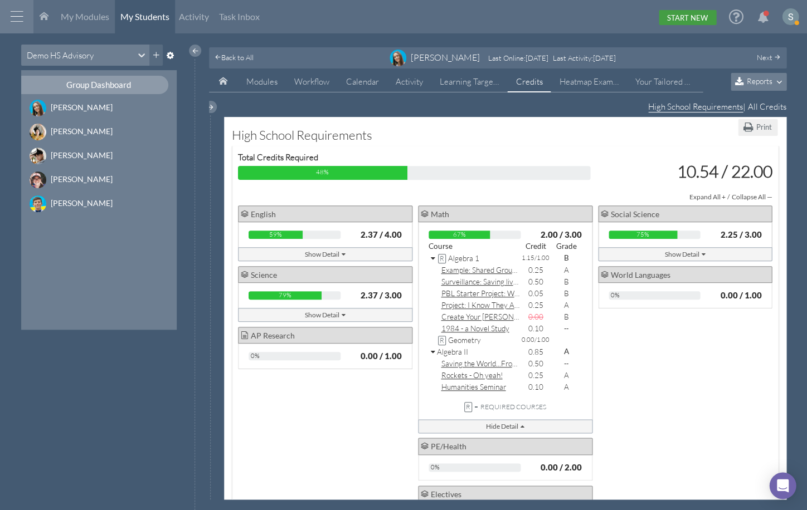
click at [689, 19] on link "Start New" at bounding box center [686, 17] width 57 height 15
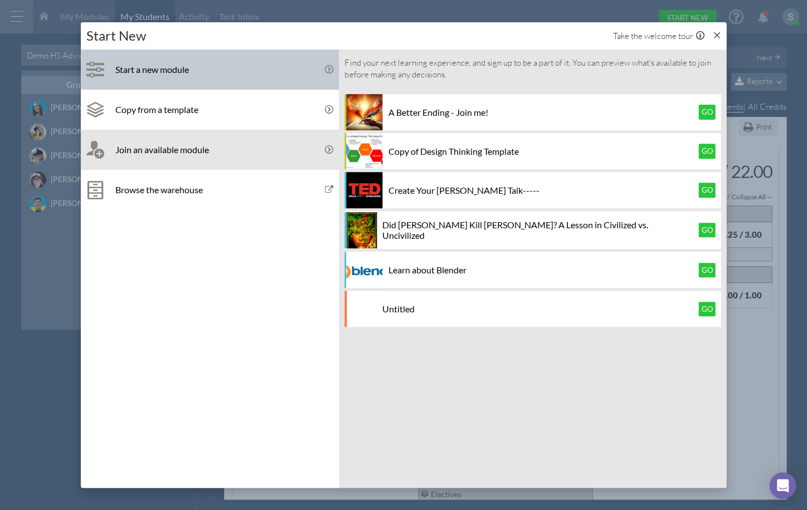
click at [200, 55] on link "Start a new module" at bounding box center [210, 70] width 258 height 40
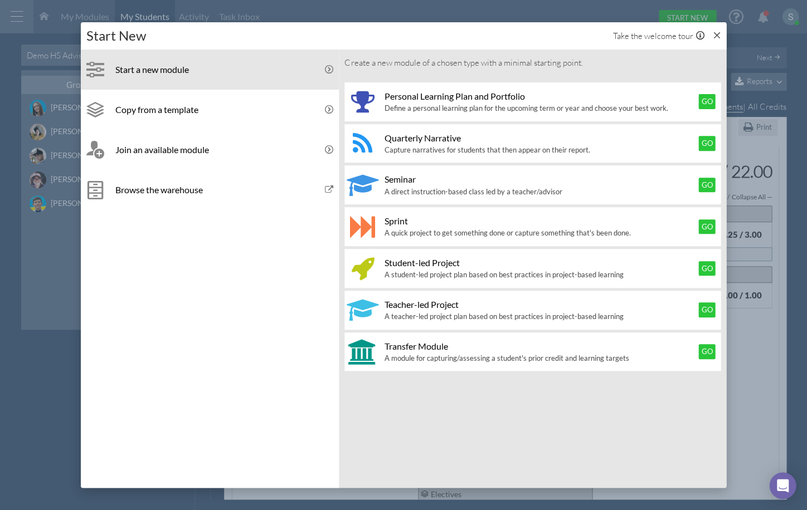
click at [714, 36] on icon at bounding box center [716, 35] width 8 height 8
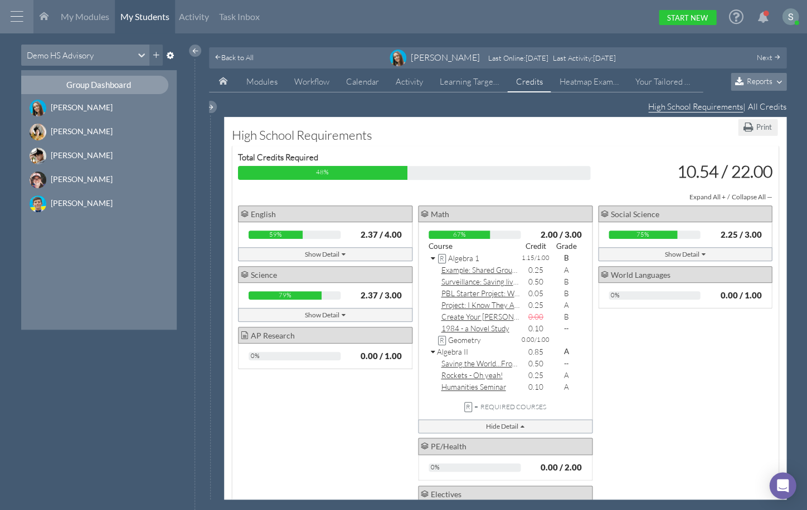
click at [734, 9] on icon at bounding box center [735, 16] width 14 height 17
click at [586, 85] on link "Heatmap Example" at bounding box center [588, 81] width 76 height 21
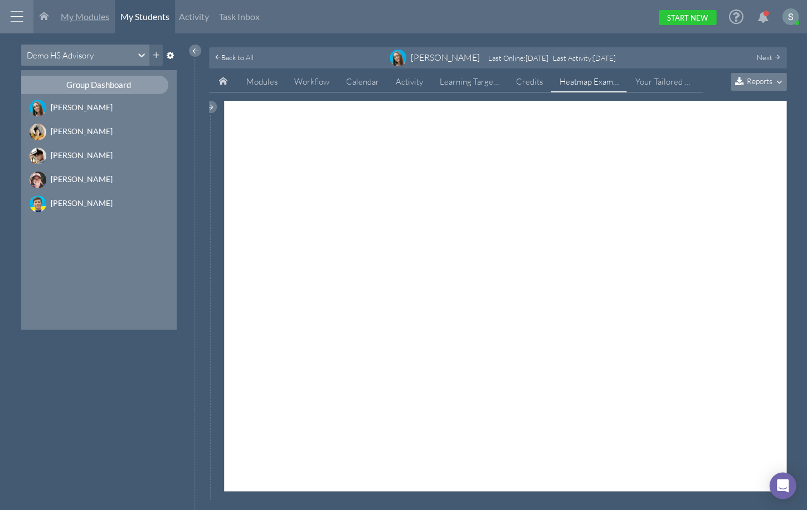
click at [96, 20] on span "My Modules" at bounding box center [85, 16] width 48 height 11
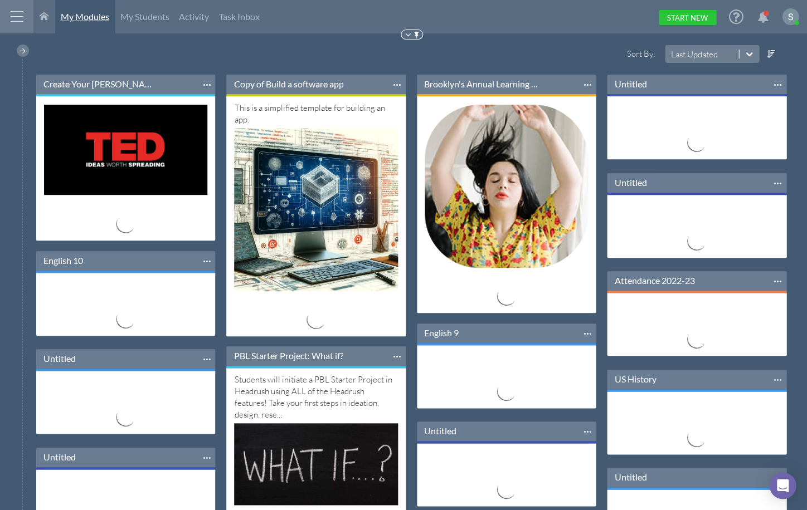
scroll to position [88, 178]
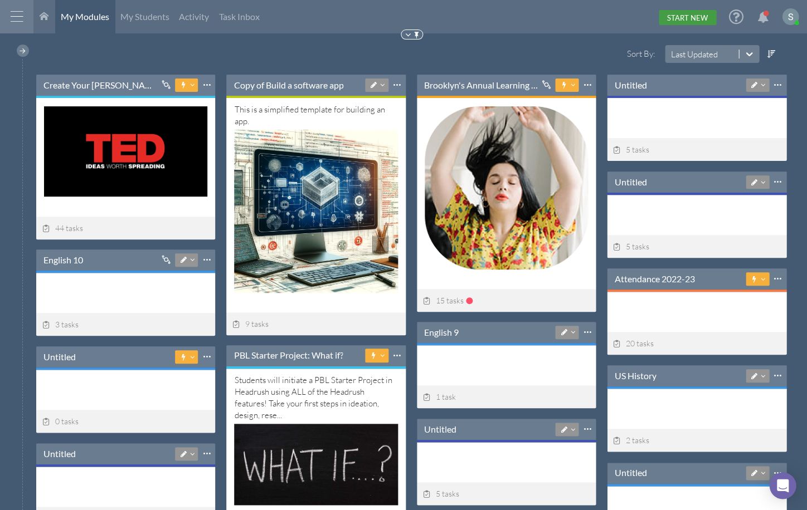
click at [684, 15] on link "Start New" at bounding box center [686, 17] width 57 height 15
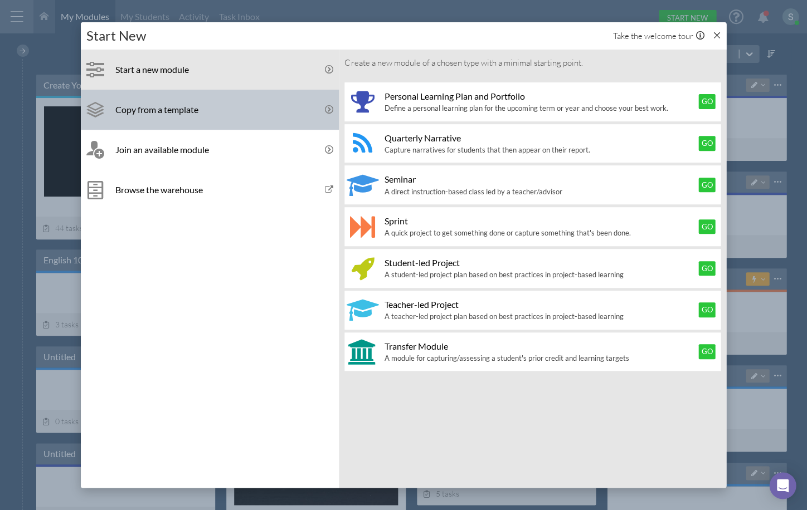
click at [232, 116] on link "Copy from a template" at bounding box center [210, 110] width 258 height 40
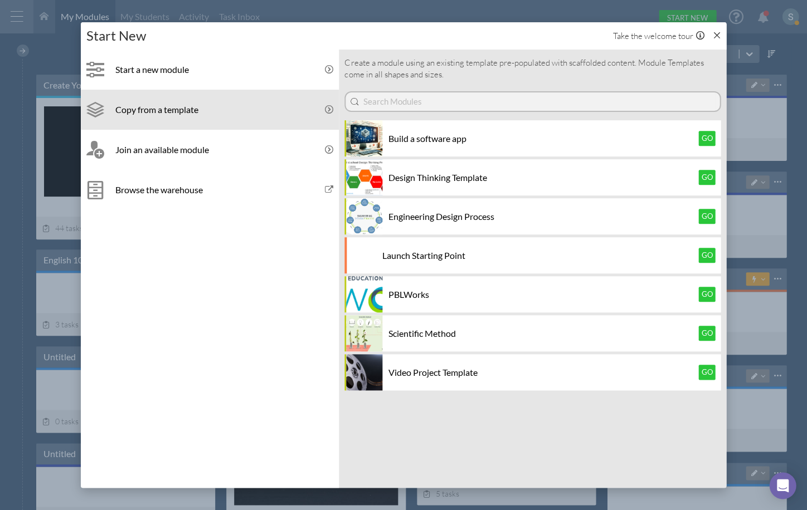
click at [704, 136] on button "Go" at bounding box center [706, 138] width 17 height 14
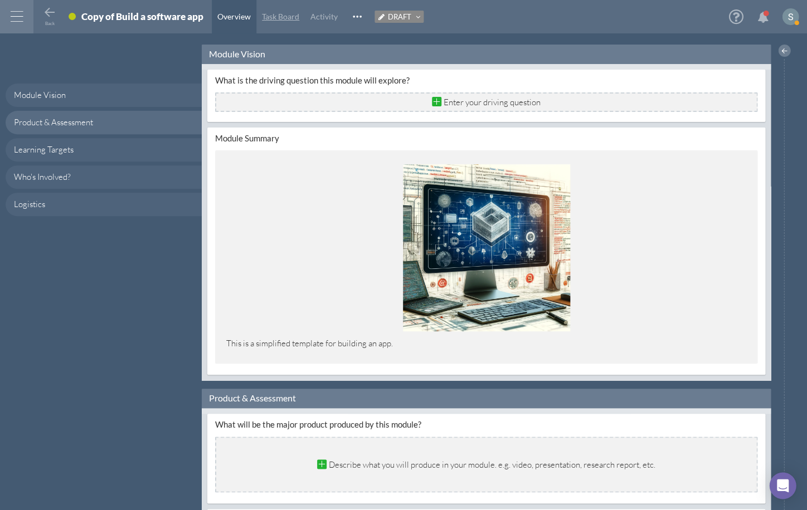
click at [277, 13] on span "Task Board" at bounding box center [280, 16] width 37 height 9
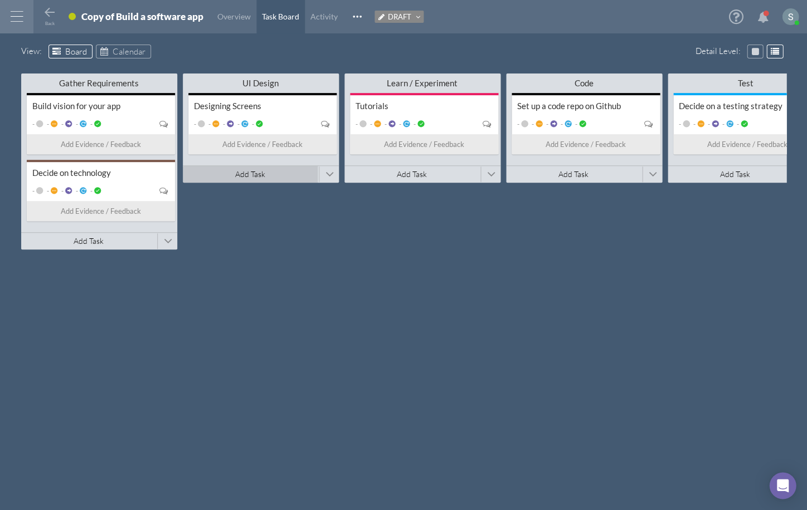
click at [269, 167] on button "Add Task" at bounding box center [250, 174] width 135 height 17
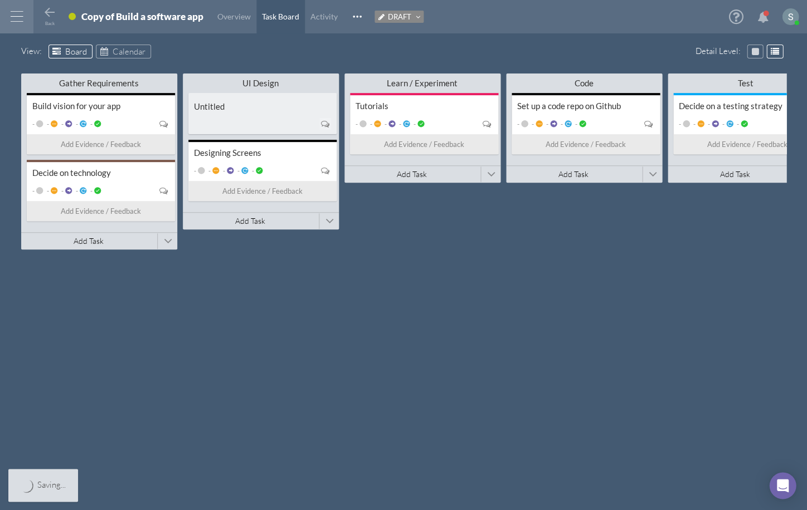
click at [283, 120] on div at bounding box center [262, 123] width 137 height 15
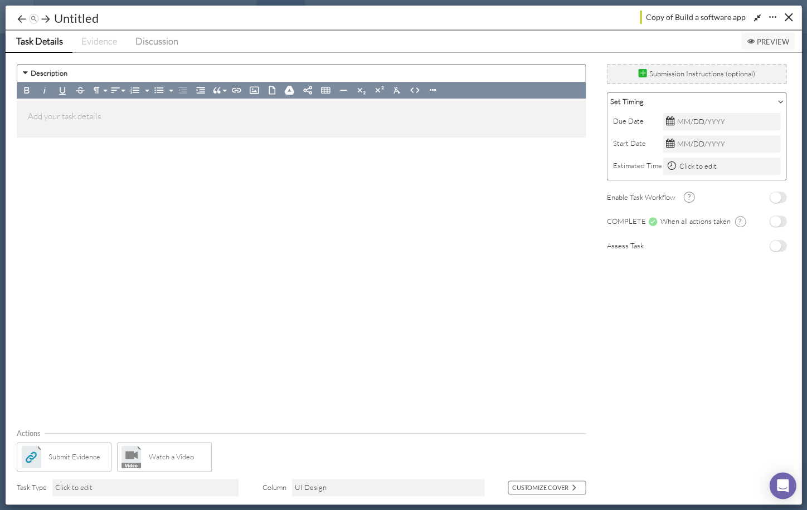
click at [770, 17] on div at bounding box center [772, 18] width 14 height 14
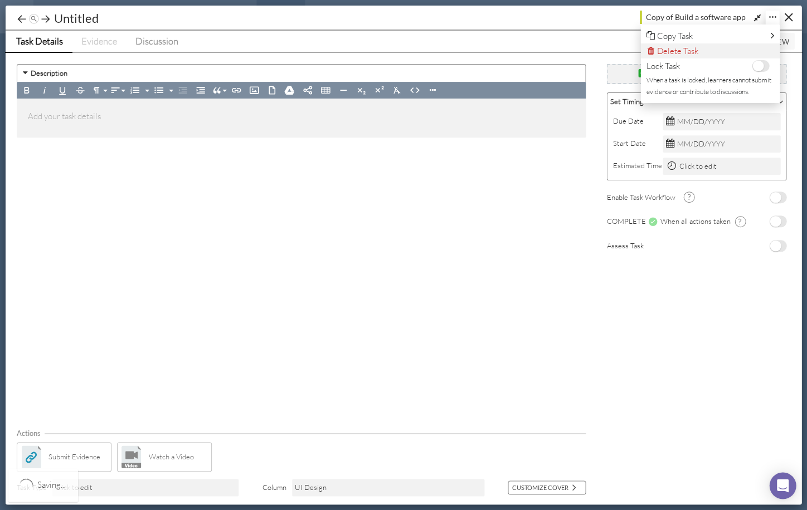
click at [743, 52] on link "Delete Task" at bounding box center [709, 50] width 139 height 15
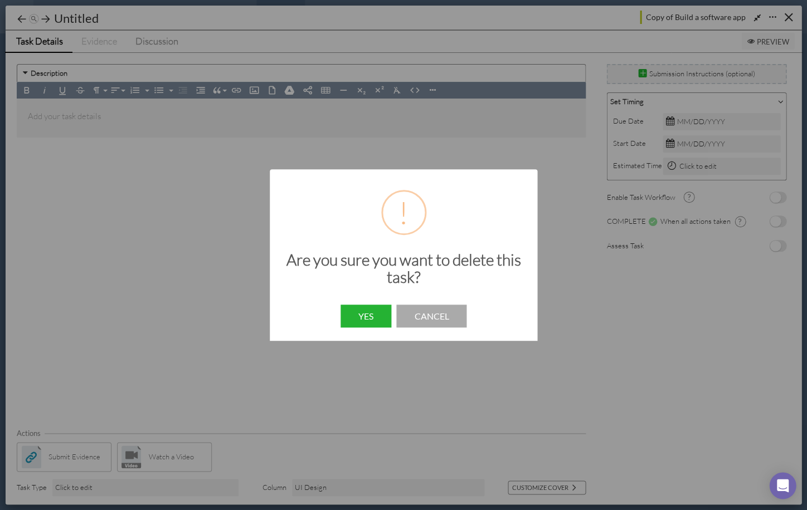
click at [360, 312] on button "Yes" at bounding box center [365, 316] width 51 height 23
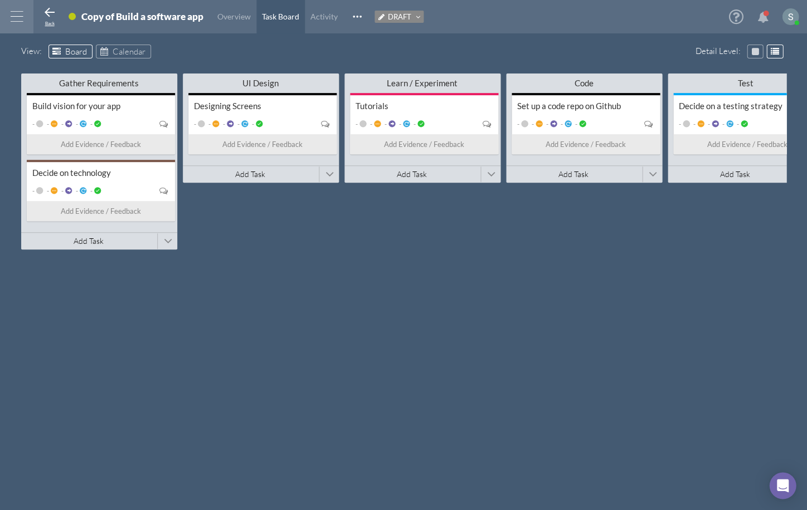
click at [48, 15] on icon at bounding box center [49, 12] width 13 height 13
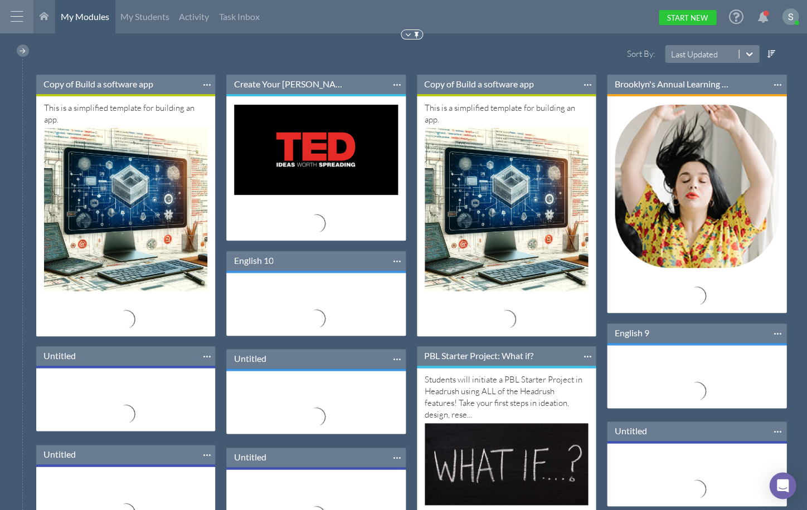
scroll to position [88, 178]
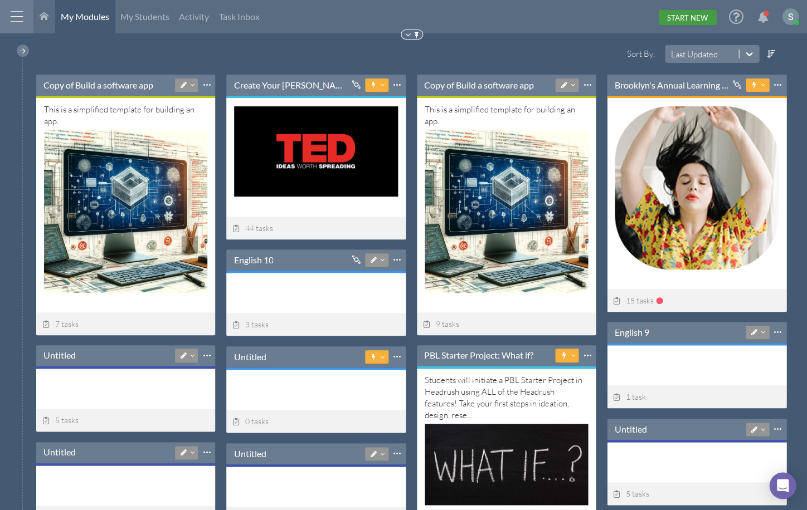
click at [688, 13] on link "Start New" at bounding box center [686, 17] width 57 height 15
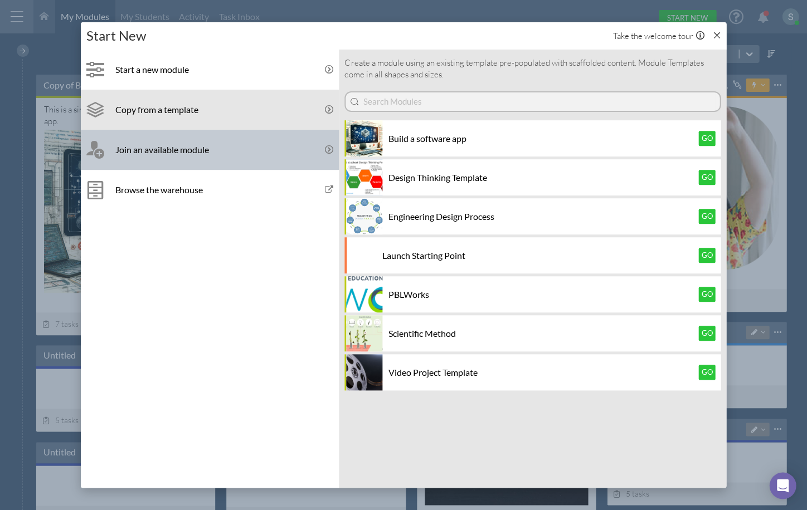
click at [230, 149] on div "Join an available module" at bounding box center [224, 149] width 218 height 11
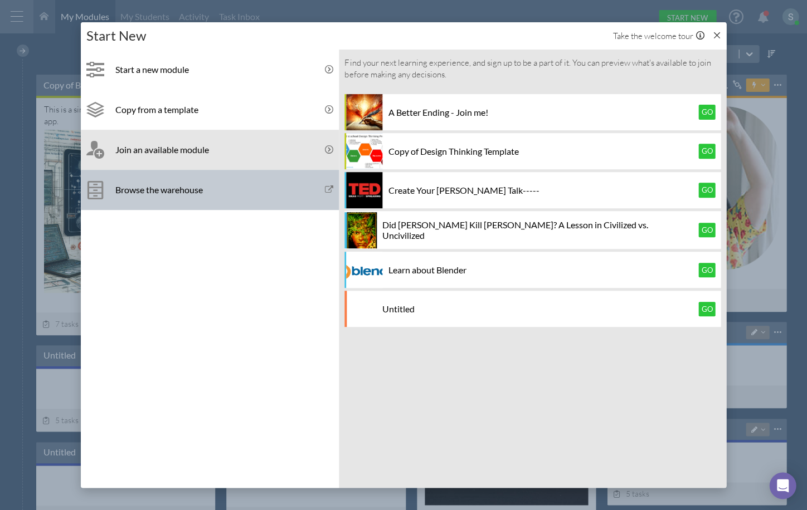
click at [243, 183] on link "Browse the warehouse" at bounding box center [210, 190] width 258 height 40
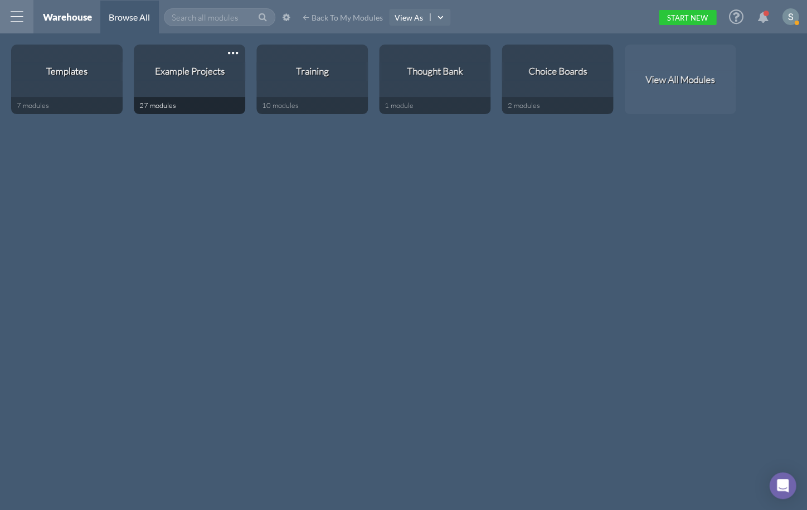
click at [207, 89] on div "Example Projects" at bounding box center [189, 79] width 111 height 35
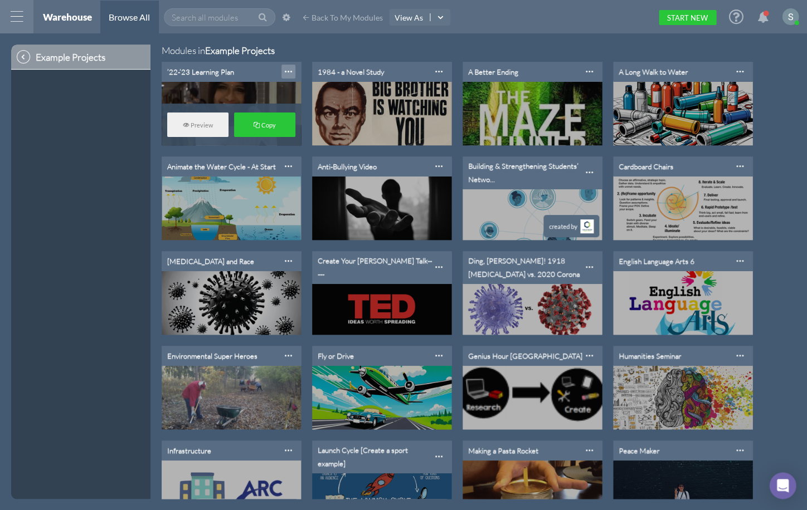
click at [287, 75] on div at bounding box center [288, 72] width 14 height 14
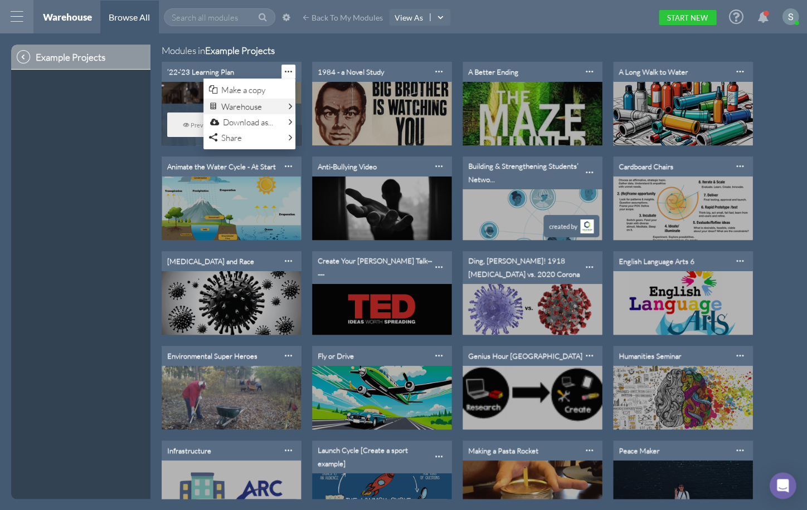
click at [275, 109] on link "Warehouse" at bounding box center [249, 107] width 92 height 16
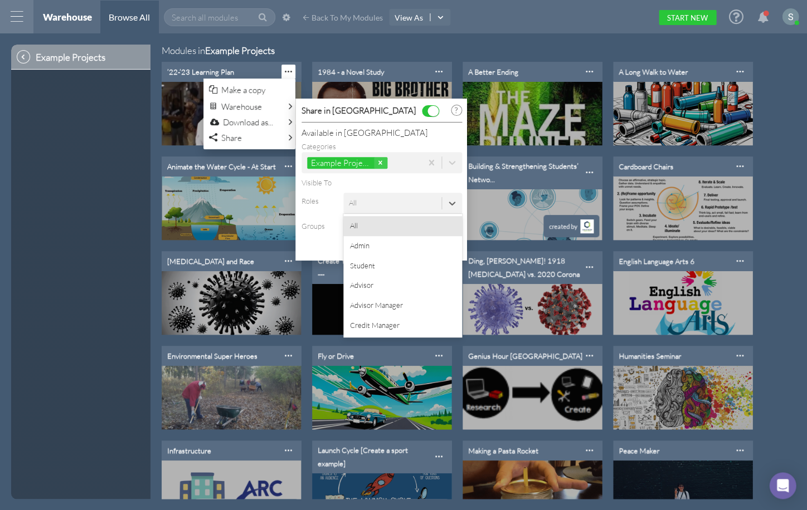
click at [365, 203] on div "All" at bounding box center [392, 203] width 98 height 18
click at [333, 190] on div "Visible To Roles option All focused, 1 of 6. 6 results available. Use Up and Do…" at bounding box center [381, 211] width 160 height 66
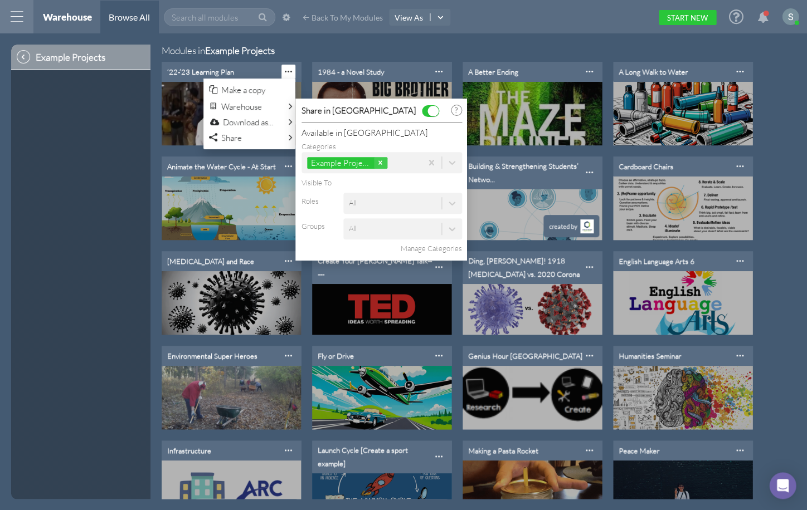
click at [414, 40] on div "Example Projects Modules in Example Projects ’22-’23 Learning Plan Make a copy …" at bounding box center [403, 271] width 807 height 477
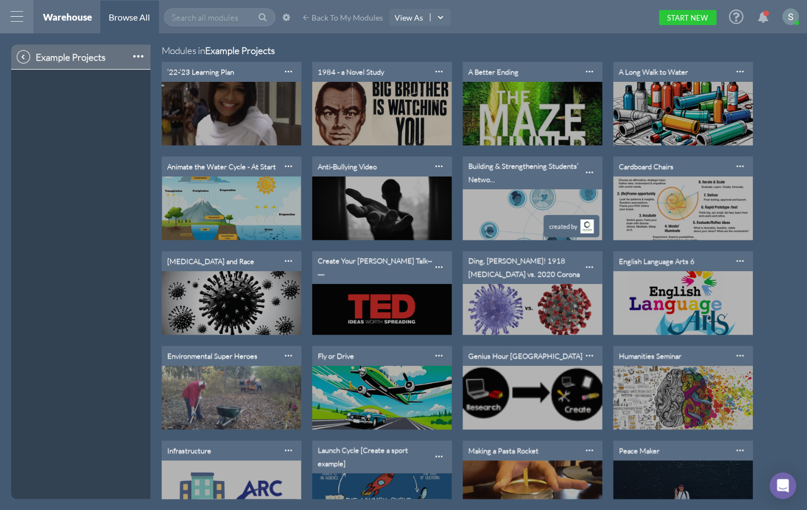
click at [25, 56] on icon at bounding box center [23, 56] width 9 height 9
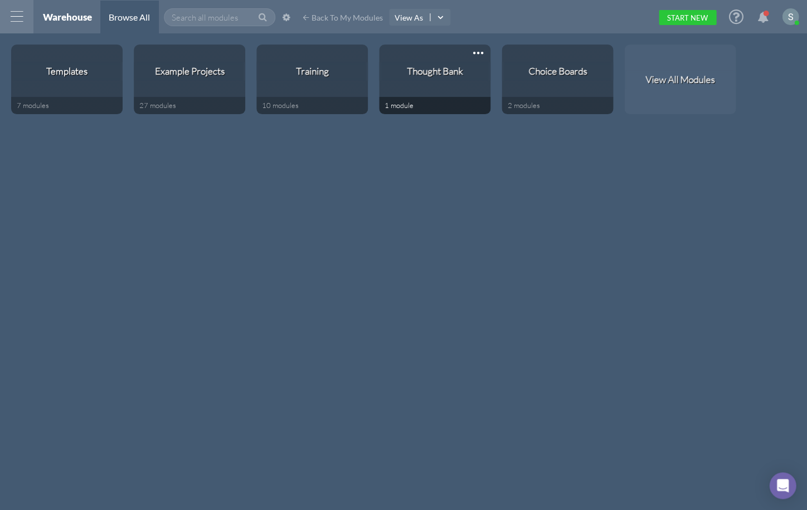
click at [466, 87] on div "Thought Bank" at bounding box center [434, 79] width 111 height 35
click at [534, 56] on div at bounding box center [556, 53] width 111 height 17
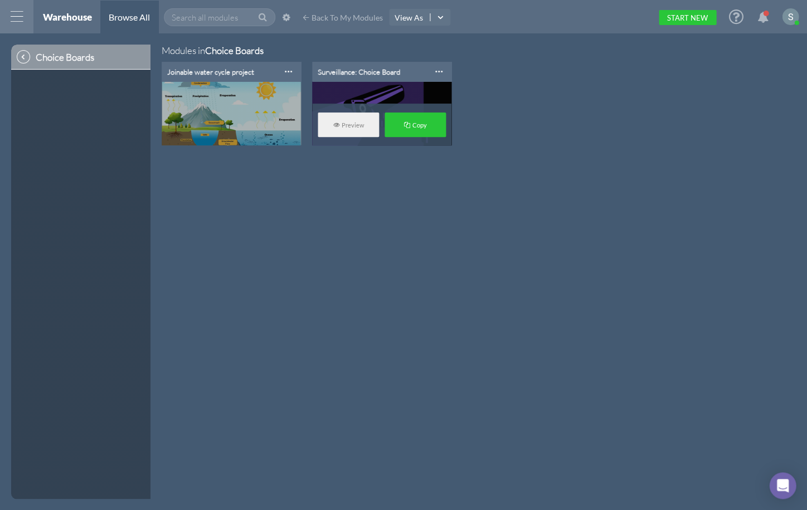
click at [383, 71] on div "Surveillance: Choice Board" at bounding box center [359, 71] width 82 height 9
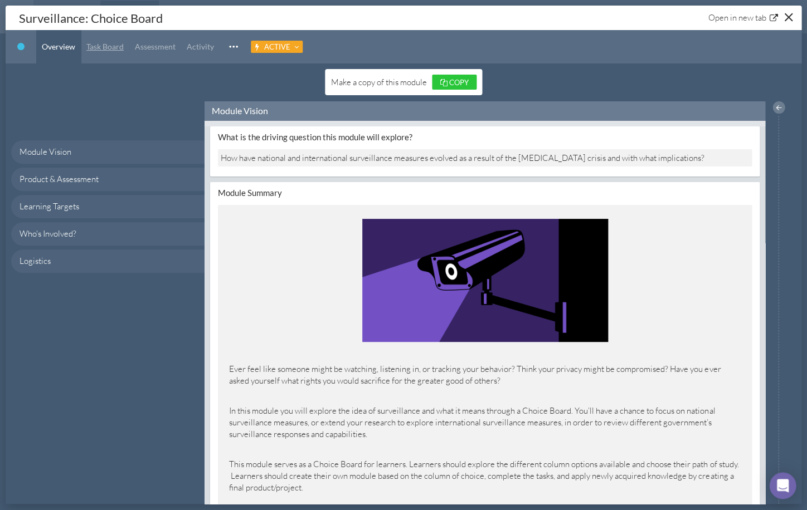
click at [111, 44] on span "Task Board" at bounding box center [104, 46] width 37 height 9
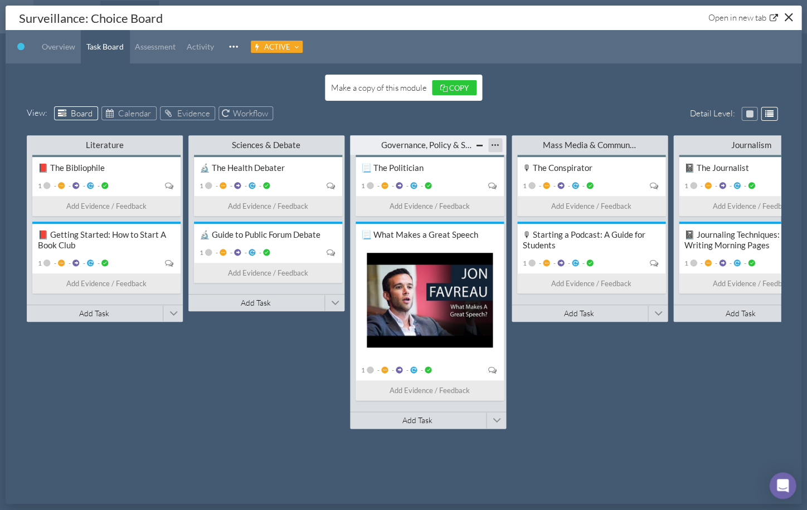
click at [495, 143] on div at bounding box center [495, 145] width 14 height 14
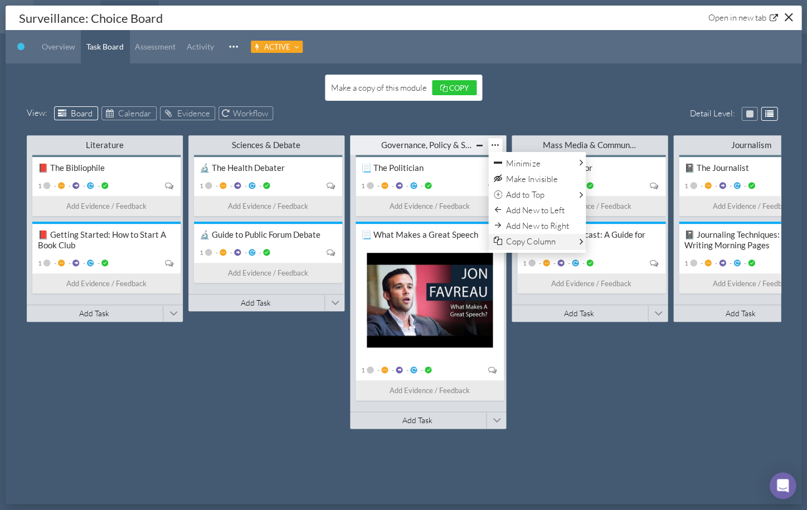
click at [534, 236] on span "Copy Column" at bounding box center [530, 241] width 49 height 11
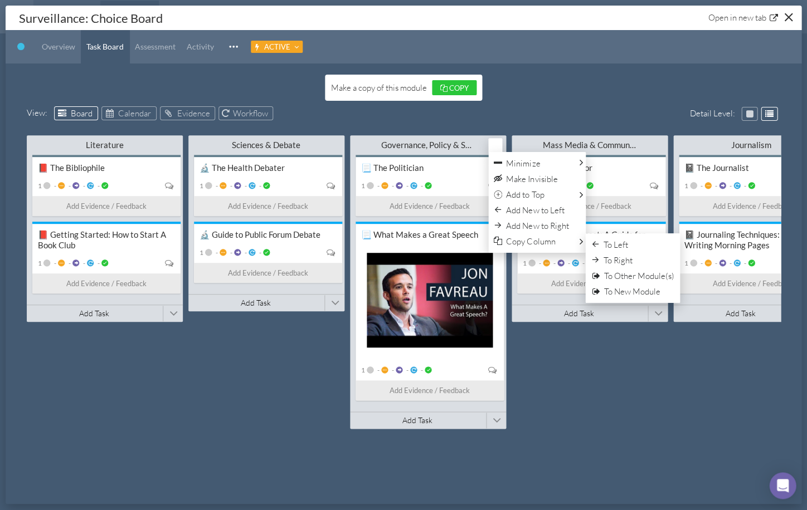
click at [627, 378] on div "Literature Minimize This Column All Others All Left All Right Make Invisible Ad…" at bounding box center [404, 314] width 754 height 365
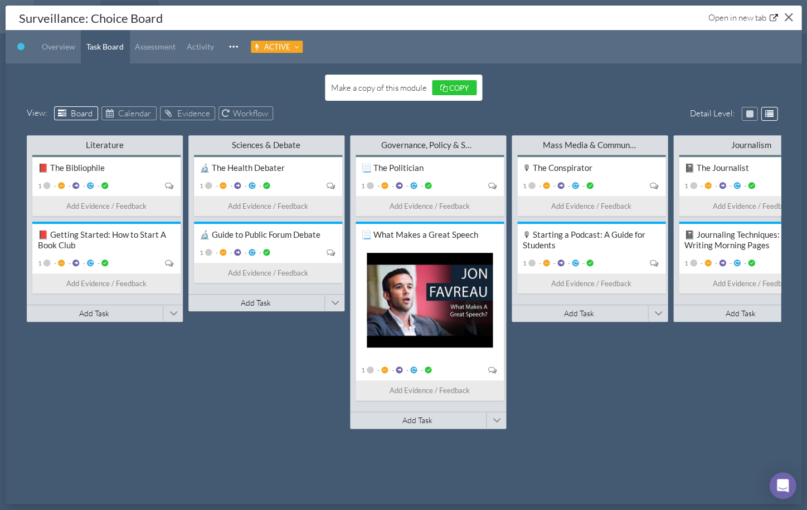
click at [793, 14] on button "Close" at bounding box center [787, 16] width 17 height 17
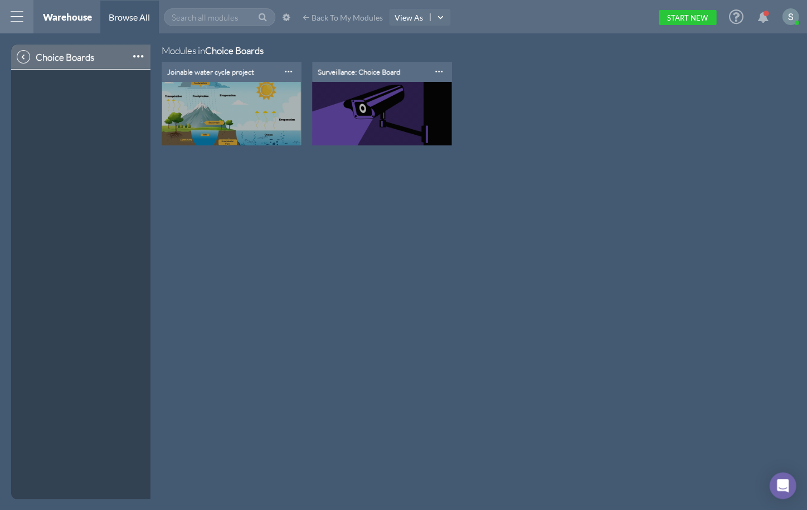
click at [21, 57] on icon at bounding box center [23, 56] width 9 height 9
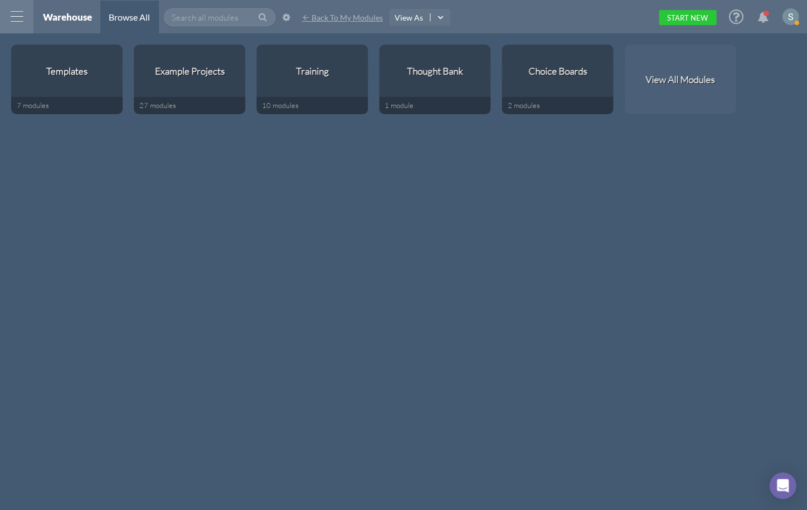
click at [348, 18] on span "Back To My Modules" at bounding box center [346, 17] width 71 height 9
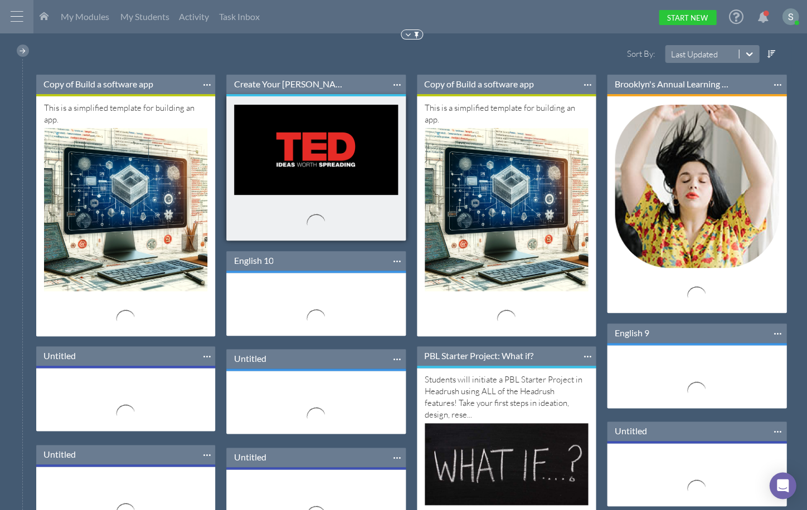
scroll to position [88, 178]
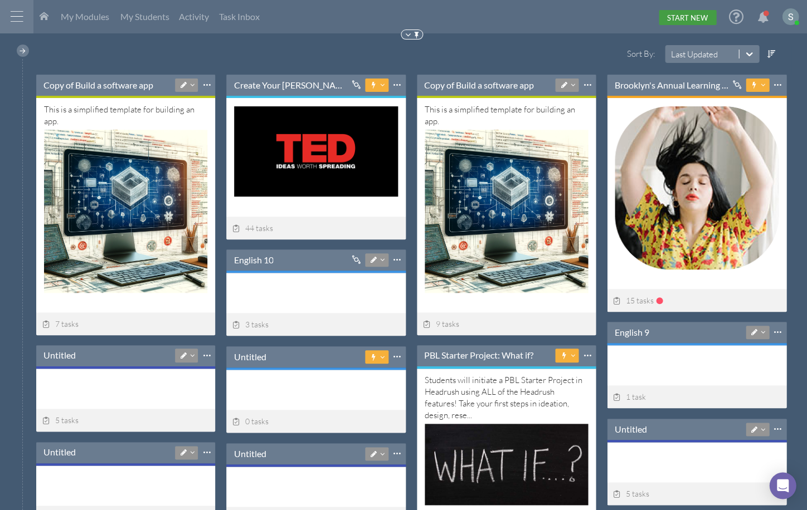
click at [701, 14] on link "Start New" at bounding box center [686, 17] width 57 height 15
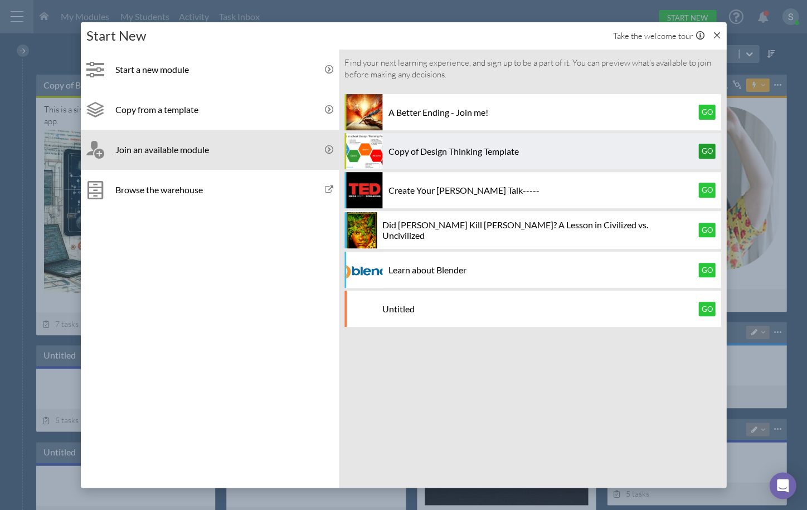
click at [704, 148] on button "Go" at bounding box center [706, 151] width 17 height 14
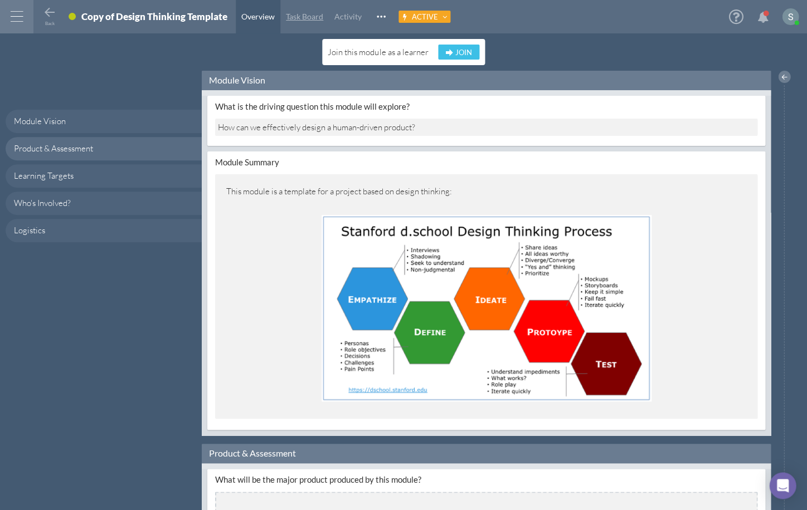
click at [305, 23] on link "Task Board" at bounding box center [304, 16] width 48 height 33
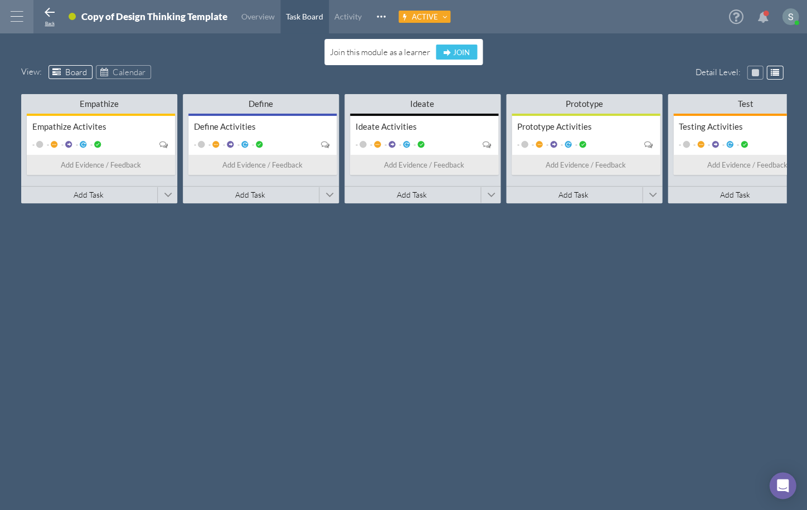
click at [48, 12] on icon at bounding box center [49, 12] width 13 height 13
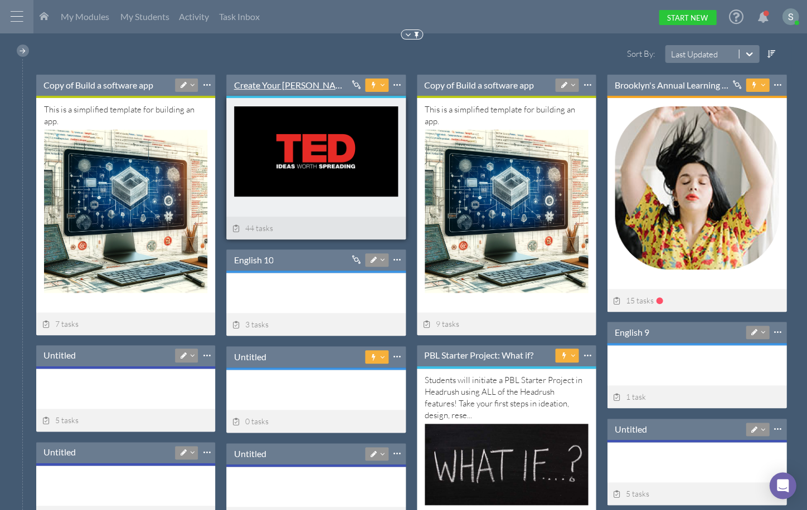
click at [263, 80] on link "Create Your [PERSON_NAME] Talk-----" at bounding box center [290, 85] width 115 height 12
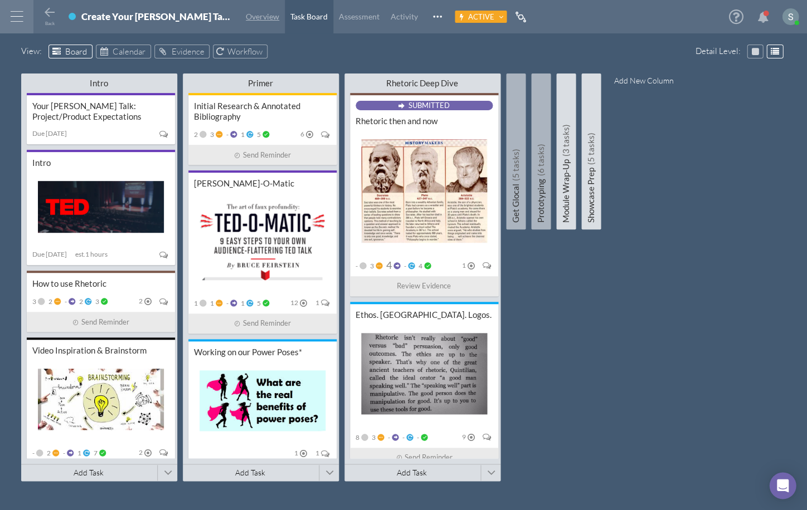
click at [246, 17] on span "Overview" at bounding box center [262, 16] width 33 height 9
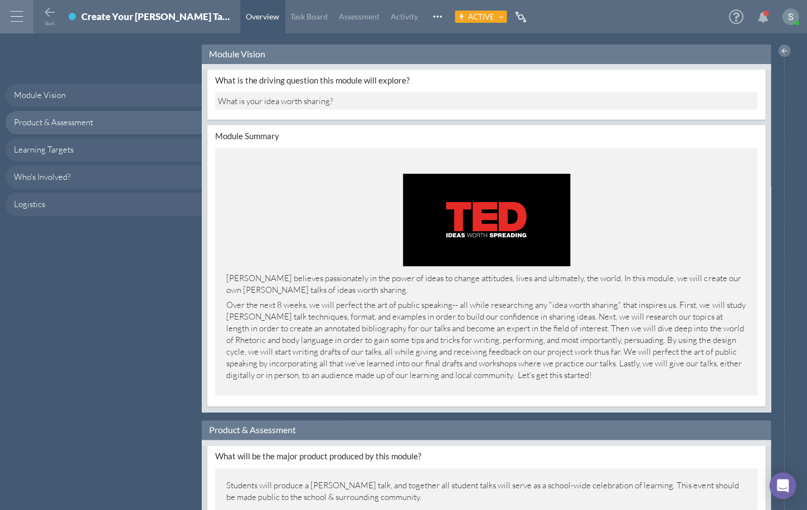
click at [74, 15] on span at bounding box center [72, 16] width 7 height 7
click at [248, 68] on div "What is the driving question this module will explore? What is your idea worth …" at bounding box center [486, 238] width 569 height 348
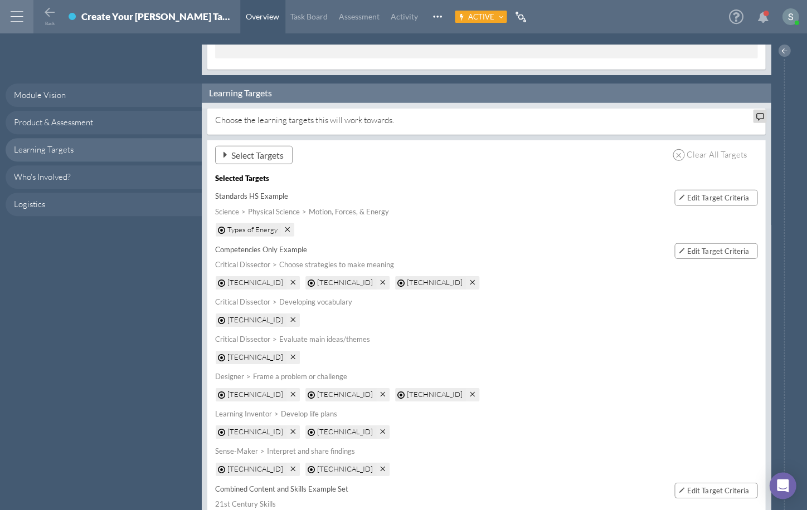
click at [275, 152] on span "Select Targets" at bounding box center [257, 155] width 52 height 12
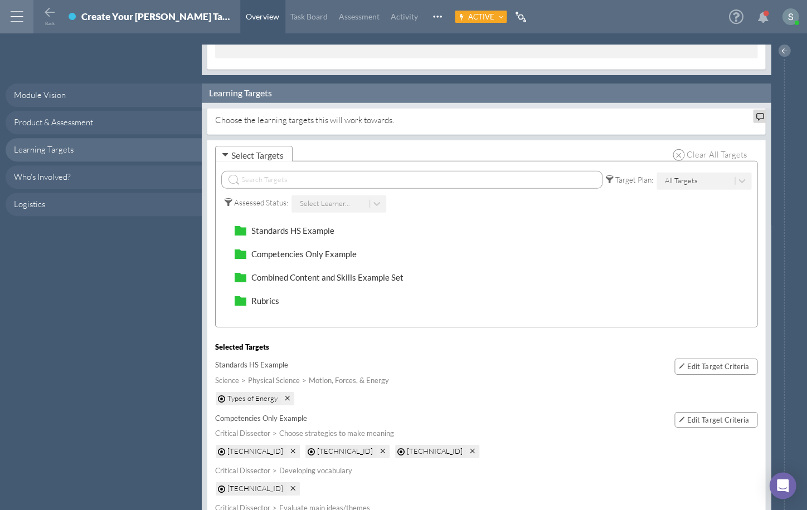
click at [284, 172] on input "text" at bounding box center [411, 180] width 381 height 18
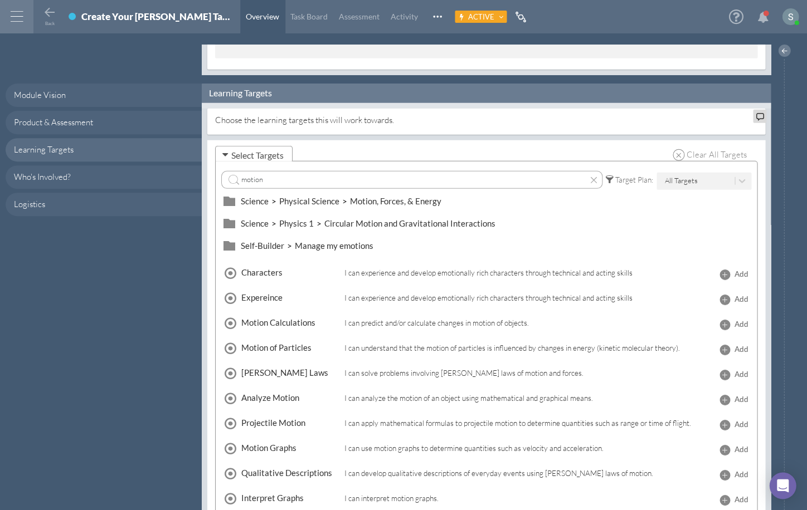
type input "motion"
click at [734, 345] on span "Add" at bounding box center [741, 350] width 14 height 12
click at [589, 178] on button at bounding box center [593, 179] width 15 height 9
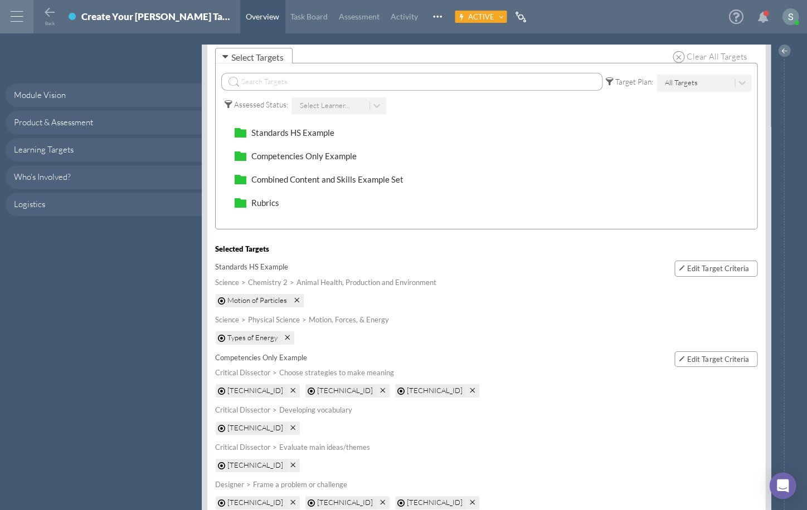
click at [348, 104] on div "Select Learner..." at bounding box center [337, 106] width 75 height 12
click at [331, 165] on div "[PERSON_NAME]" at bounding box center [337, 164] width 95 height 21
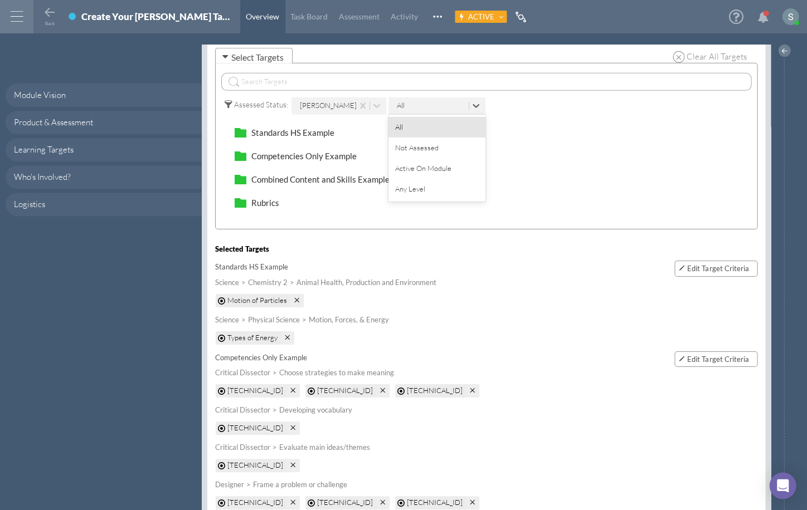
click at [440, 101] on div "All" at bounding box center [429, 105] width 77 height 17
click at [428, 143] on div "Not Assessed" at bounding box center [436, 148] width 97 height 21
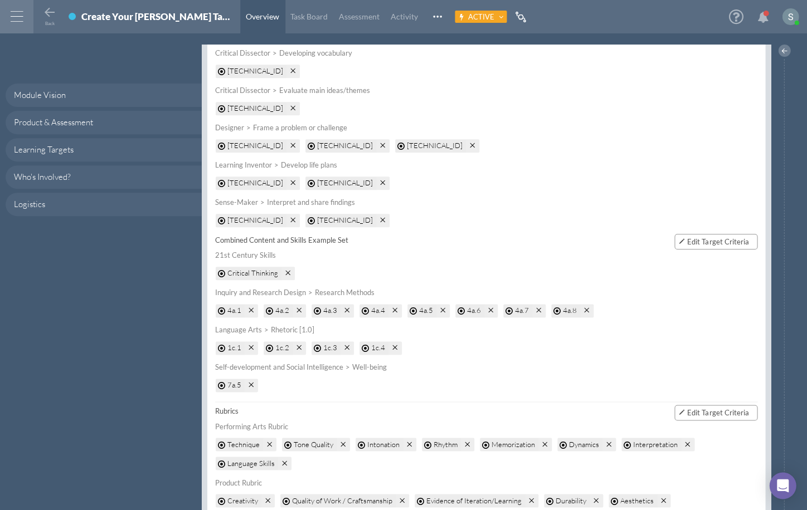
scroll to position [1177, 0]
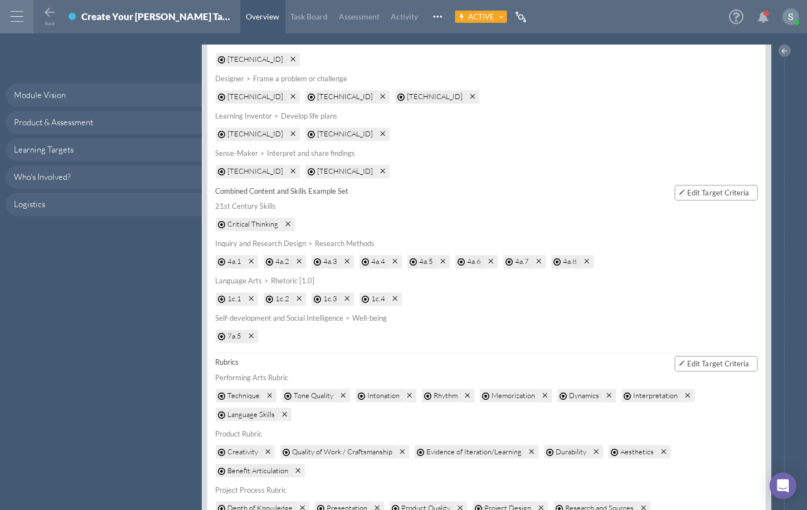
click at [708, 359] on span "Edit Target Criteria" at bounding box center [717, 363] width 61 height 9
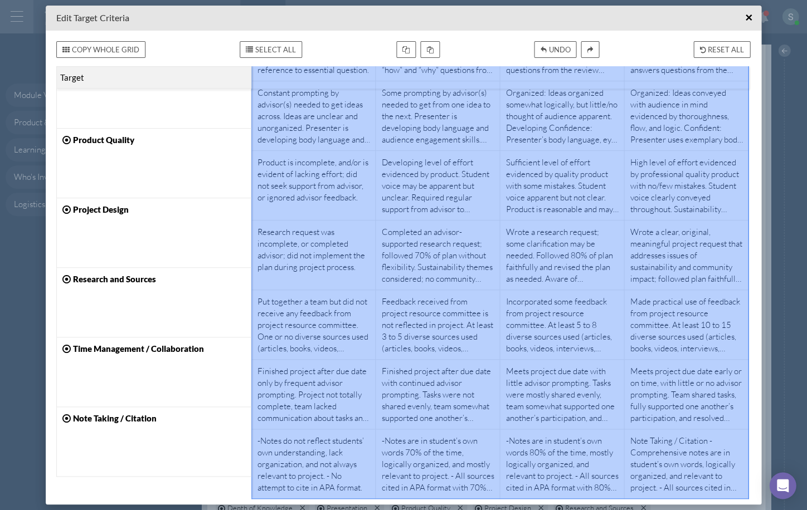
drag, startPoint x: 324, startPoint y: 125, endPoint x: 622, endPoint y: 450, distance: 440.8
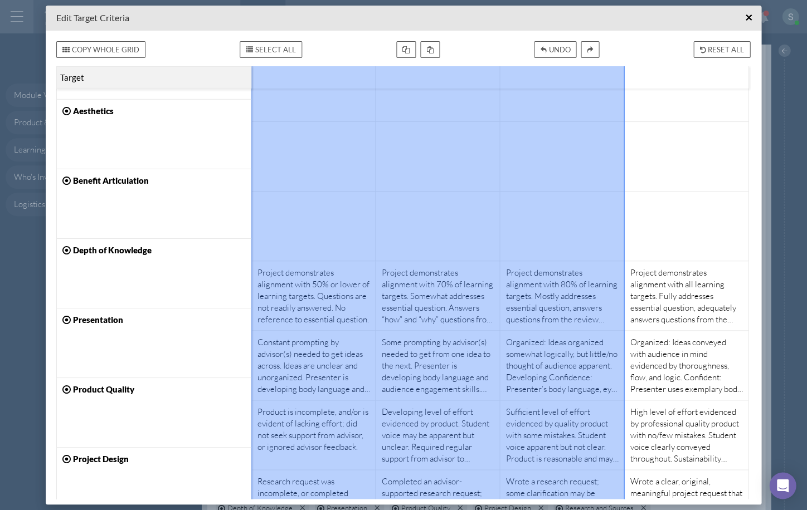
scroll to position [677, 0]
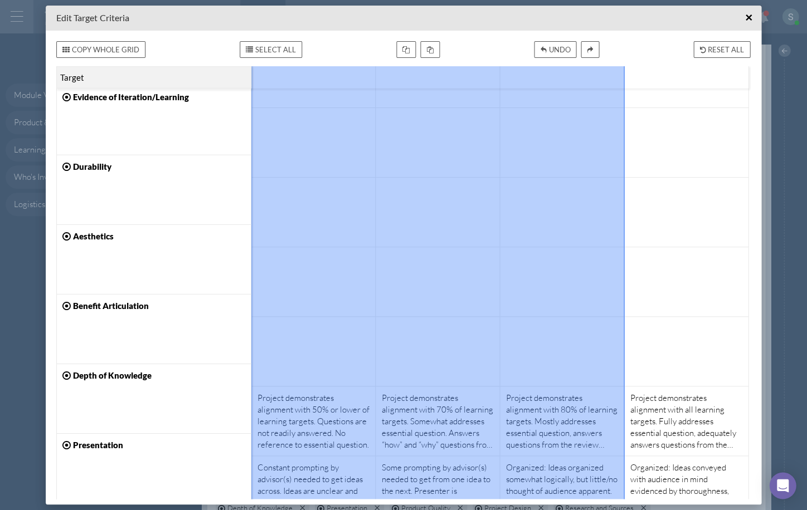
click at [594, 299] on div at bounding box center [561, 282] width 113 height 58
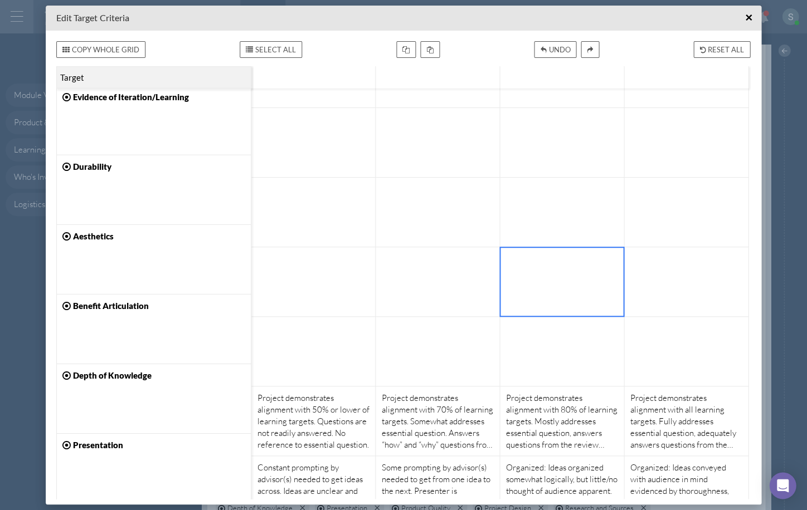
scroll to position [730, 0]
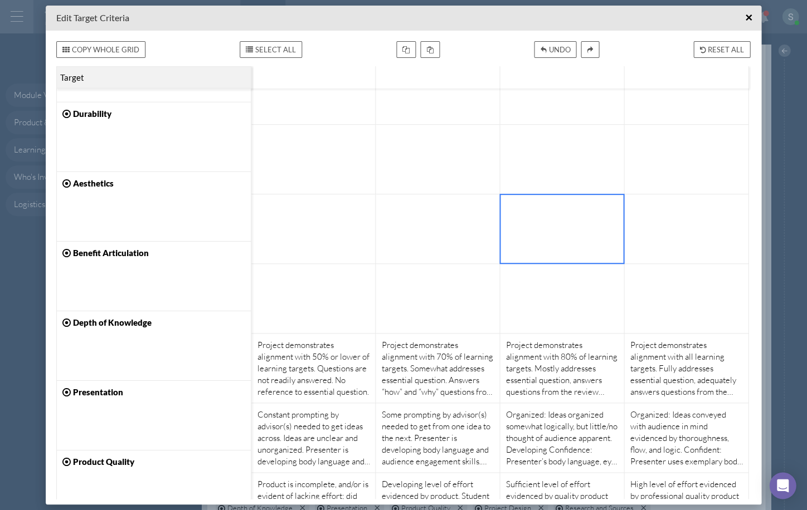
click at [279, 366] on div "Project demonstrates alignment with 50% or lower of learning targets. Questions…" at bounding box center [313, 368] width 113 height 58
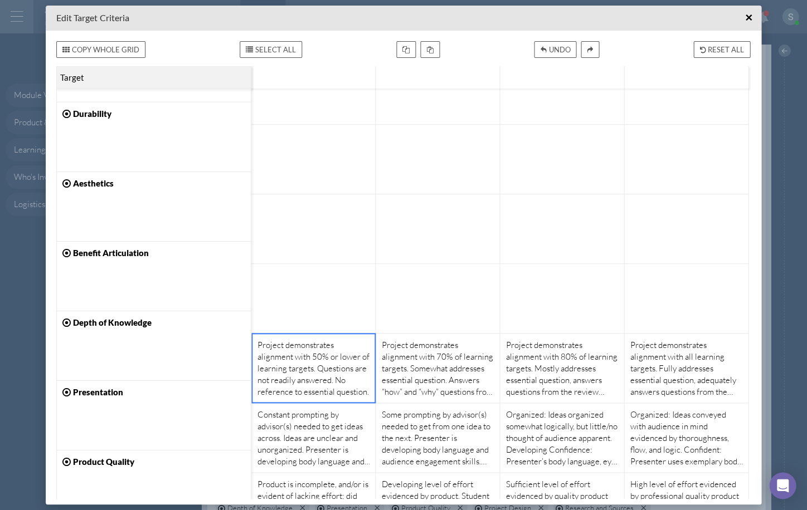
click at [419, 381] on div "Project demonstrates alignment with 70% of learning targets. Somewhat addresses…" at bounding box center [437, 368] width 113 height 58
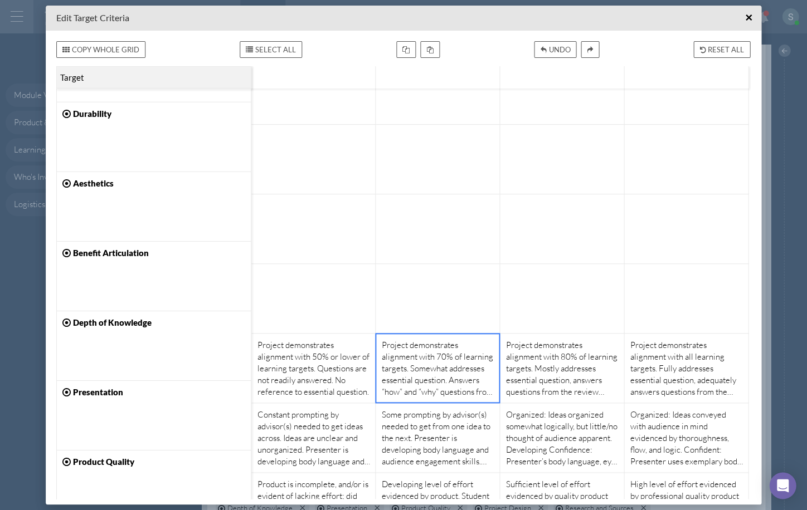
click at [419, 381] on div "Project demonstrates alignment with 70% of learning targets. Somewhat addresses…" at bounding box center [437, 368] width 113 height 58
click at [752, 14] on button "×" at bounding box center [748, 17] width 17 height 17
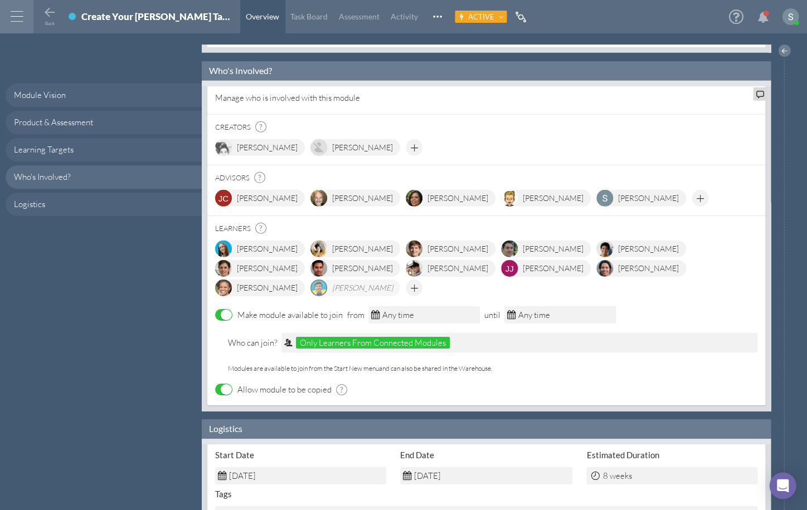
scroll to position [1681, 0]
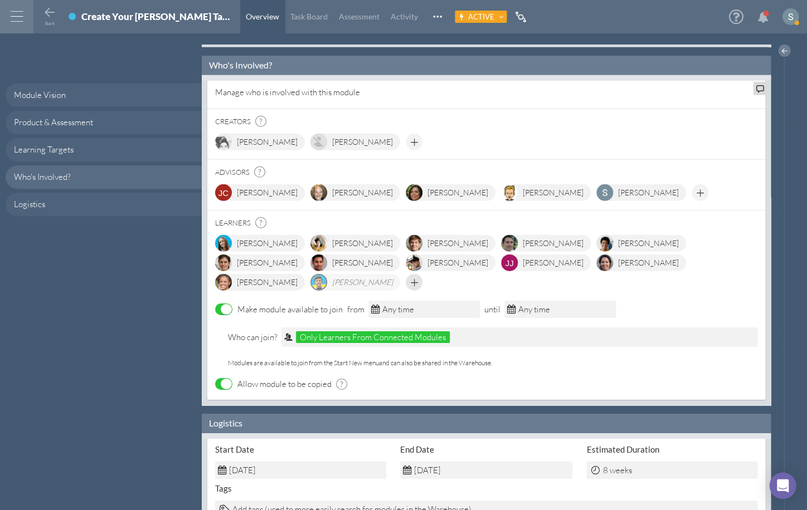
click at [422, 278] on div at bounding box center [414, 286] width 17 height 17
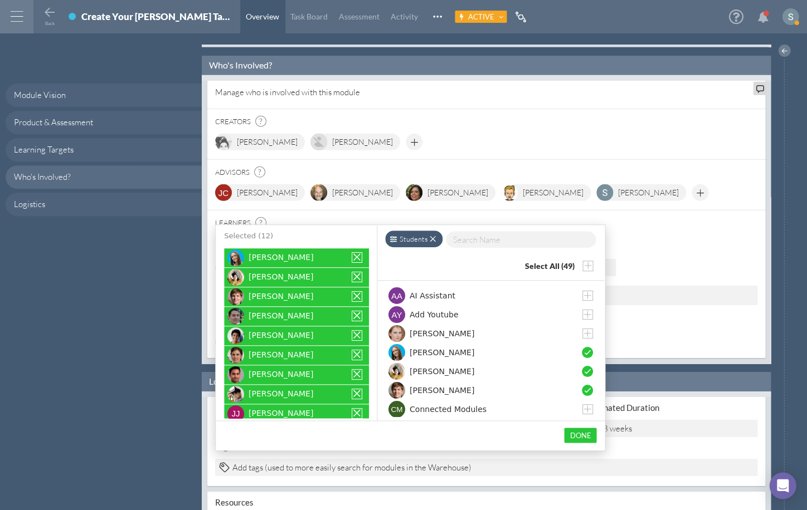
click at [432, 238] on span at bounding box center [433, 240] width 8 height 8
click at [407, 236] on div "Filter by" at bounding box center [407, 239] width 45 height 17
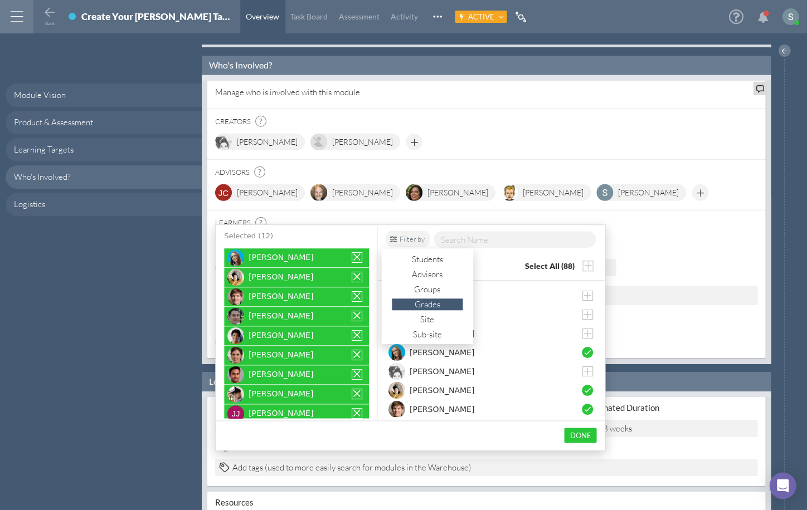
click at [424, 301] on div "Grades" at bounding box center [427, 305] width 71 height 12
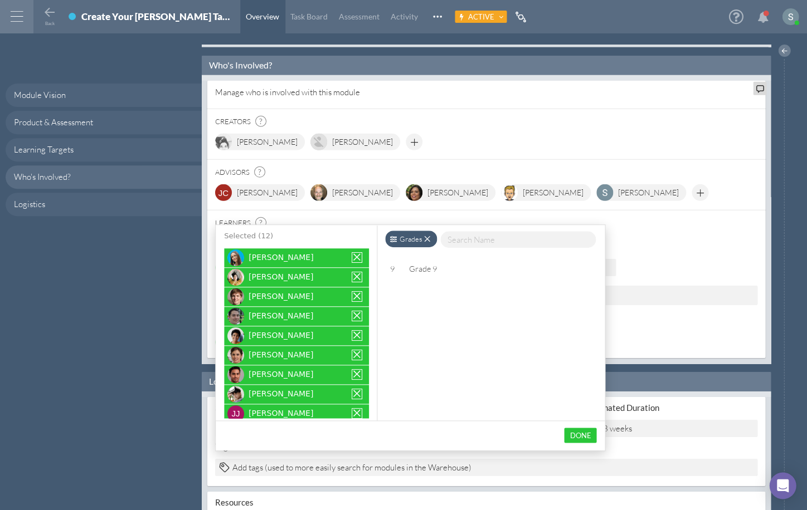
click at [418, 237] on div "Grades" at bounding box center [411, 239] width 52 height 17
click at [419, 290] on div "Groups" at bounding box center [427, 290] width 71 height 12
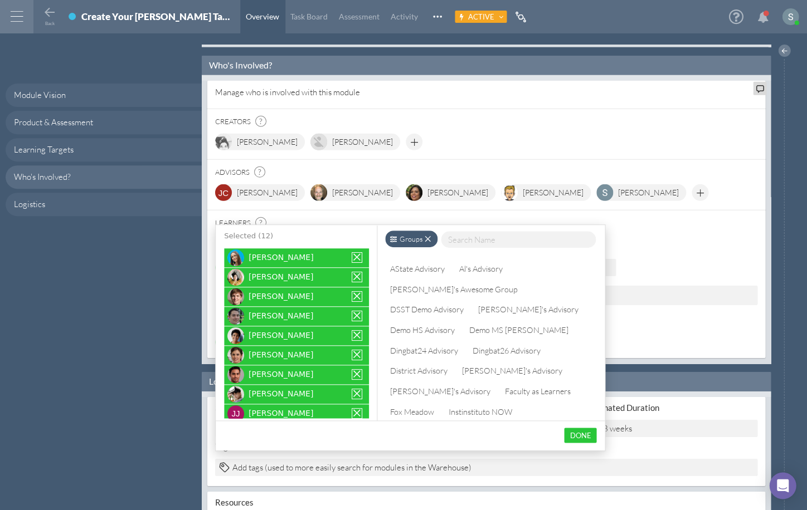
click at [423, 238] on div "Groups" at bounding box center [411, 239] width 52 height 17
click at [417, 304] on div "Grades" at bounding box center [427, 305] width 71 height 12
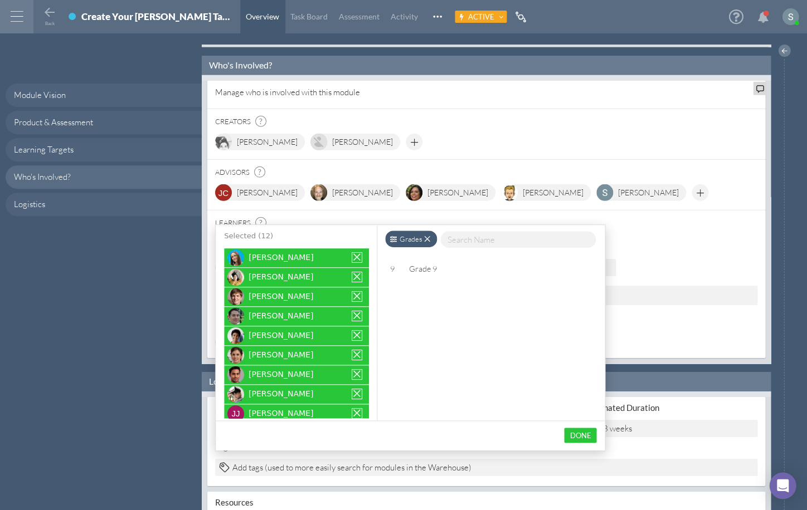
click at [425, 269] on div "Grade 9" at bounding box center [422, 268] width 37 height 15
click at [390, 261] on div at bounding box center [388, 263] width 7 height 7
click at [391, 268] on div "9" at bounding box center [392, 268] width 13 height 15
click at [582, 276] on div "Select All (1)" at bounding box center [561, 280] width 64 height 14
click at [428, 238] on span at bounding box center [427, 240] width 8 height 8
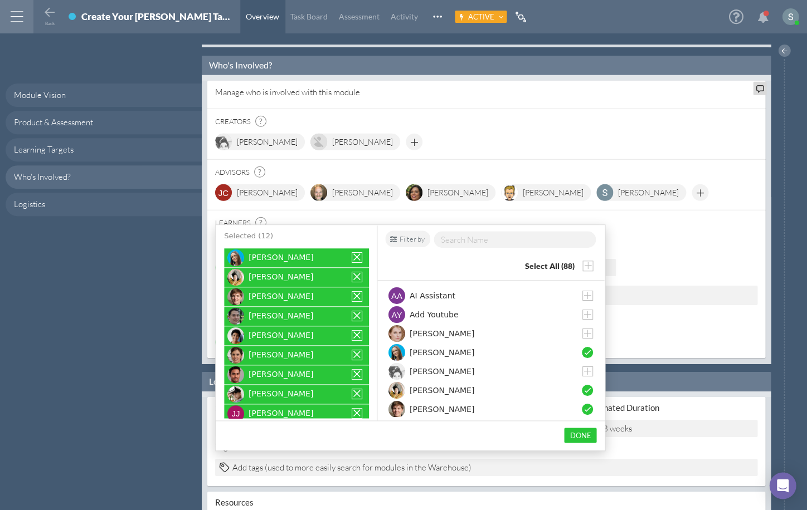
click at [577, 431] on button "Done" at bounding box center [580, 435] width 32 height 15
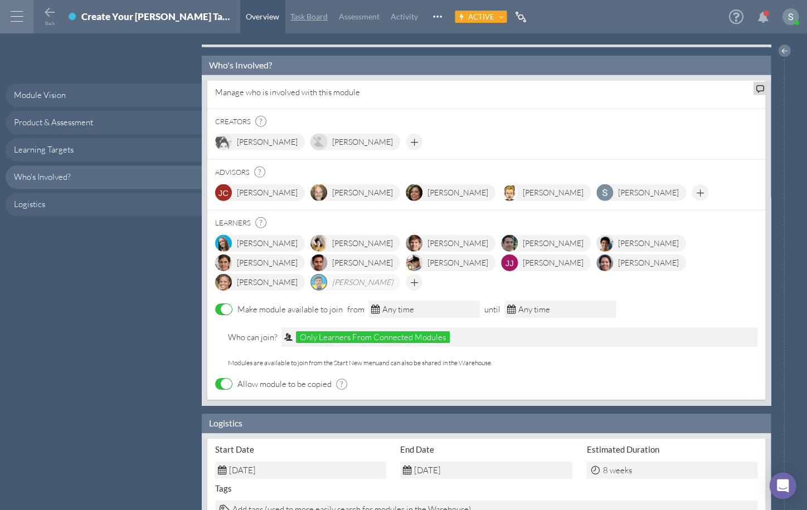
click at [285, 9] on link "Task Board" at bounding box center [309, 16] width 48 height 33
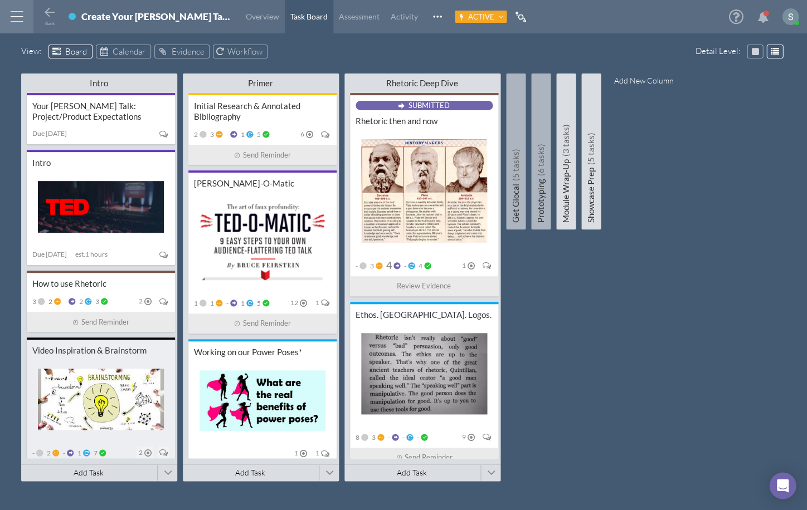
click at [104, 355] on div "Video Inspiration & Brainstorm - 2 - 1 7 2 Send Reminder" at bounding box center [101, 410] width 148 height 145
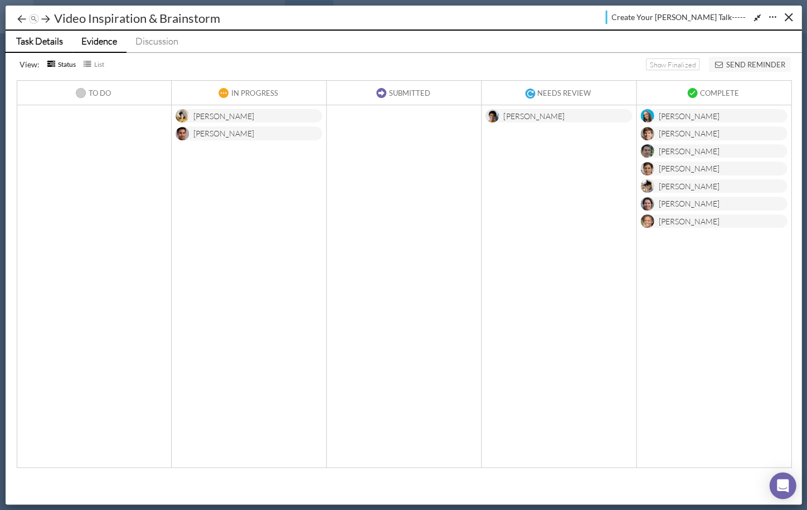
click at [47, 39] on span "Task Details" at bounding box center [39, 41] width 47 height 12
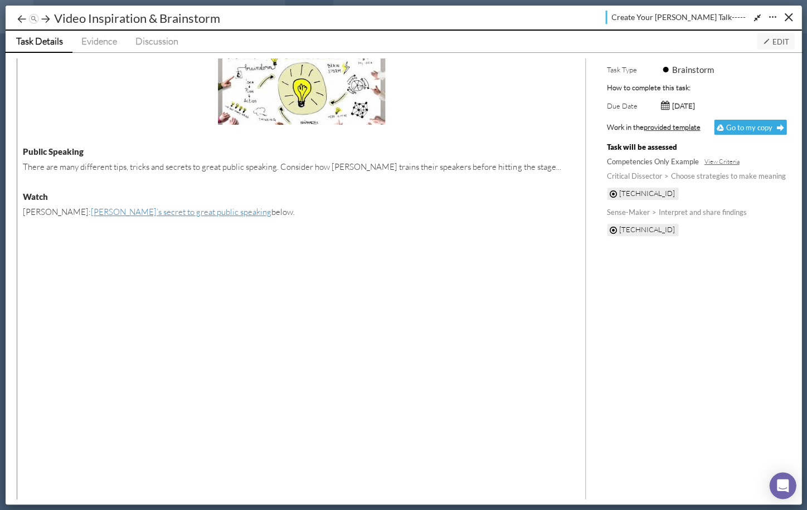
scroll to position [107, 0]
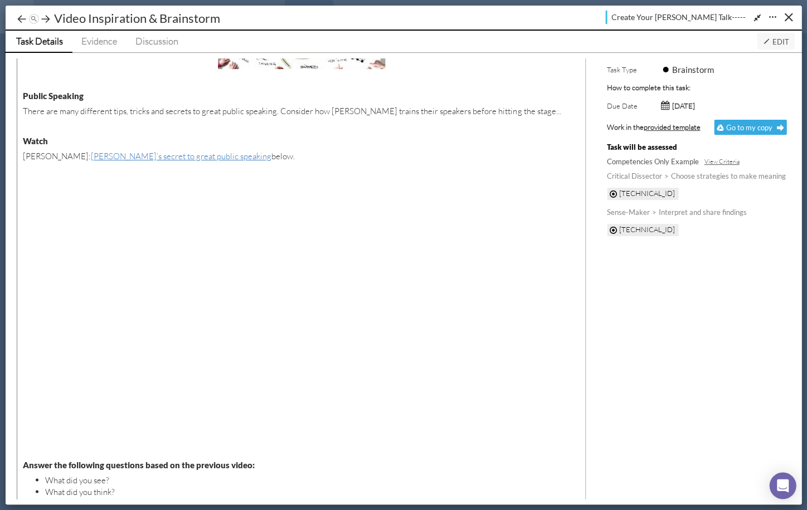
click at [775, 39] on span "Edit" at bounding box center [775, 41] width 26 height 9
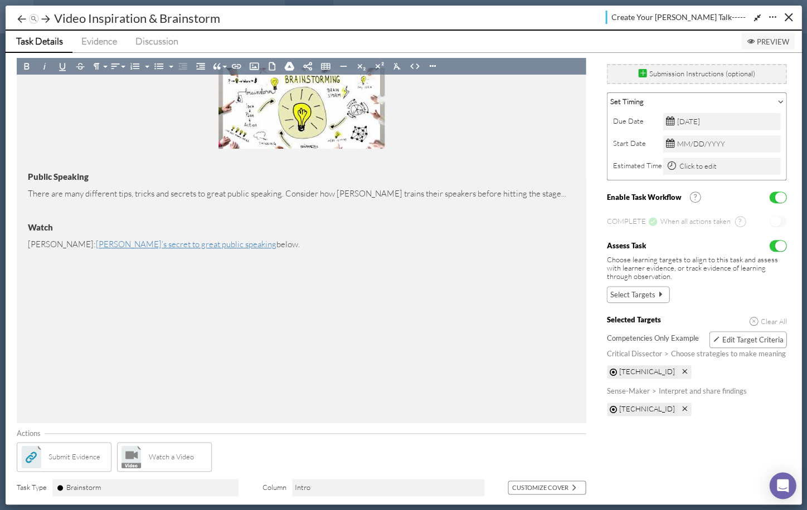
scroll to position [0, 0]
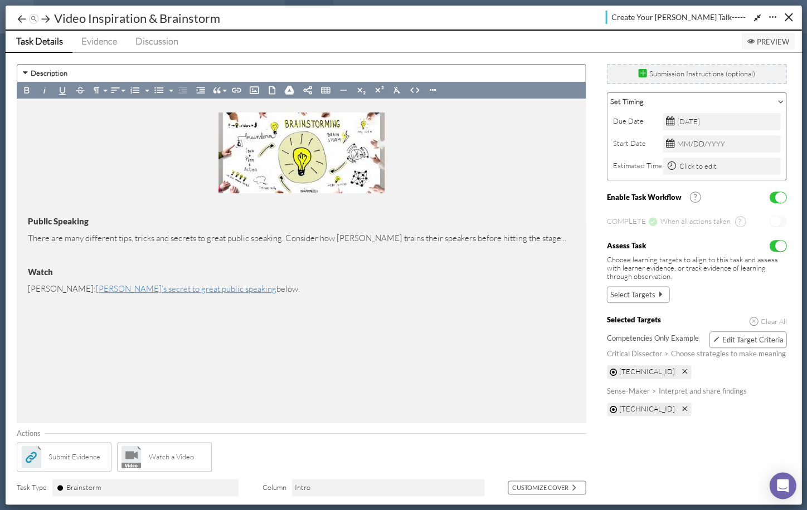
click at [751, 339] on span "Edit Target Criteria" at bounding box center [751, 339] width 61 height 9
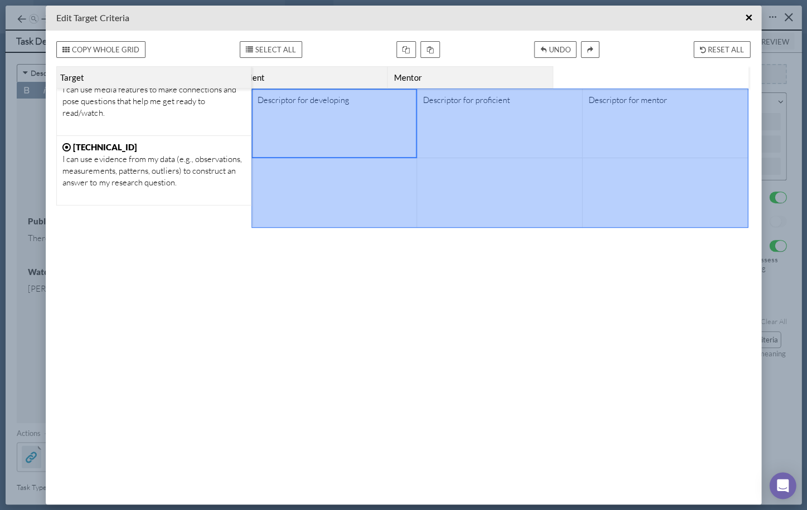
drag, startPoint x: 294, startPoint y: 115, endPoint x: 608, endPoint y: 189, distance: 322.9
click at [608, 189] on div "Descriptor for developing Descriptor for proficient Descriptor for mentor" at bounding box center [499, 158] width 496 height 139
click at [747, 16] on span "×" at bounding box center [748, 18] width 7 height 14
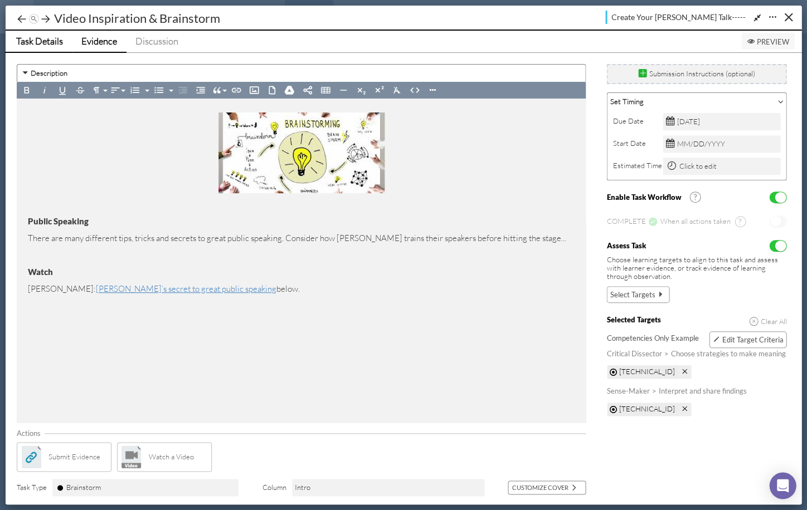
click at [111, 38] on span "Evidence" at bounding box center [99, 41] width 36 height 12
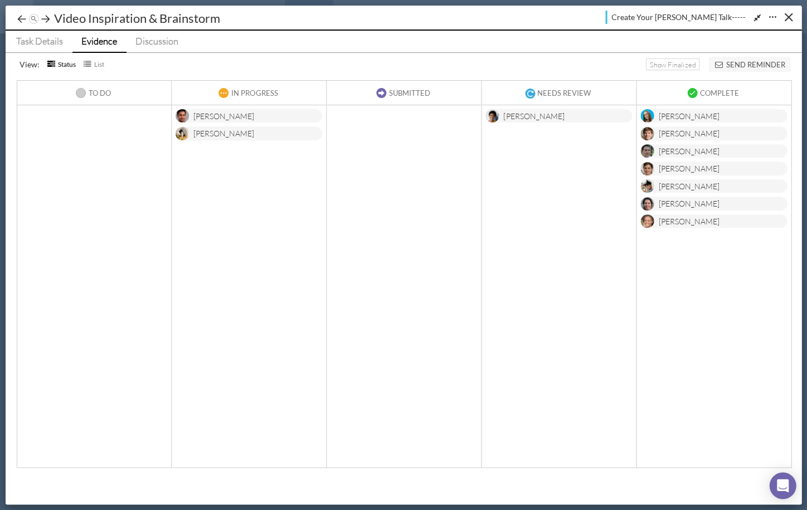
click at [243, 114] on div "[PERSON_NAME]" at bounding box center [248, 116] width 147 height 14
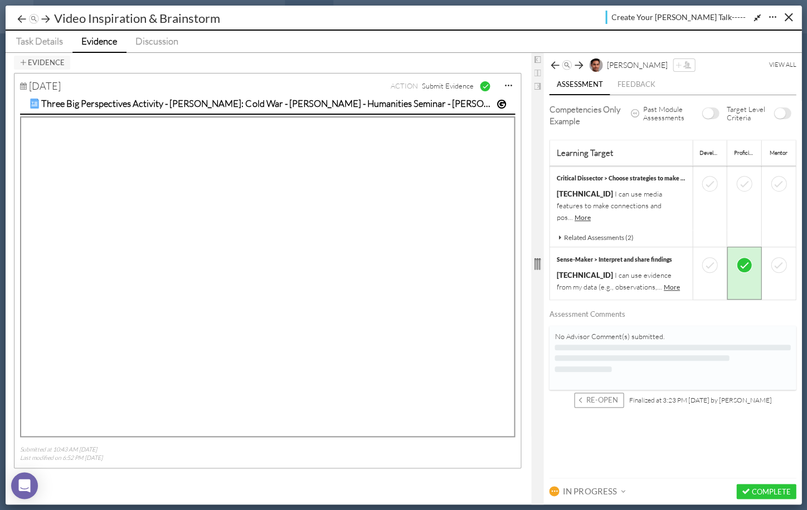
click at [593, 487] on span "In Progress" at bounding box center [589, 491] width 53 height 11
click at [683, 62] on icon at bounding box center [687, 64] width 8 height 7
click at [660, 92] on div "Enter user(s)..." at bounding box center [640, 96] width 90 height 18
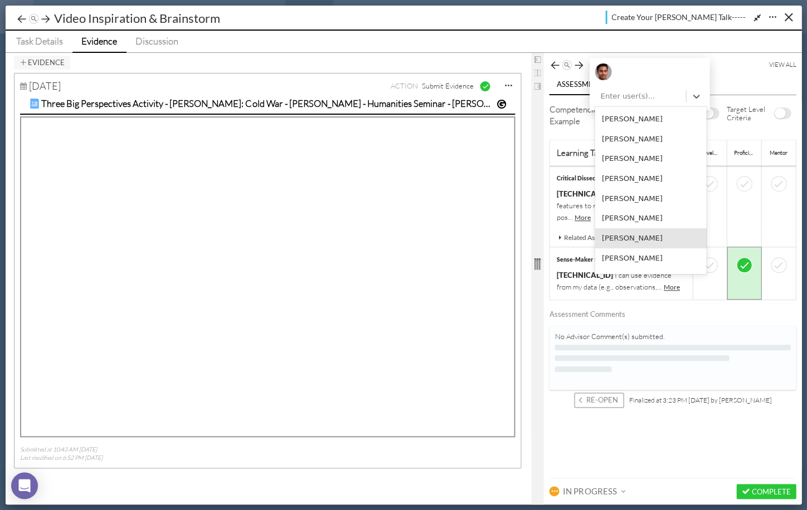
click at [731, 75] on ul "Assessment Feedback" at bounding box center [672, 85] width 247 height 20
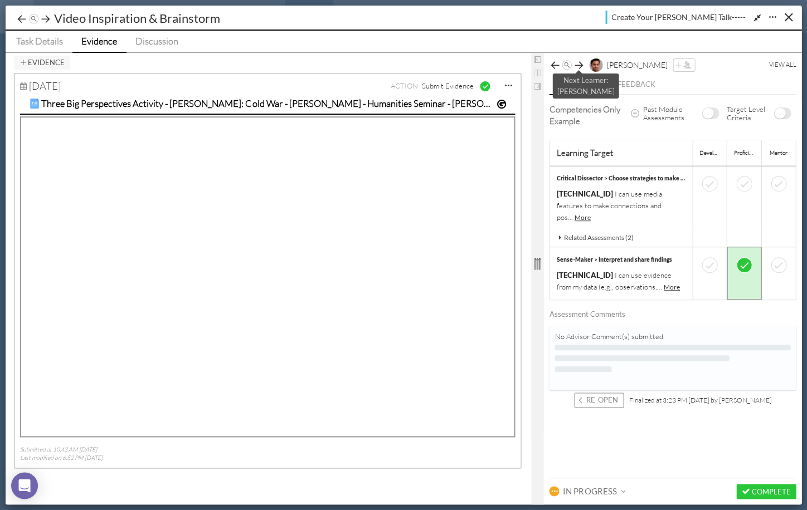
click at [580, 66] on icon at bounding box center [578, 65] width 11 height 11
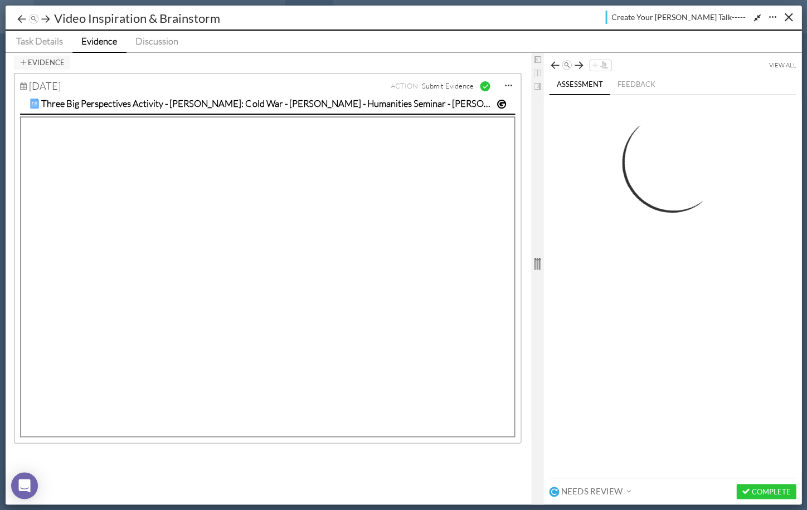
click at [580, 66] on icon at bounding box center [578, 65] width 11 height 11
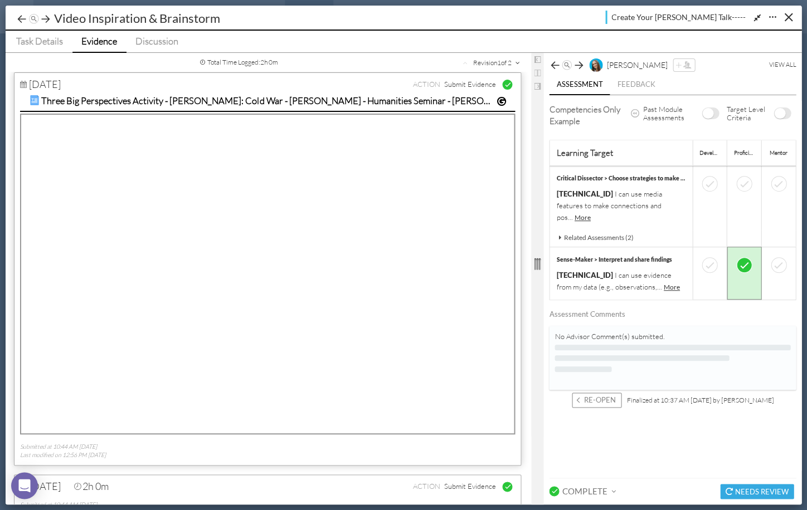
click at [580, 66] on icon at bounding box center [578, 65] width 11 height 11
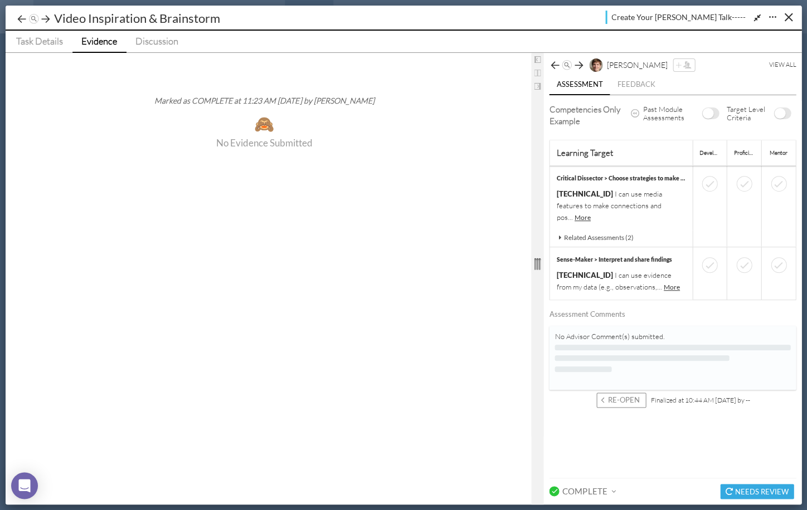
click at [96, 42] on span "Evidence" at bounding box center [99, 41] width 36 height 12
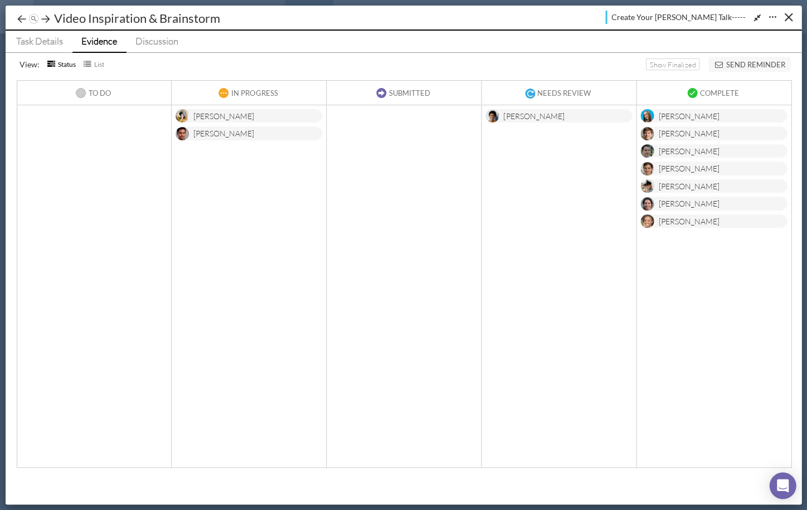
click at [745, 64] on button "Send Reminder" at bounding box center [749, 64] width 82 height 15
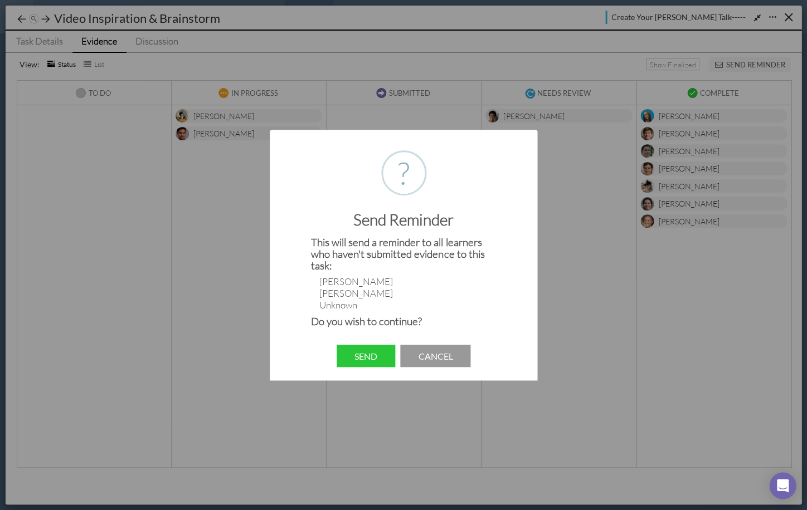
click at [425, 355] on button "Cancel" at bounding box center [435, 356] width 70 height 23
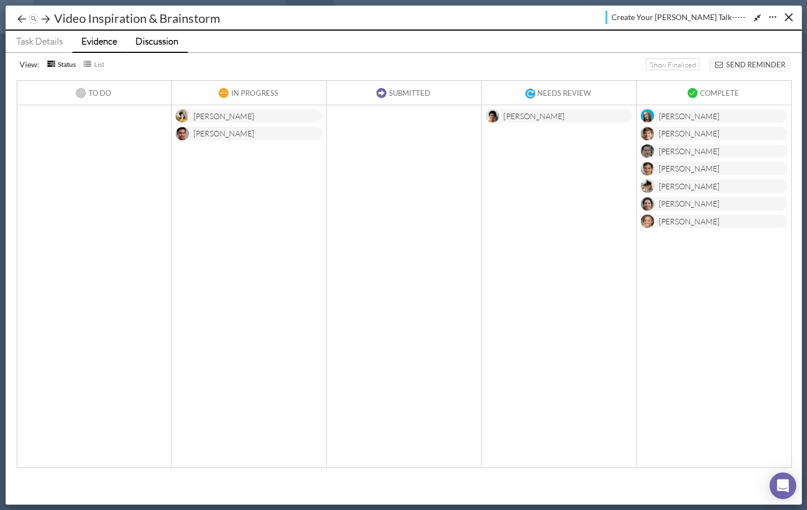
click at [172, 37] on span "Discussion" at bounding box center [156, 41] width 43 height 12
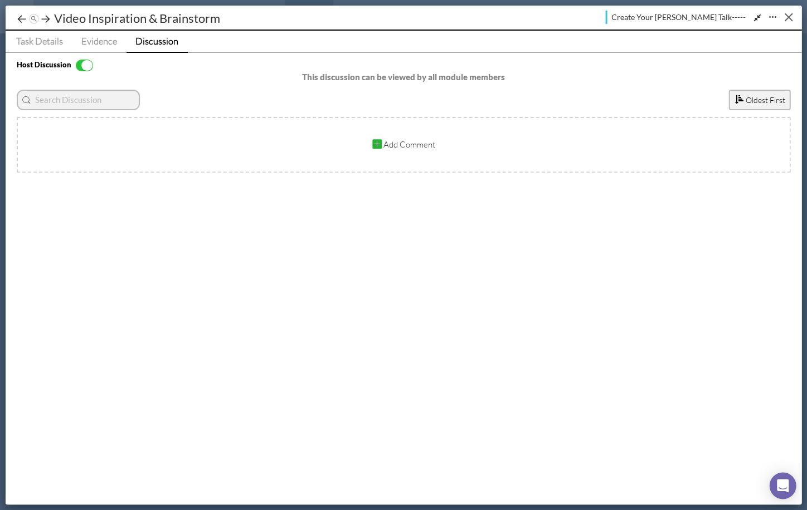
click at [783, 18] on button "Close" at bounding box center [787, 16] width 17 height 17
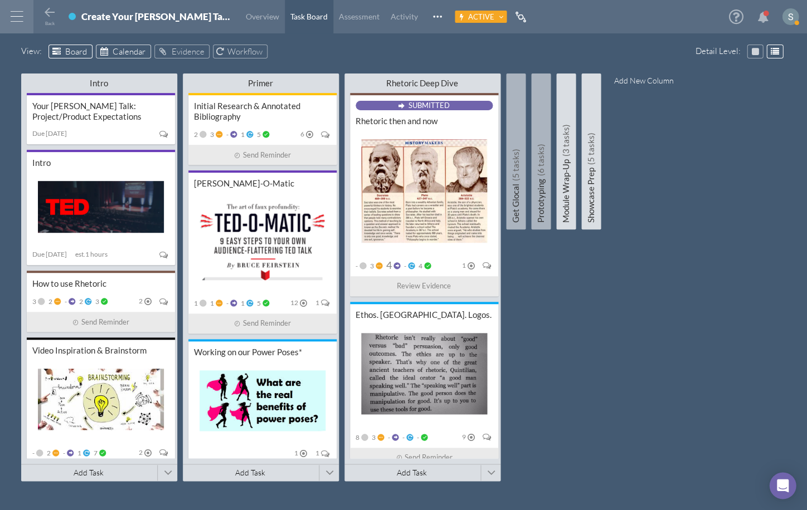
click at [134, 49] on span "Calendar" at bounding box center [129, 51] width 33 height 11
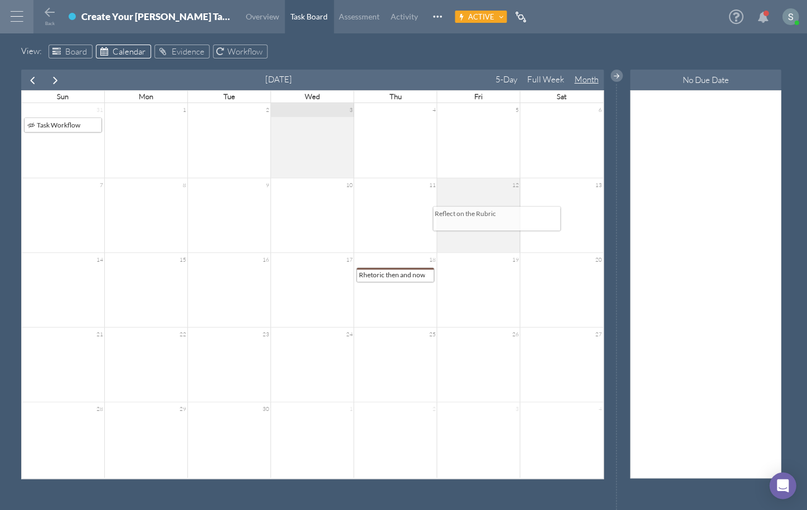
drag, startPoint x: 677, startPoint y: 111, endPoint x: 477, endPoint y: 216, distance: 226.0
click at [630, 216] on div "No Unscheduled Tasks 👍 Reflect on the Rubric Reflect on the Rubric" at bounding box center [705, 284] width 150 height 388
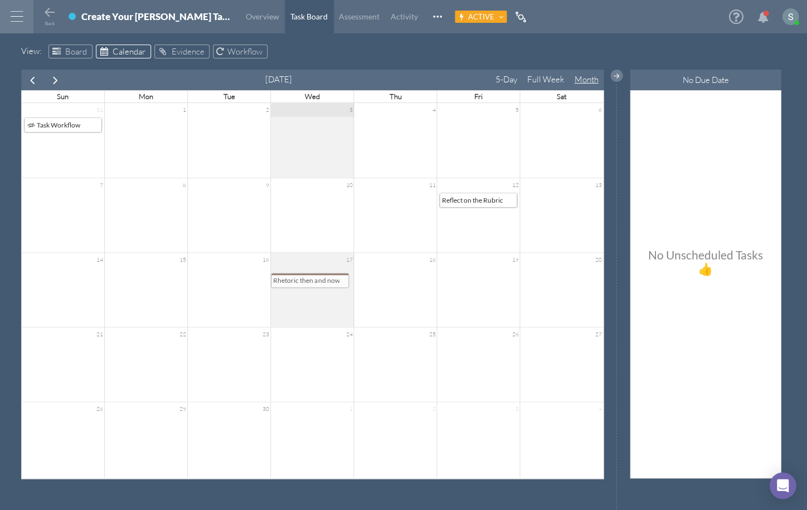
drag, startPoint x: 415, startPoint y: 276, endPoint x: 330, endPoint y: 282, distance: 85.5
click at [330, 282] on div "September 2025 5-Day Full Week Month Sun Mon Tue Wed Thu Fri Sat 31 1 2 3 4 5 6…" at bounding box center [312, 274] width 582 height 409
click at [174, 49] on span "Evidence" at bounding box center [187, 51] width 33 height 11
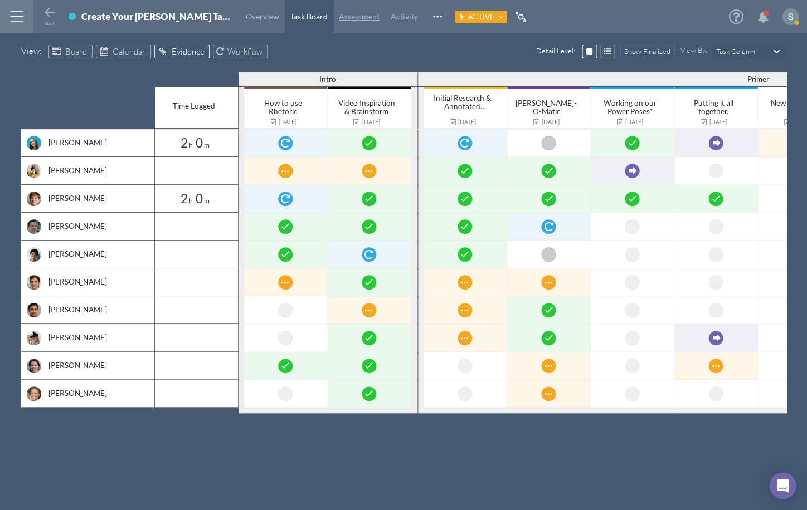
click at [333, 23] on link "Assessment" at bounding box center [359, 16] width 52 height 33
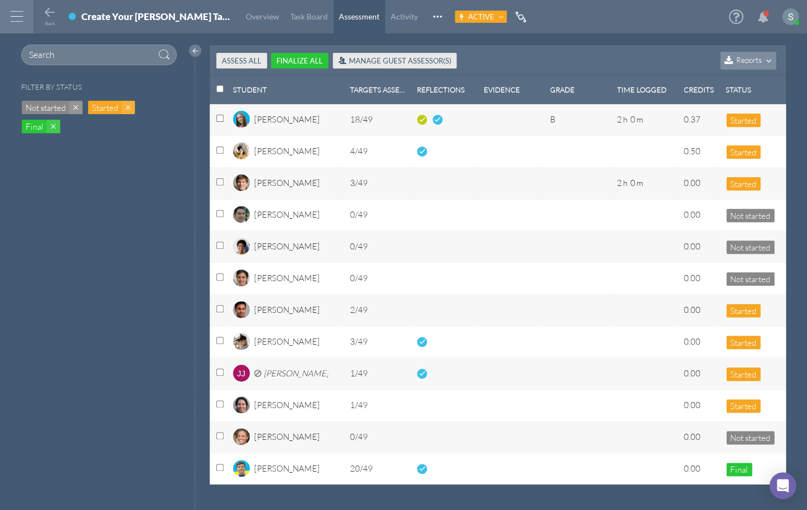
click at [218, 90] on input "Select row with id:select-all" at bounding box center [219, 88] width 7 height 7
checkbox input "true"
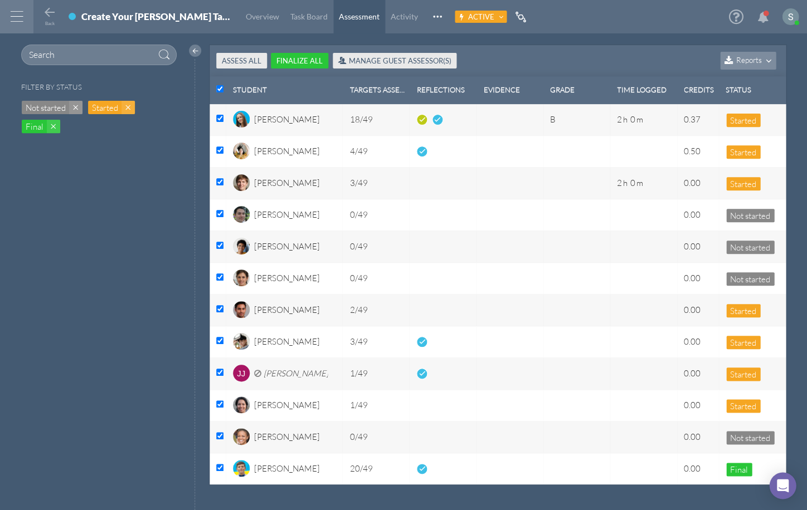
checkbox input "true"
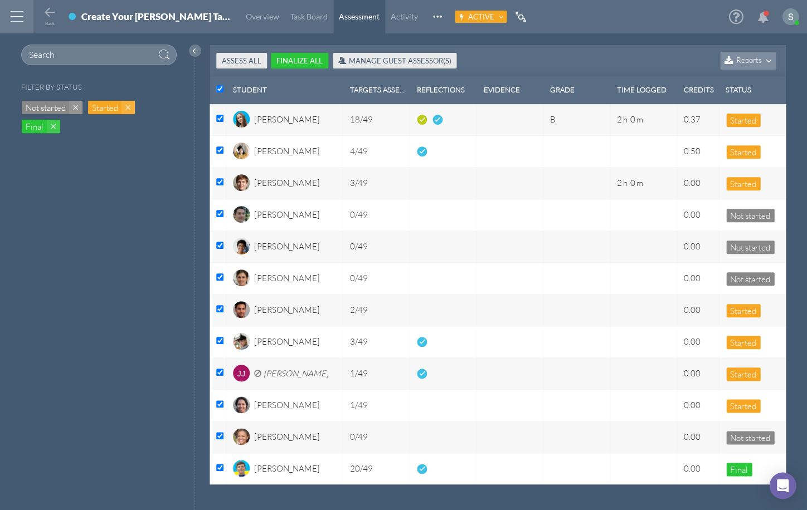
checkbox input "true"
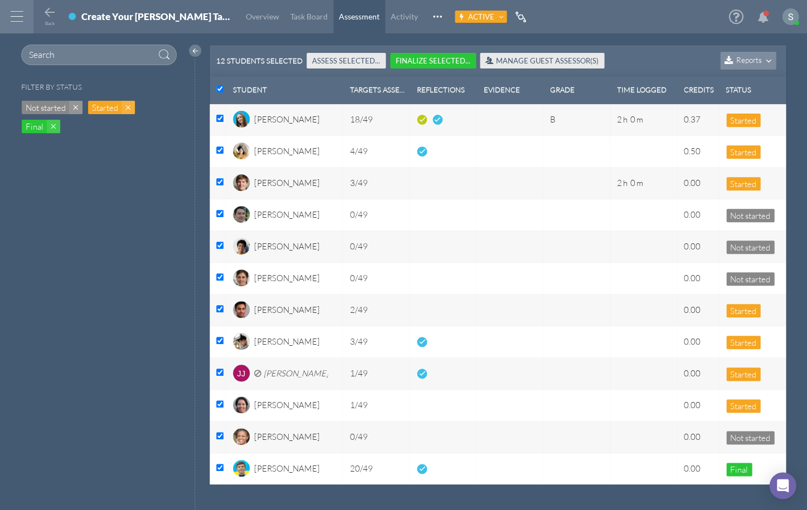
click at [219, 92] on input "Un-select row with id:select-all" at bounding box center [219, 88] width 7 height 7
checkbox input "false"
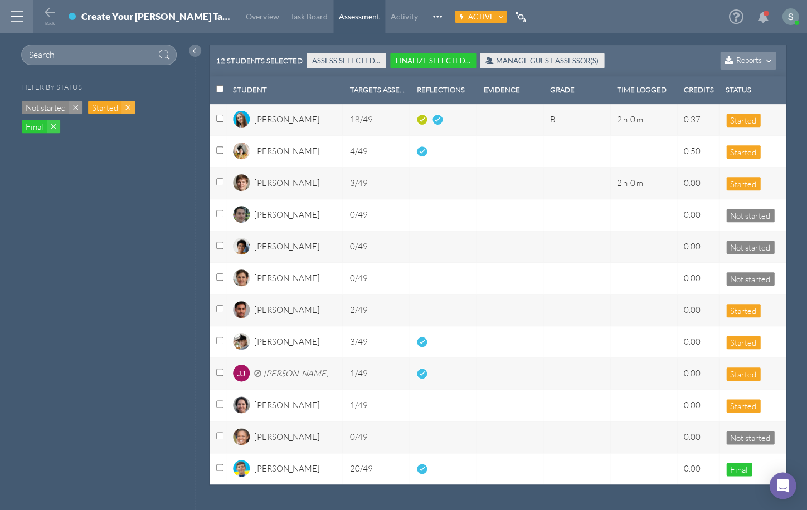
checkbox input "false"
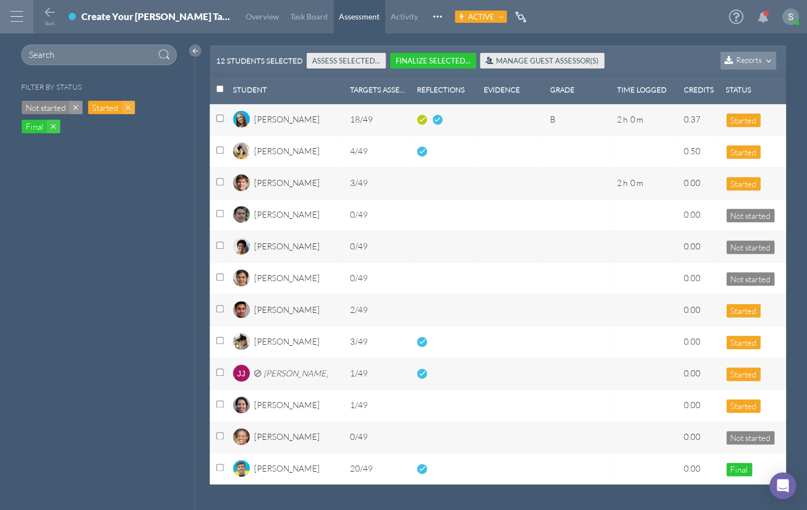
checkbox input "false"
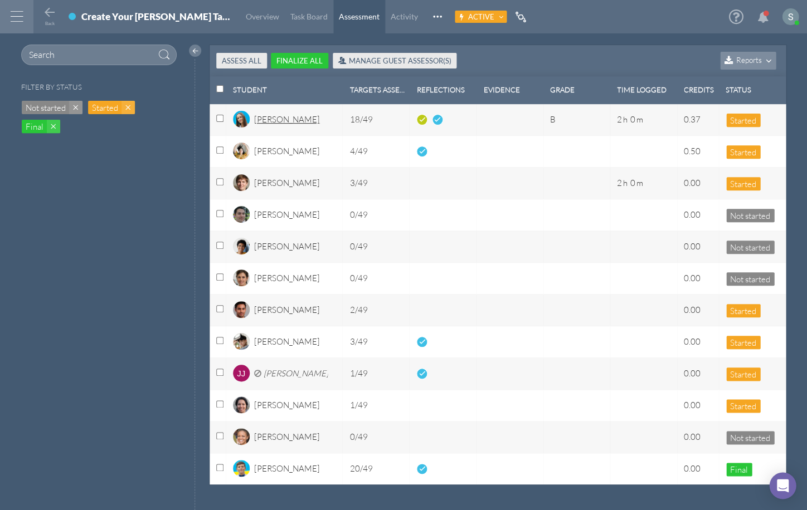
click at [279, 126] on div "[PERSON_NAME]" at bounding box center [287, 123] width 66 height 19
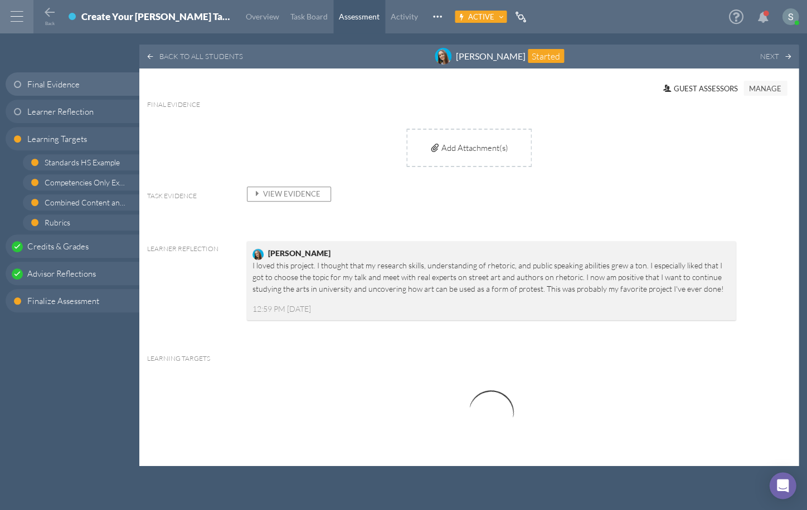
click at [310, 193] on span "View Evidence" at bounding box center [286, 193] width 69 height 9
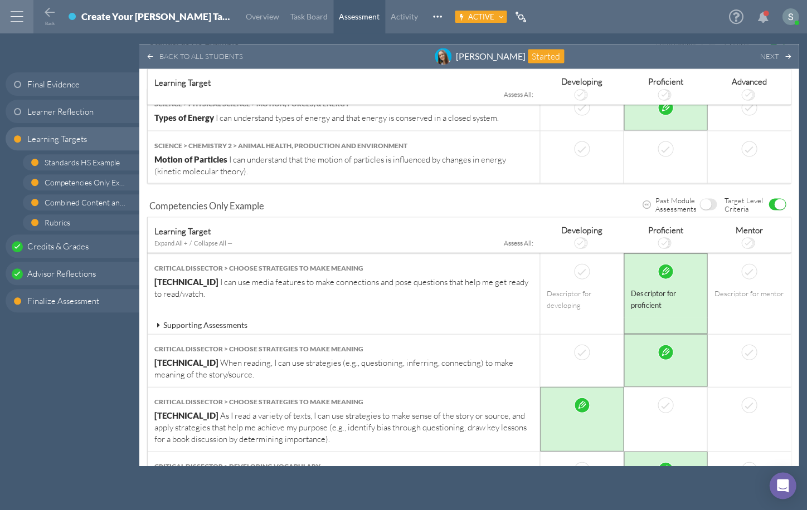
scroll to position [448, 0]
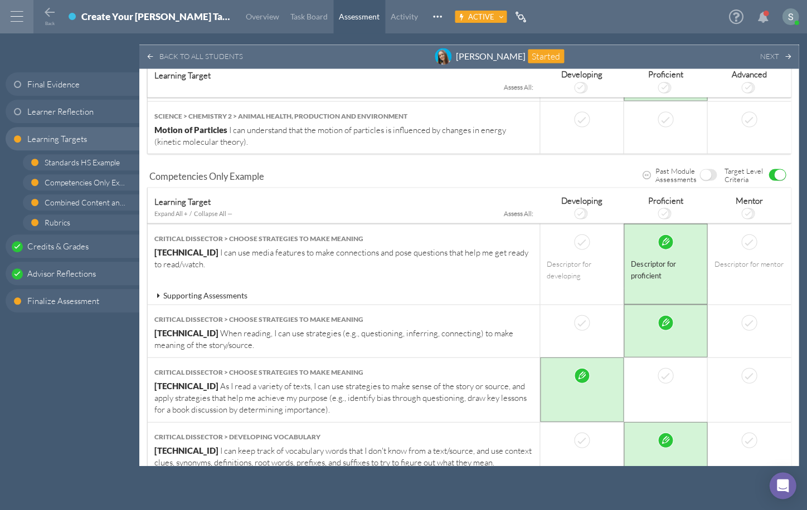
click at [155, 291] on icon at bounding box center [158, 295] width 10 height 8
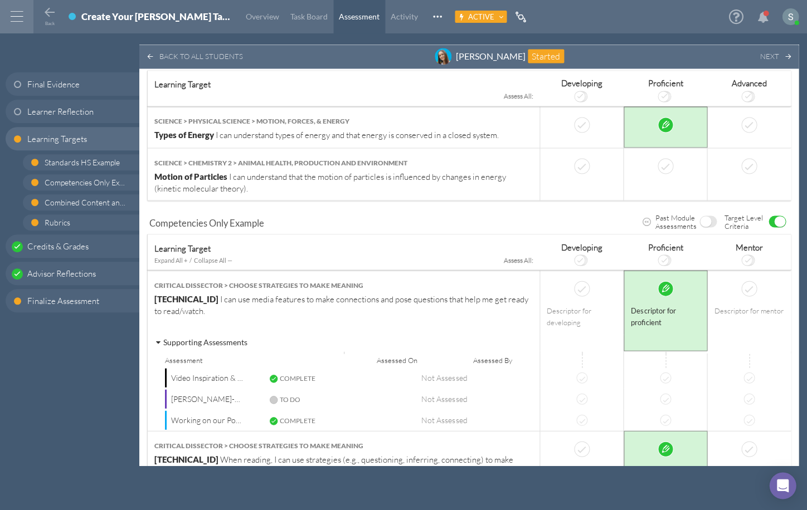
scroll to position [269, 0]
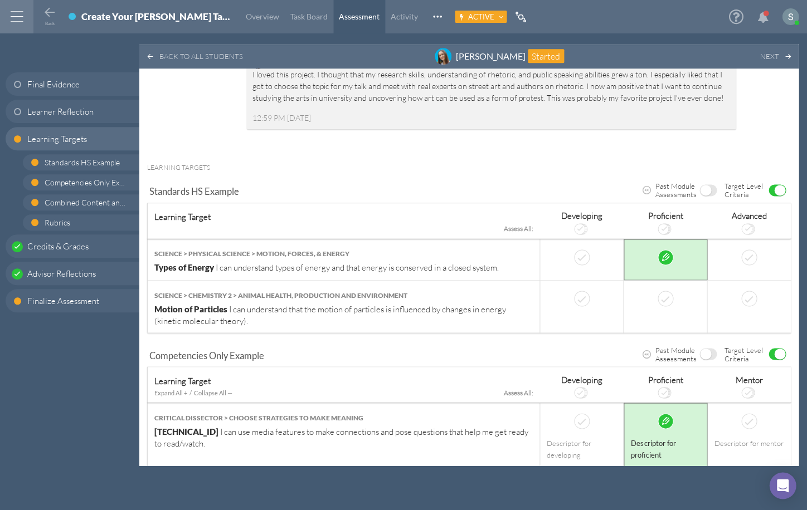
click at [706, 187] on div "ON OFF" at bounding box center [707, 190] width 17 height 12
click at [704, 187] on span "OFF" at bounding box center [705, 190] width 11 height 11
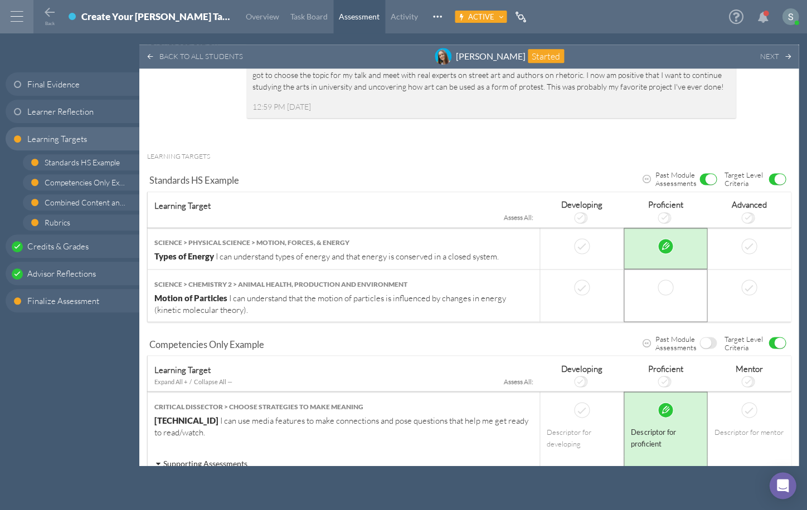
scroll to position [410, 0]
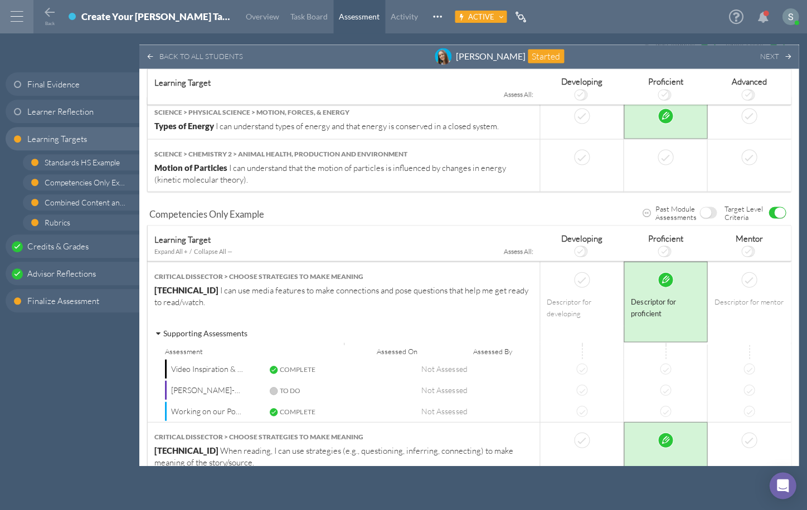
click at [702, 208] on span "OFF" at bounding box center [705, 212] width 11 height 11
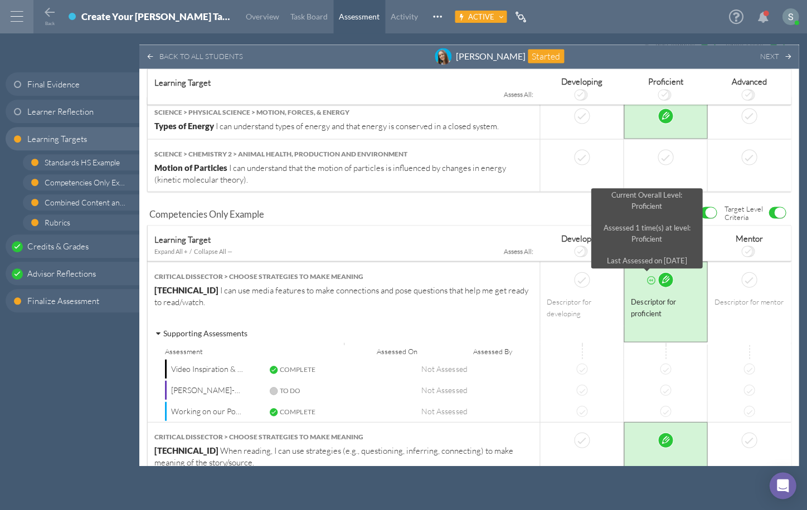
click at [647, 276] on icon at bounding box center [650, 280] width 8 height 8
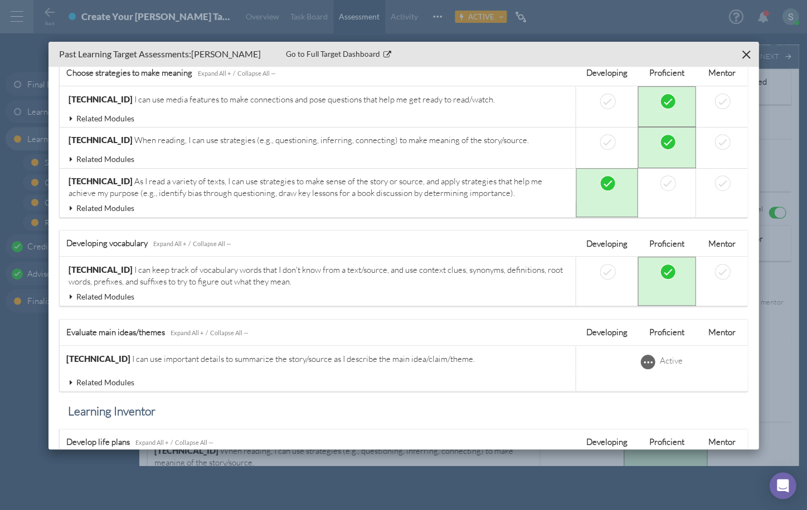
scroll to position [261, 0]
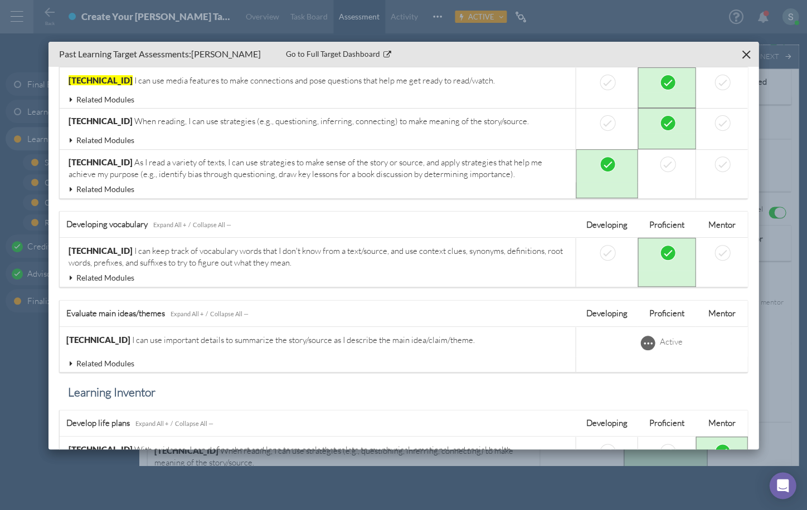
click at [70, 96] on icon at bounding box center [71, 100] width 10 height 8
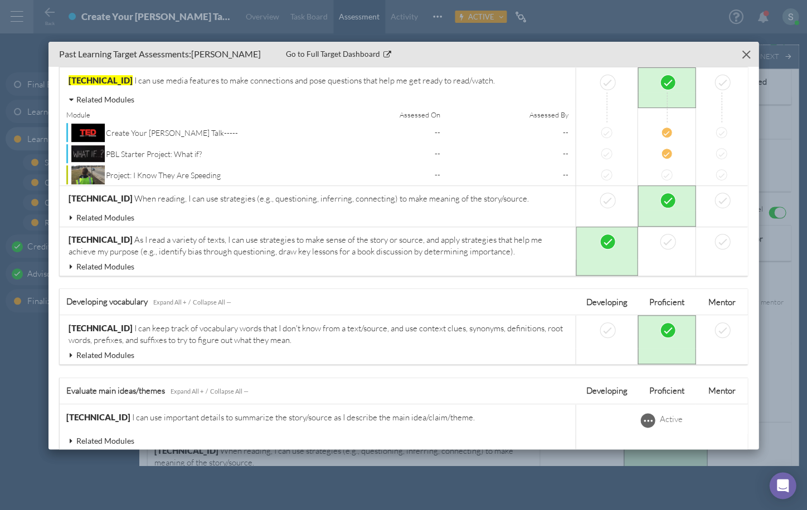
click at [745, 53] on div "Close" at bounding box center [745, 54] width 8 height 8
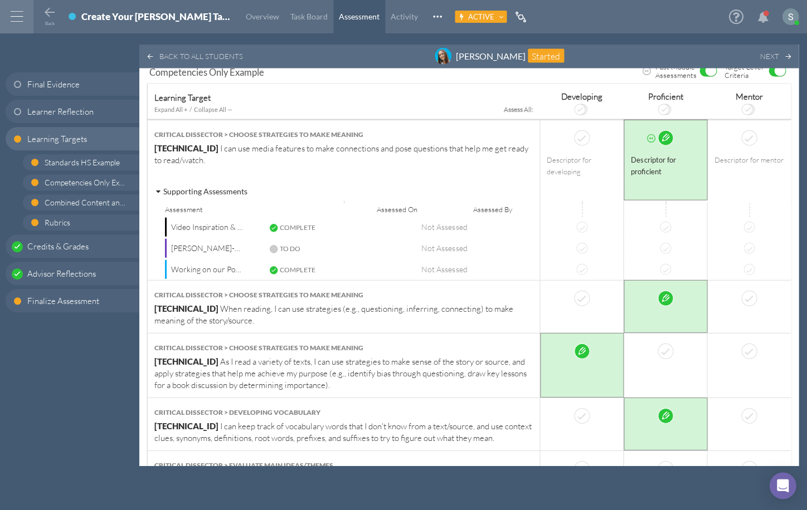
scroll to position [563, 0]
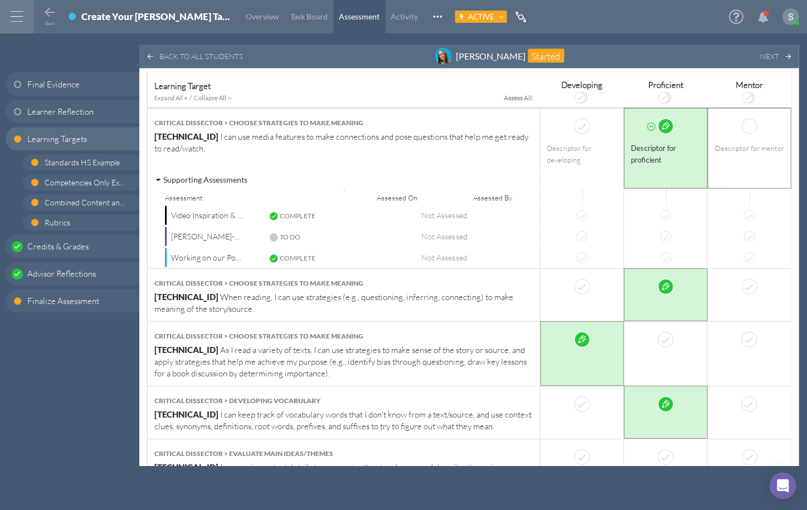
click at [760, 119] on div at bounding box center [748, 127] width 69 height 16
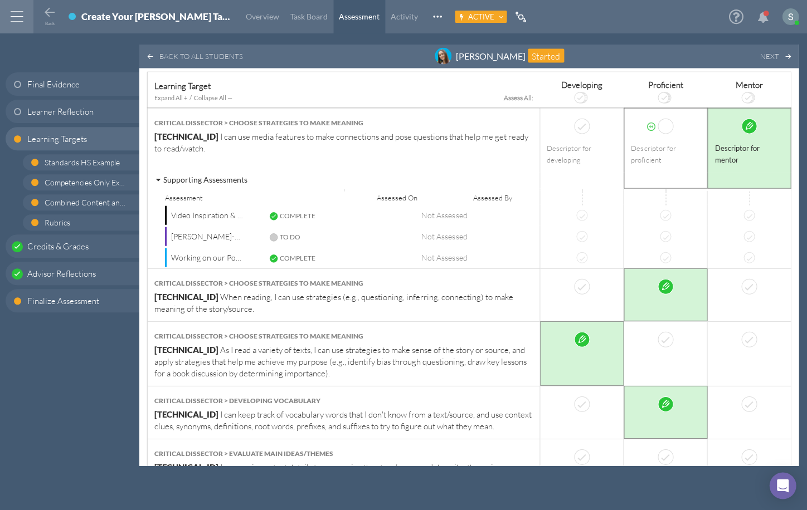
click at [662, 136] on td "Descriptor for proficient" at bounding box center [665, 140] width 84 height 65
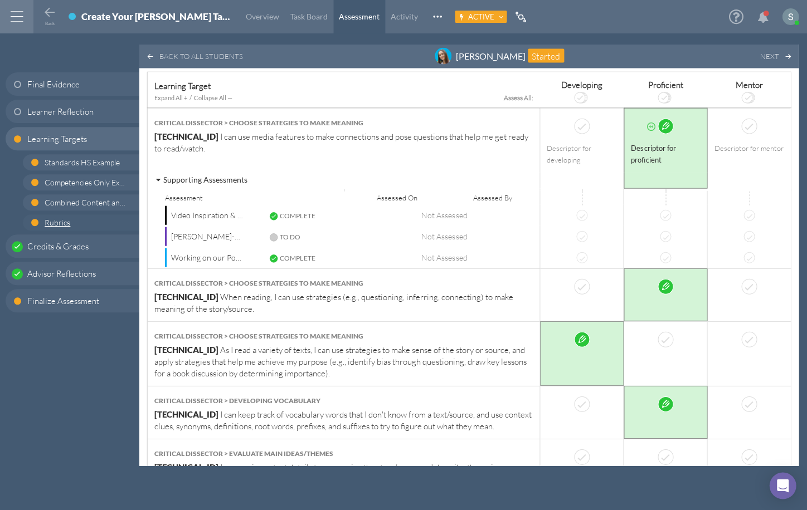
click at [81, 223] on span "Rubrics" at bounding box center [85, 223] width 81 height 12
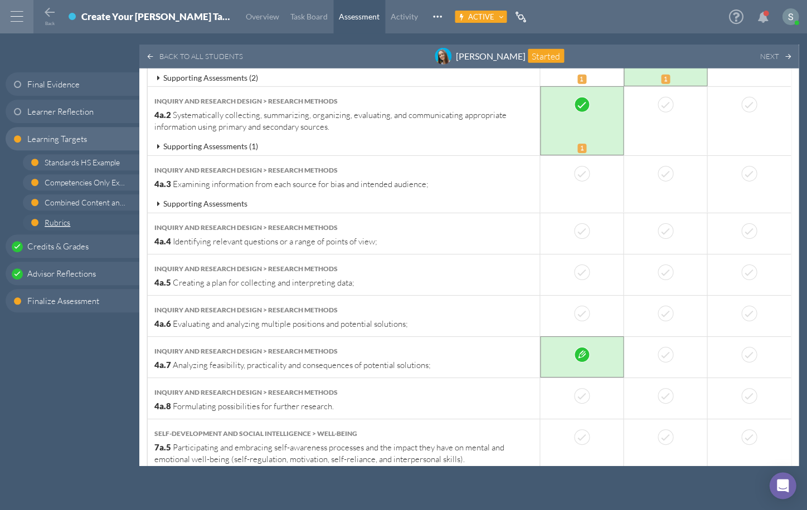
scroll to position [2191, 0]
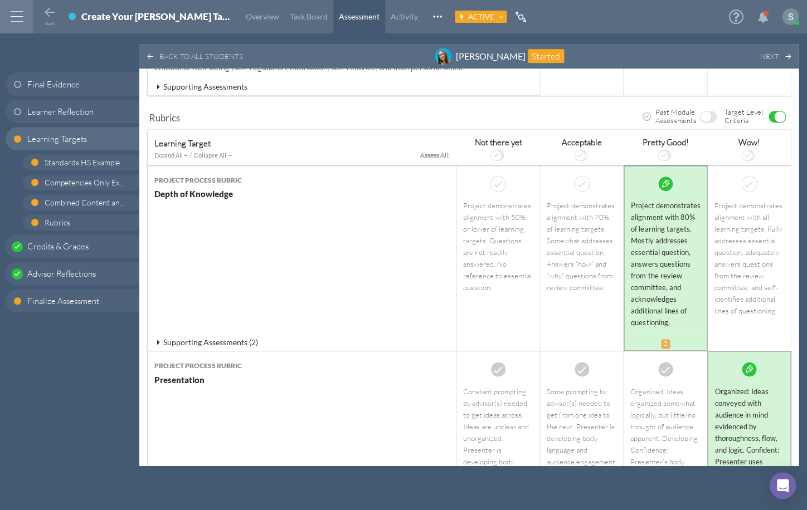
click at [774, 111] on span "ON" at bounding box center [779, 116] width 11 height 11
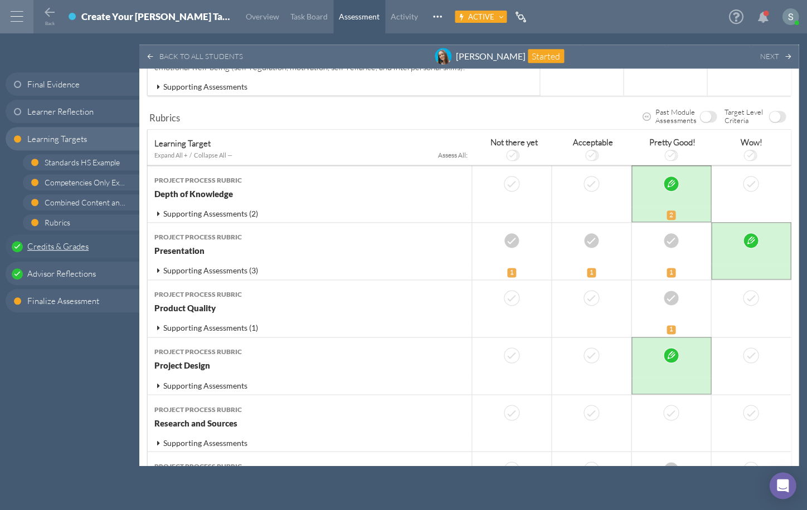
click at [64, 245] on span "Credits & Grades" at bounding box center [57, 247] width 61 height 12
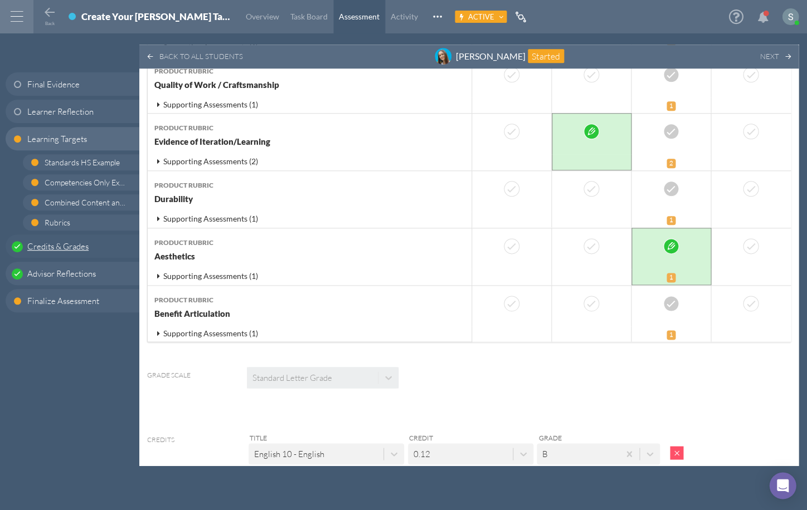
scroll to position [3485, 0]
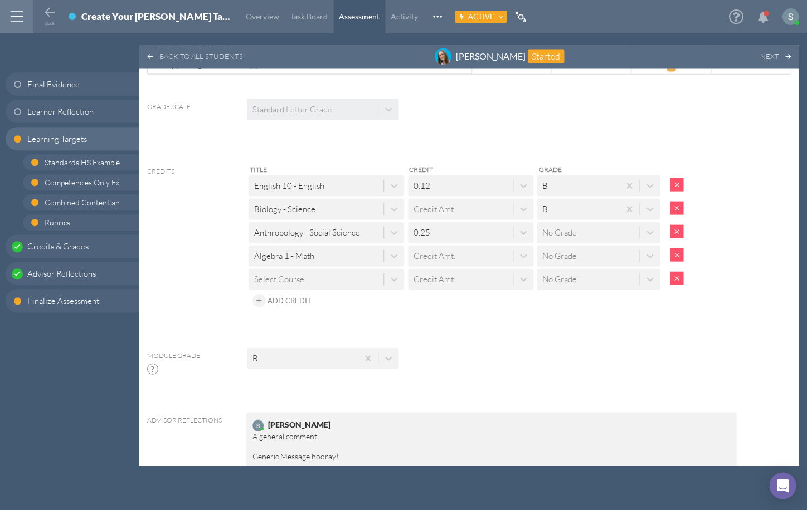
click at [298, 270] on div "Select Course" at bounding box center [315, 279] width 135 height 18
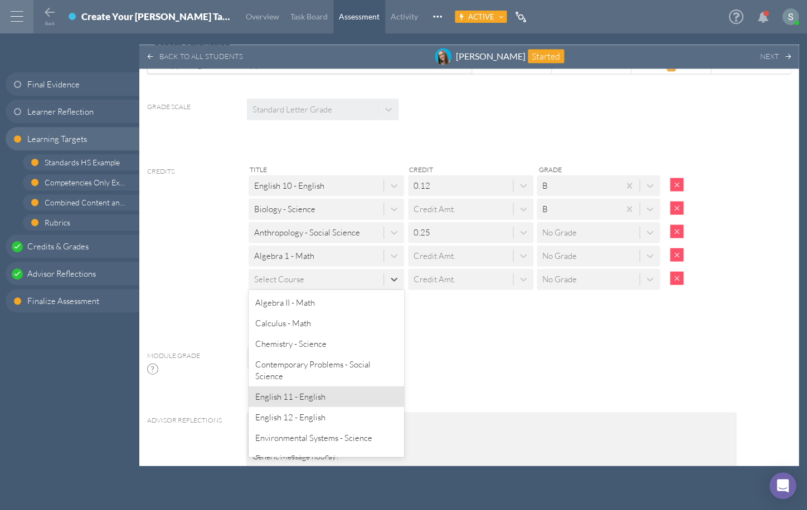
click at [284, 386] on div "English 11 - English" at bounding box center [326, 396] width 156 height 21
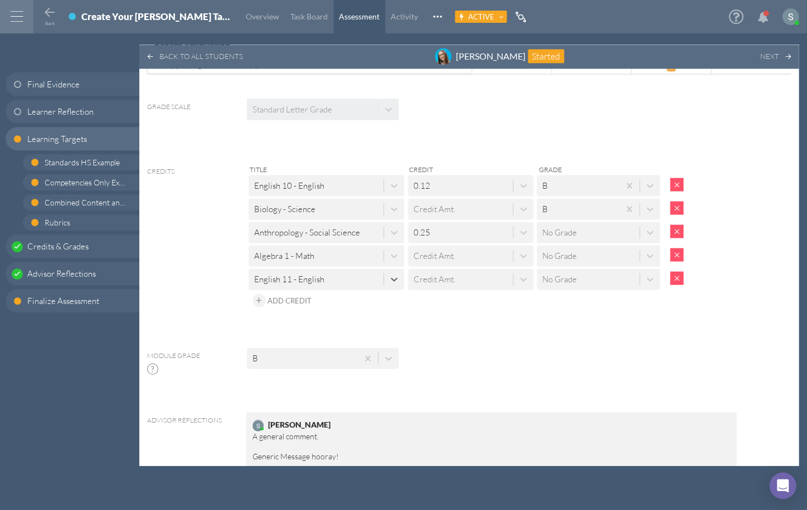
click at [470, 270] on div "Credit Amt." at bounding box center [460, 279] width 105 height 18
click at [586, 269] on div "Title Credit Grade English 10 - English 0.12 B Biology - Science Credit Amt. B …" at bounding box center [491, 236] width 489 height 147
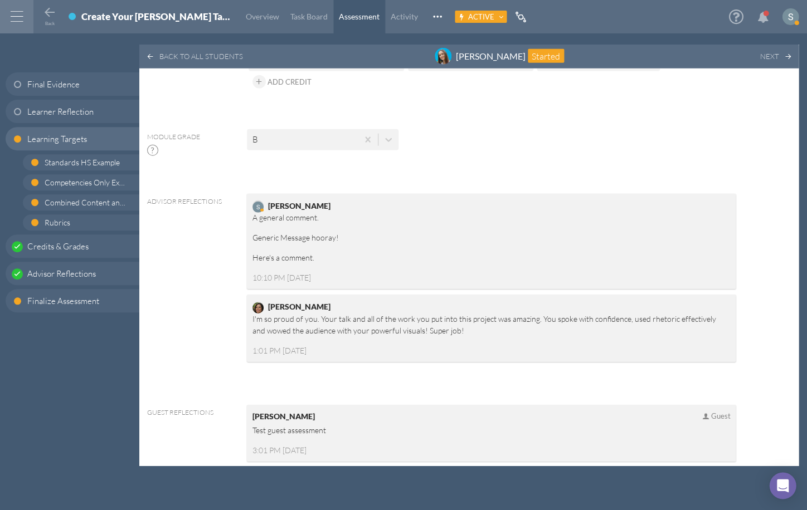
scroll to position [3458, 0]
